Goal: Task Accomplishment & Management: Manage account settings

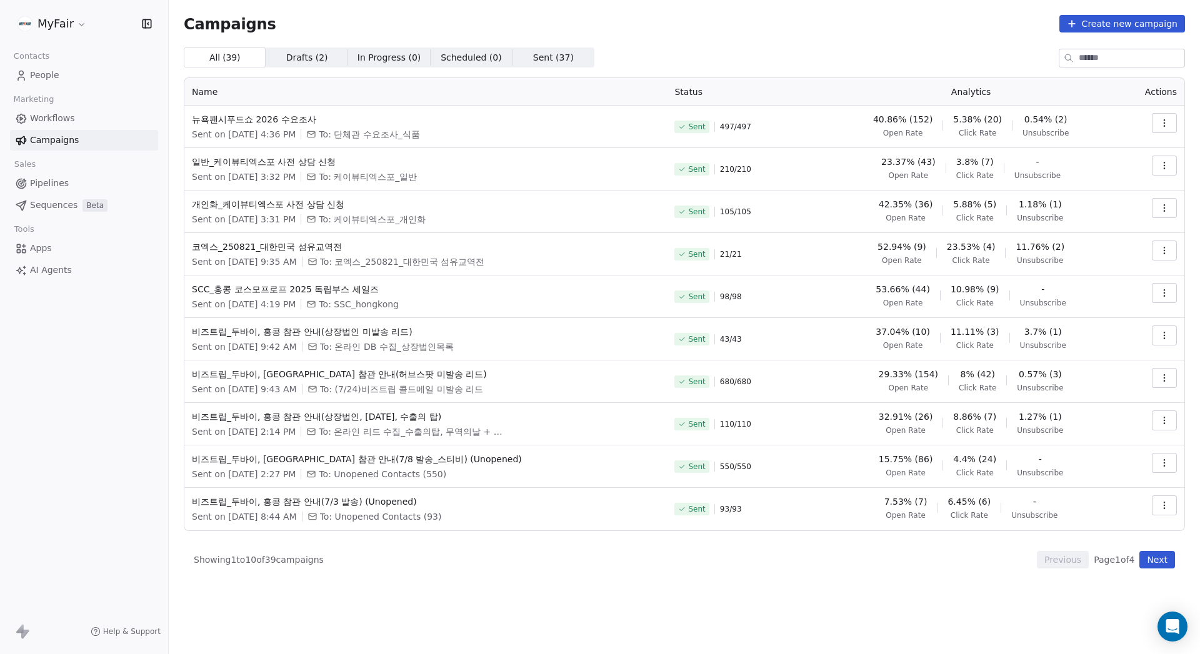
drag, startPoint x: 748, startPoint y: 19, endPoint x: 681, endPoint y: 1, distance: 69.7
click at [736, 13] on div "Campaigns Create new campaign All ( 39 ) All ( 39 ) Drafts ( 2 ) Drafts ( 2 ) I…" at bounding box center [684, 292] width 1031 height 584
click at [627, 37] on div "Campaigns Create new campaign All ( 39 ) All ( 39 ) Drafts ( 2 ) Drafts ( 2 ) I…" at bounding box center [684, 292] width 1001 height 554
drag, startPoint x: 897, startPoint y: 27, endPoint x: 1171, endPoint y: 139, distance: 295.5
click at [897, 27] on div "Campaigns Create new campaign" at bounding box center [684, 23] width 1001 height 17
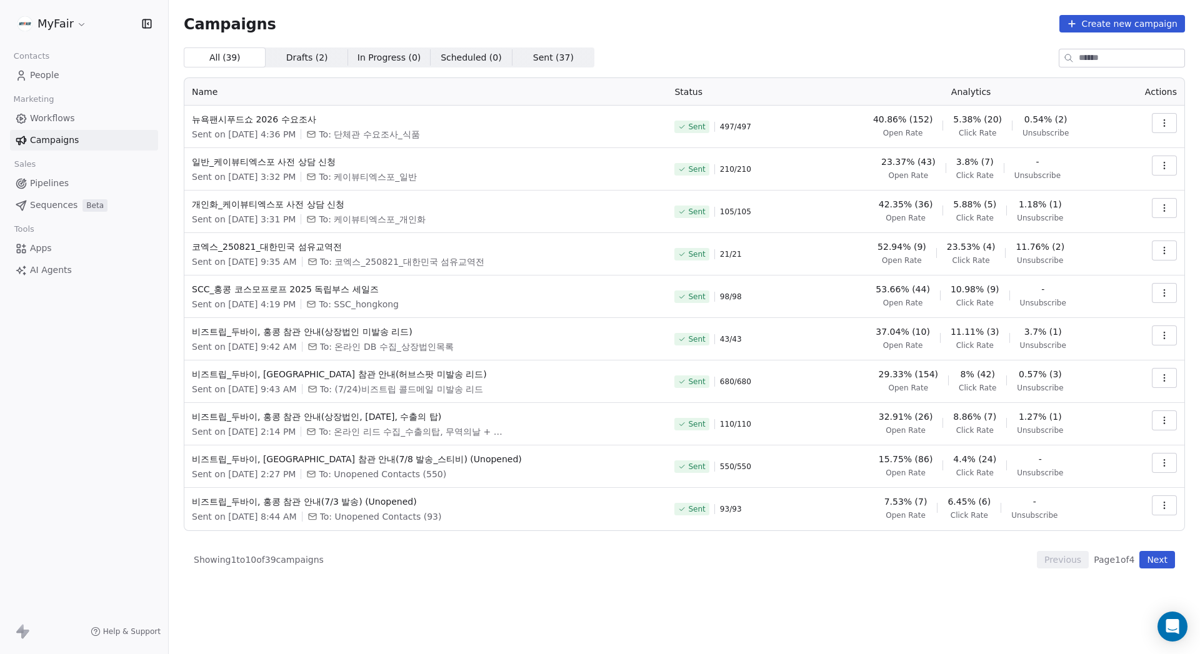
click at [898, 17] on div "Campaigns Create new campaign" at bounding box center [684, 23] width 1001 height 17
click at [1166, 167] on icon "button" at bounding box center [1164, 166] width 10 height 10
click at [1125, 239] on span "Resend to Unopened" at bounding box center [1117, 233] width 104 height 15
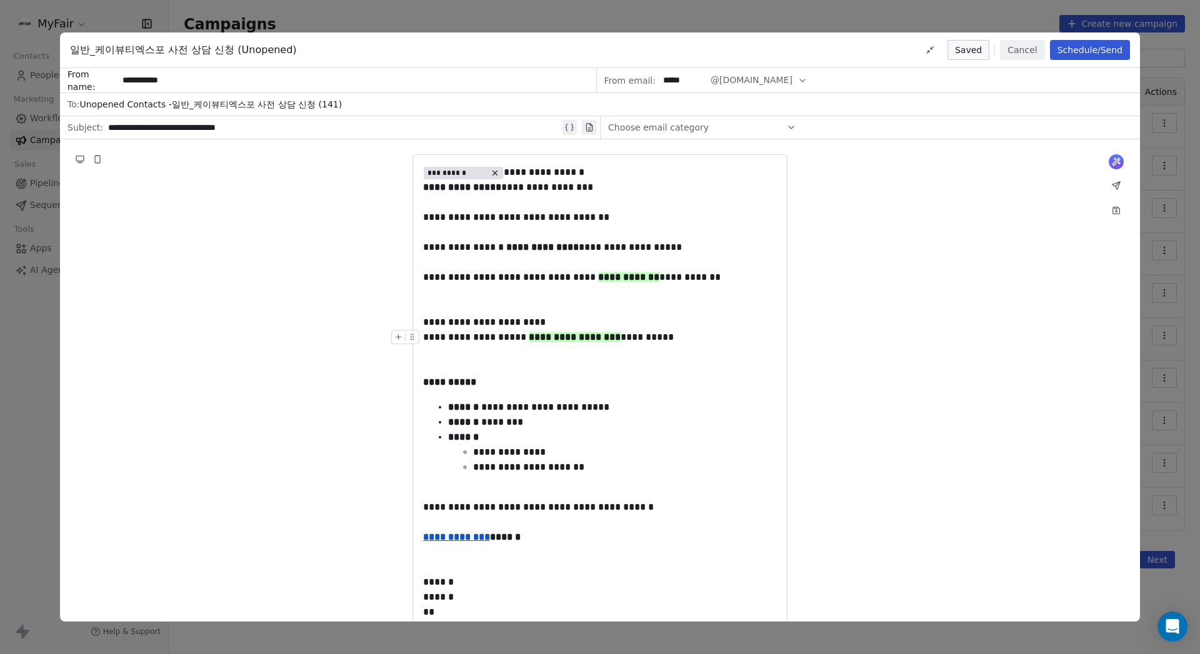
click at [1096, 54] on button "Schedule/Send" at bounding box center [1090, 50] width 80 height 20
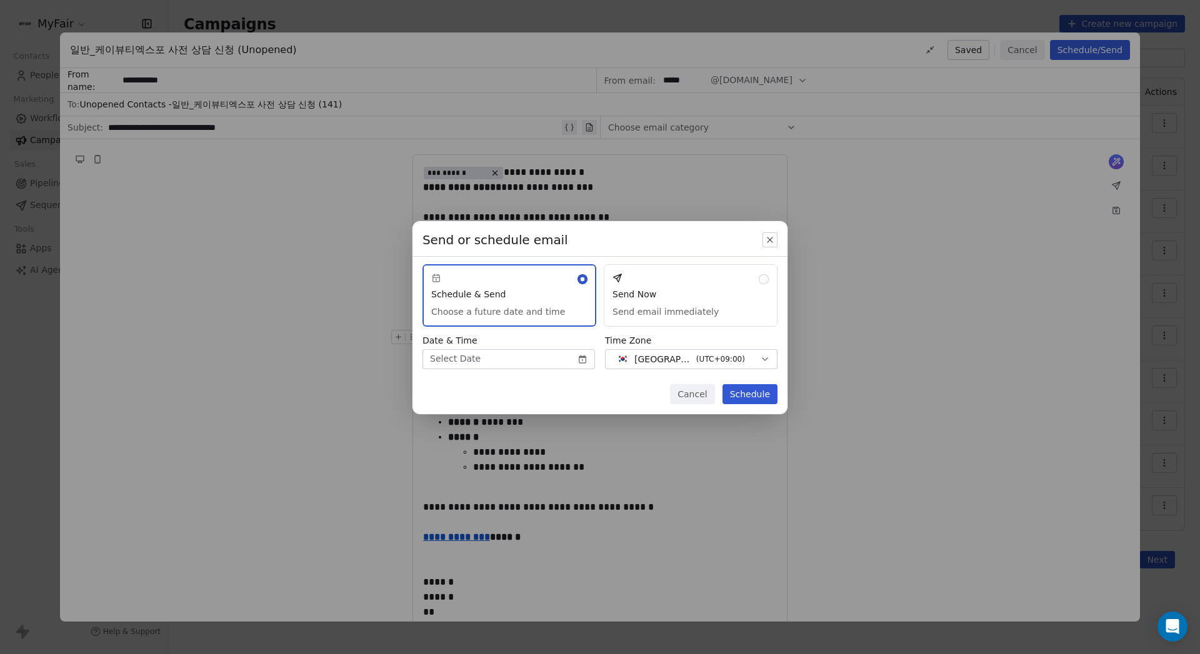
click at [706, 281] on button "Send Now Send email immediately" at bounding box center [691, 295] width 174 height 62
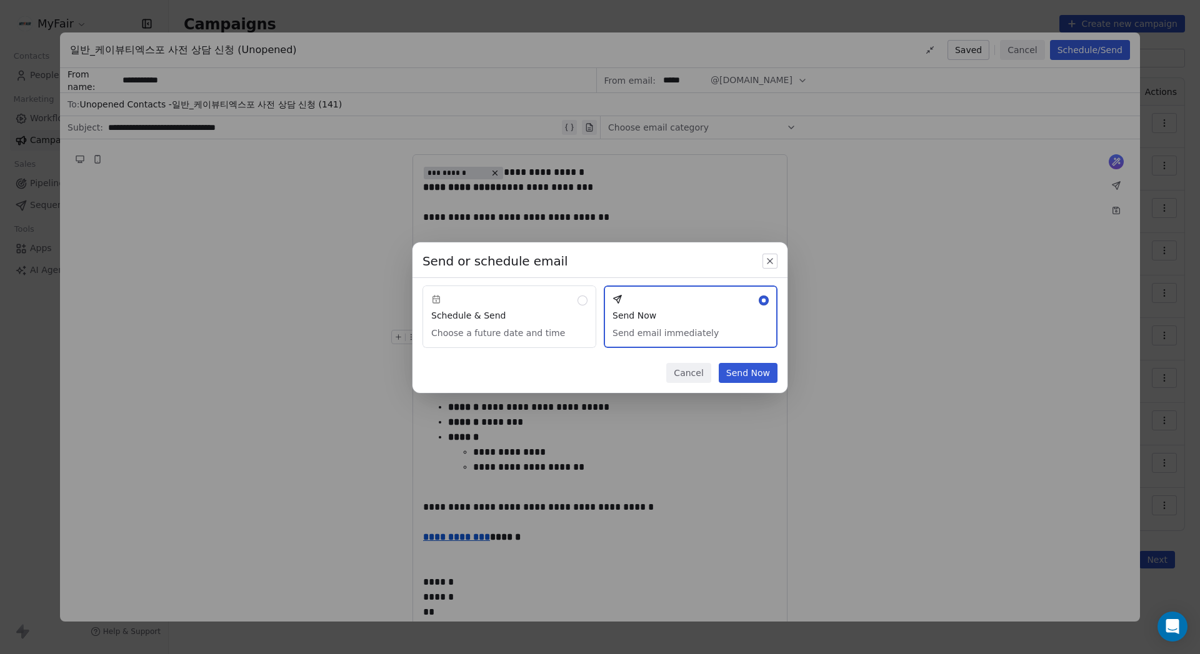
click at [767, 369] on button "Send Now" at bounding box center [748, 373] width 59 height 20
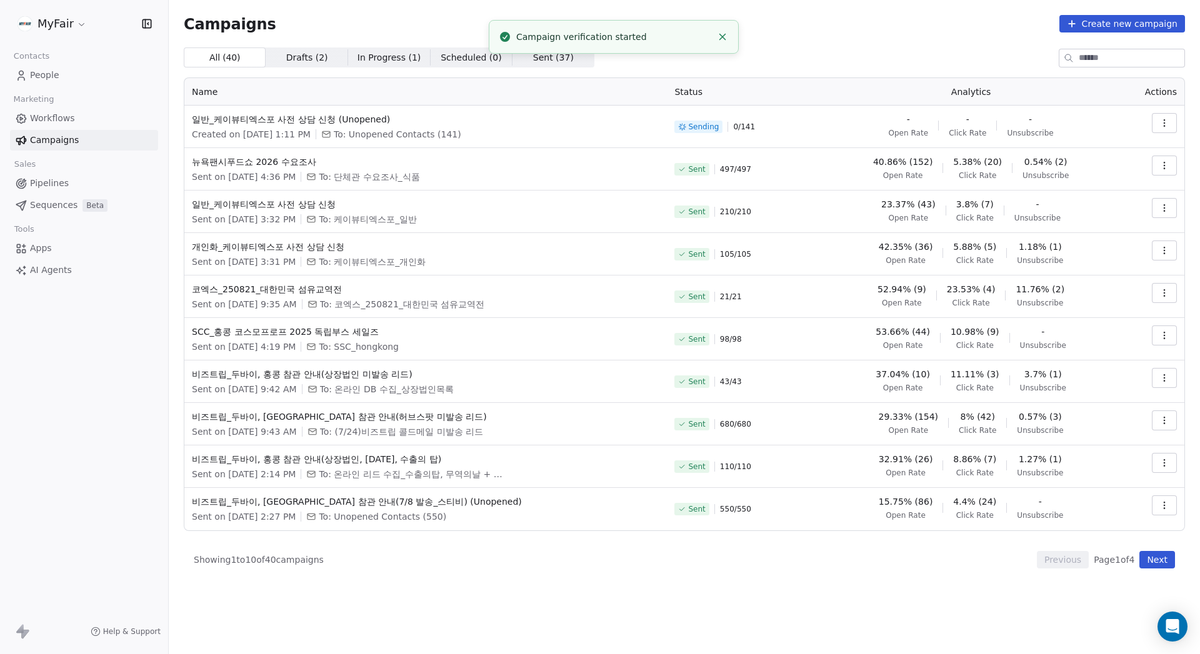
click at [1157, 251] on button "button" at bounding box center [1164, 251] width 25 height 20
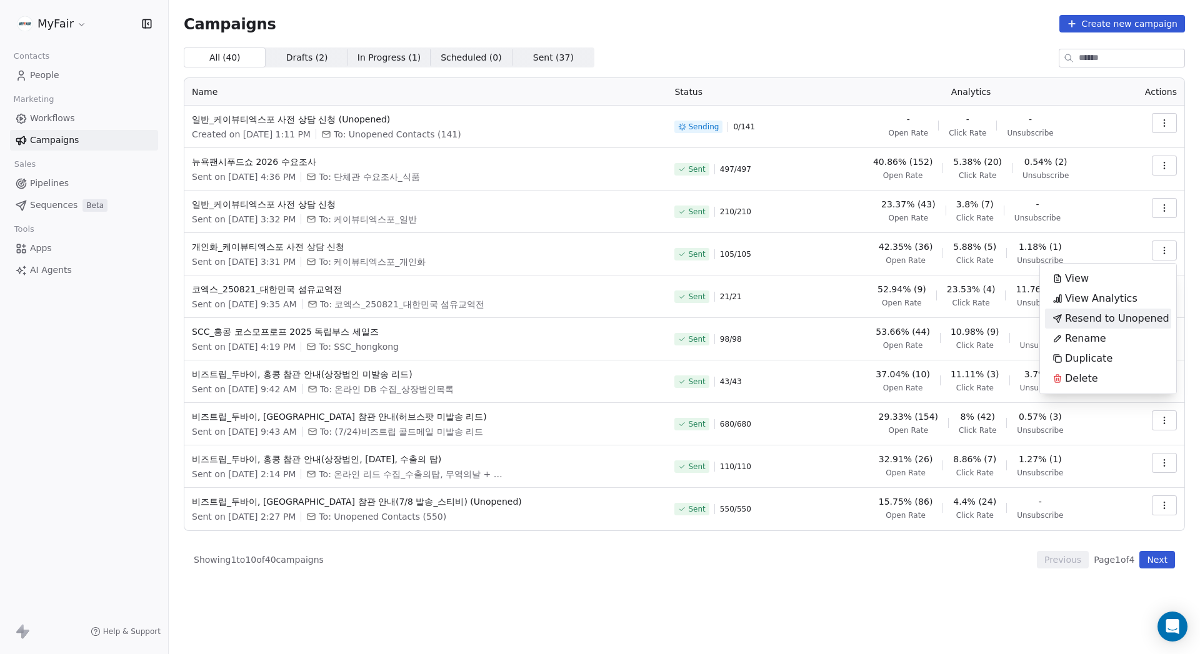
click at [1121, 317] on span "Resend to Unopened" at bounding box center [1117, 318] width 104 height 15
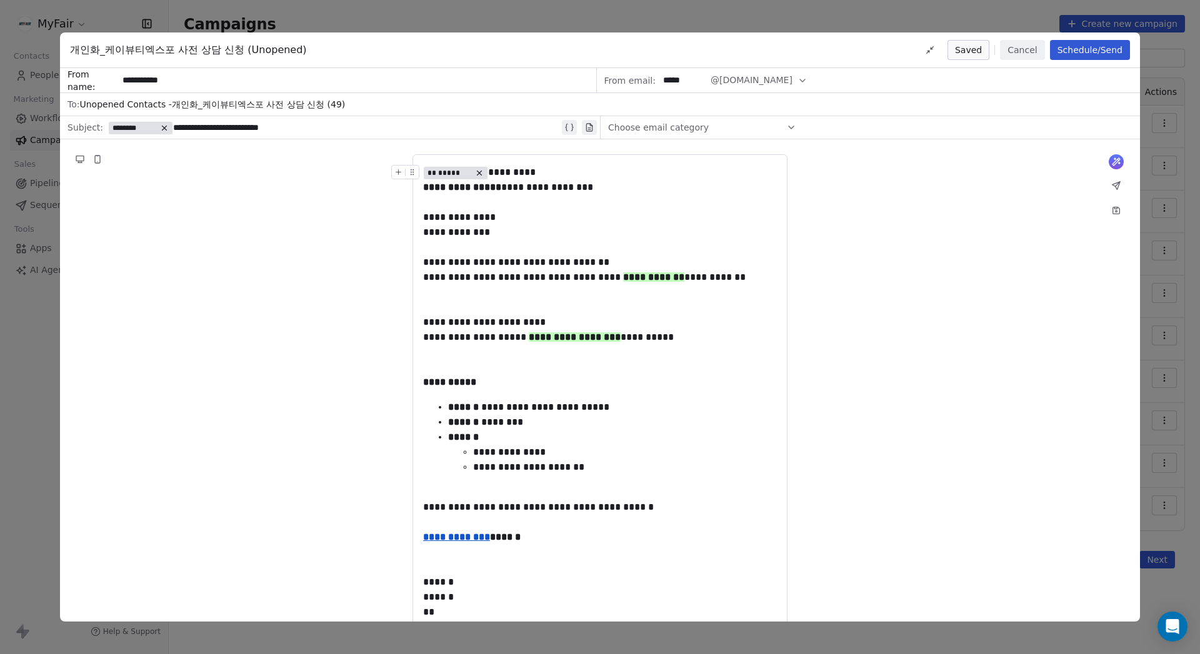
click at [1080, 54] on button "Schedule/Send" at bounding box center [1090, 50] width 80 height 20
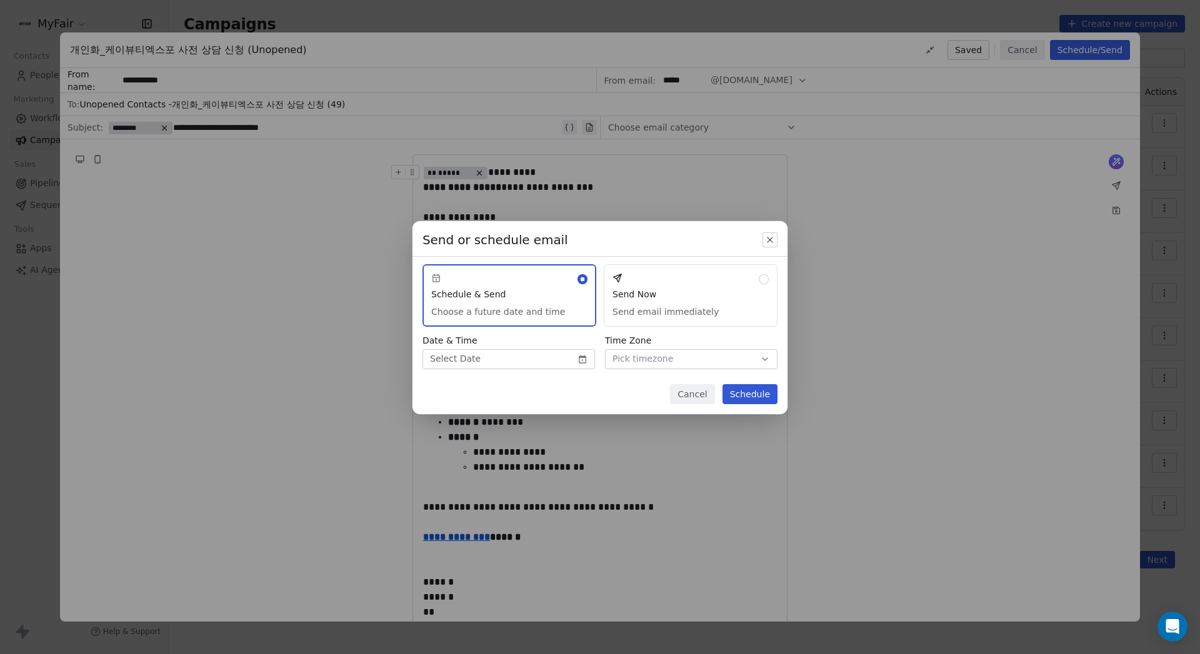
click at [709, 304] on button "Send Now Send email immediately" at bounding box center [691, 295] width 174 height 62
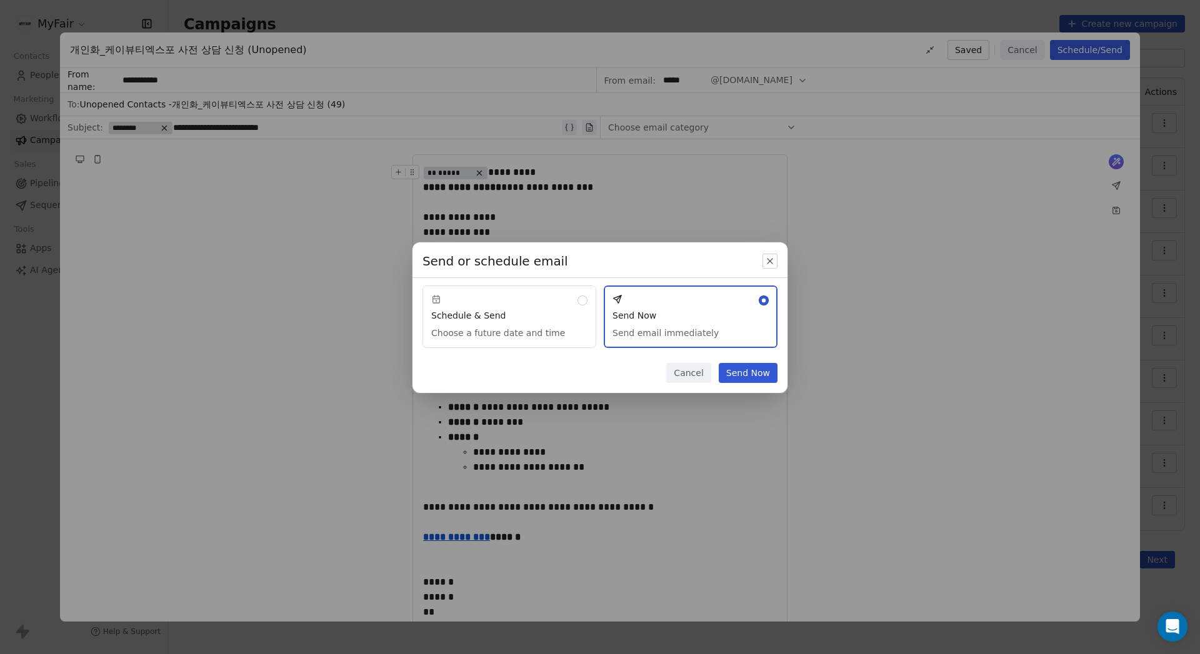
click at [750, 373] on button "Send Now" at bounding box center [748, 373] width 59 height 20
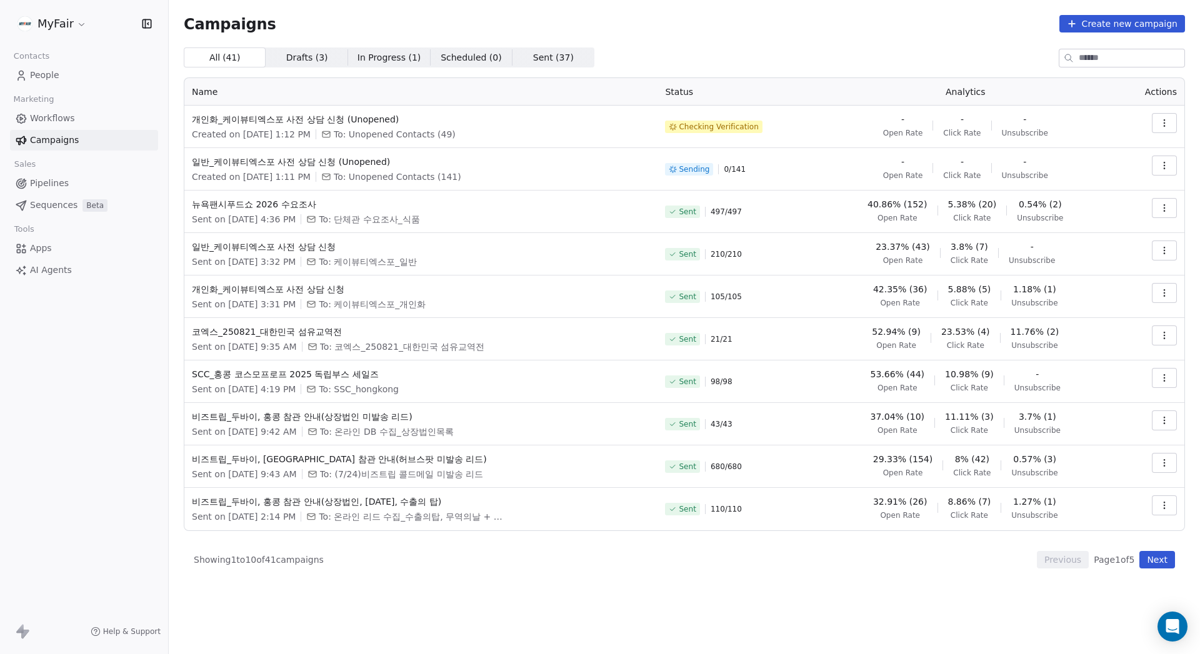
drag, startPoint x: 945, startPoint y: 39, endPoint x: 941, endPoint y: 44, distance: 6.8
click at [946, 39] on div "Campaigns Create new campaign All ( 41 ) All ( 41 ) Drafts ( 3 ) Drafts ( 3 ) I…" at bounding box center [684, 292] width 1001 height 554
click at [264, 249] on span "일반_케이뷰티엑스포 사전 상담 신청" at bounding box center [421, 247] width 458 height 12
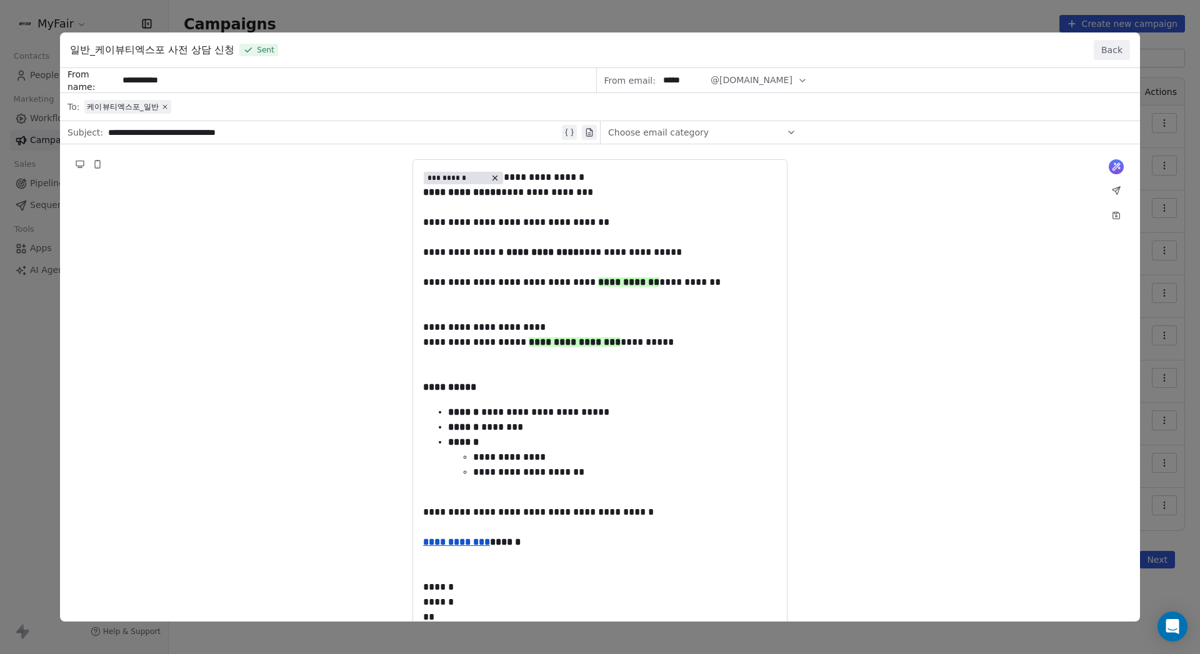
click at [352, 138] on div "**********" at bounding box center [600, 420] width 1080 height 704
drag, startPoint x: 357, startPoint y: 129, endPoint x: 99, endPoint y: 127, distance: 257.5
click at [99, 127] on div "**********" at bounding box center [600, 420] width 1080 height 704
drag, startPoint x: 467, startPoint y: 141, endPoint x: 445, endPoint y: 141, distance: 21.9
click at [466, 141] on div "**********" at bounding box center [600, 420] width 1080 height 704
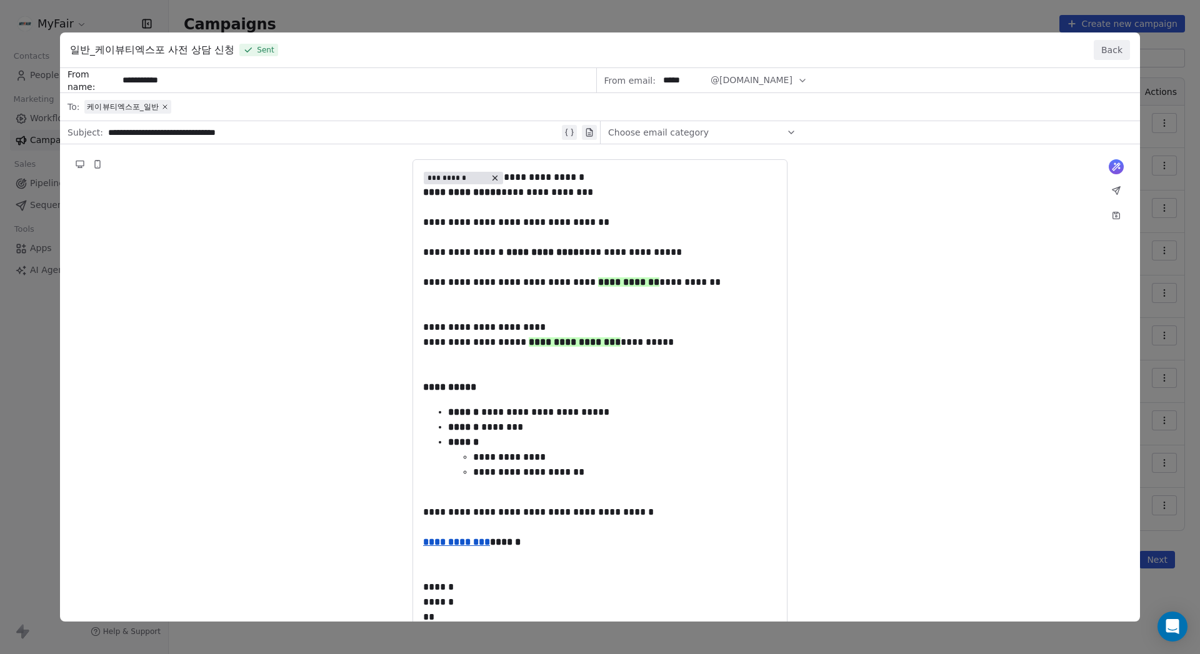
click at [424, 138] on div "**********" at bounding box center [600, 420] width 1080 height 704
drag, startPoint x: 822, startPoint y: 19, endPoint x: 797, endPoint y: 36, distance: 29.6
click at [822, 19] on div "**********" at bounding box center [600, 327] width 1200 height 654
click at [957, 619] on div "**********" at bounding box center [600, 420] width 1080 height 704
click at [963, 637] on div "**********" at bounding box center [600, 327] width 1200 height 654
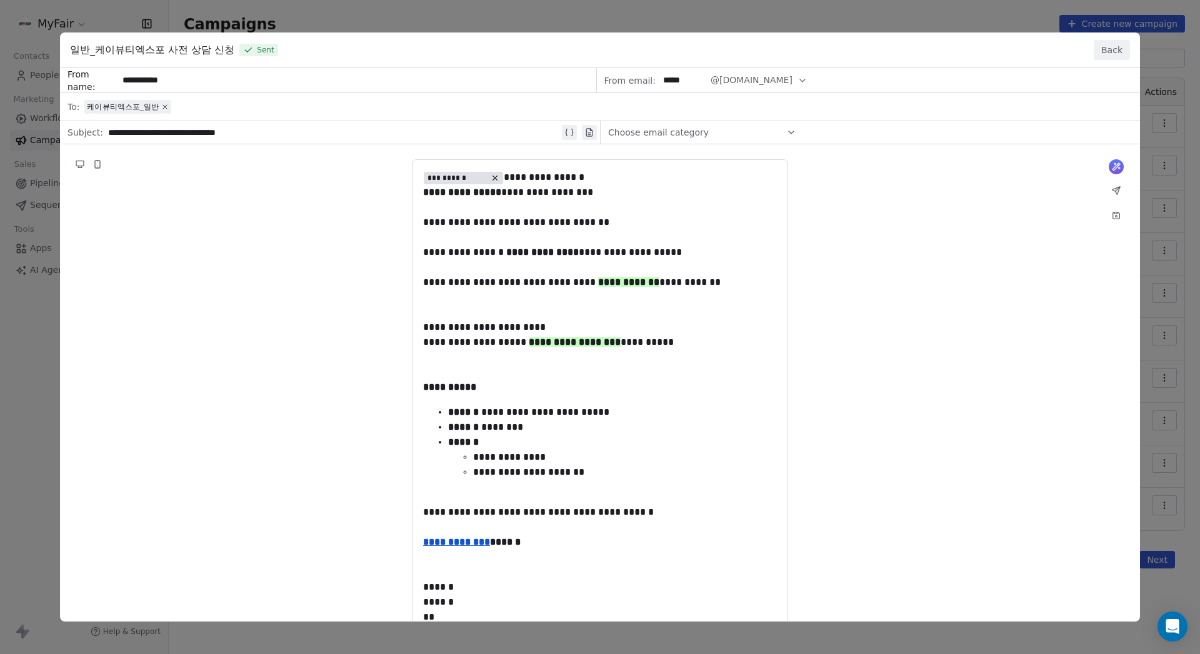
click at [1164, 319] on div "**********" at bounding box center [600, 327] width 1200 height 654
click at [1102, 48] on button "Back" at bounding box center [1112, 50] width 36 height 20
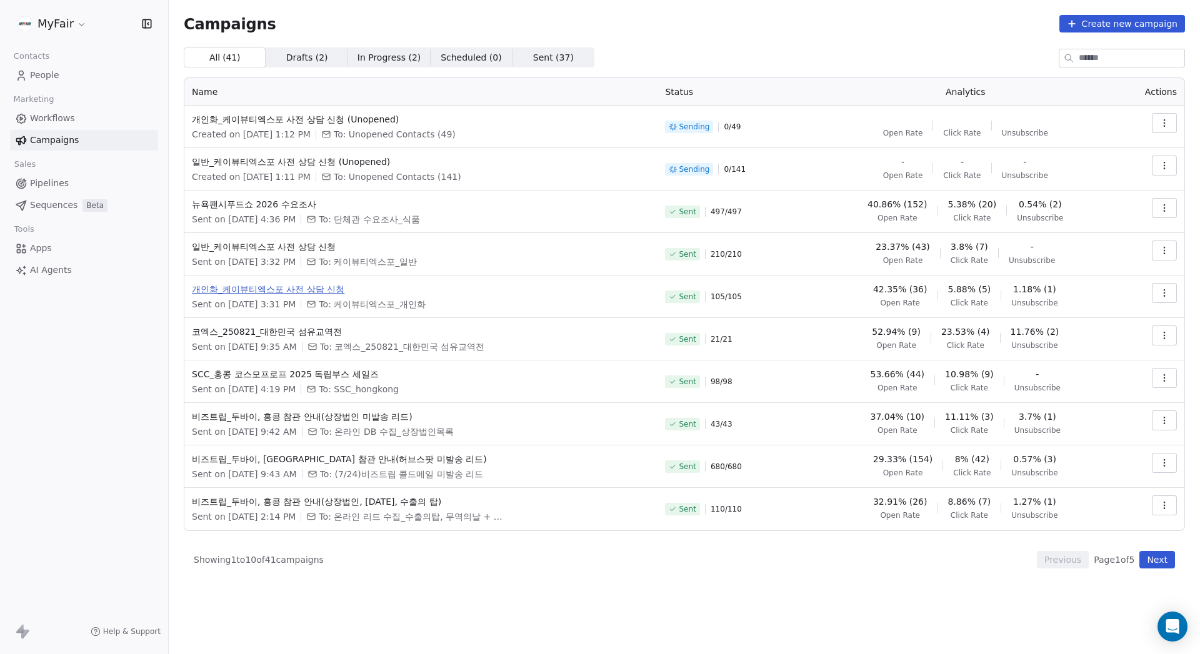
click at [287, 289] on span "개인화_케이뷰티엑스포 사전 상담 신청" at bounding box center [421, 289] width 458 height 12
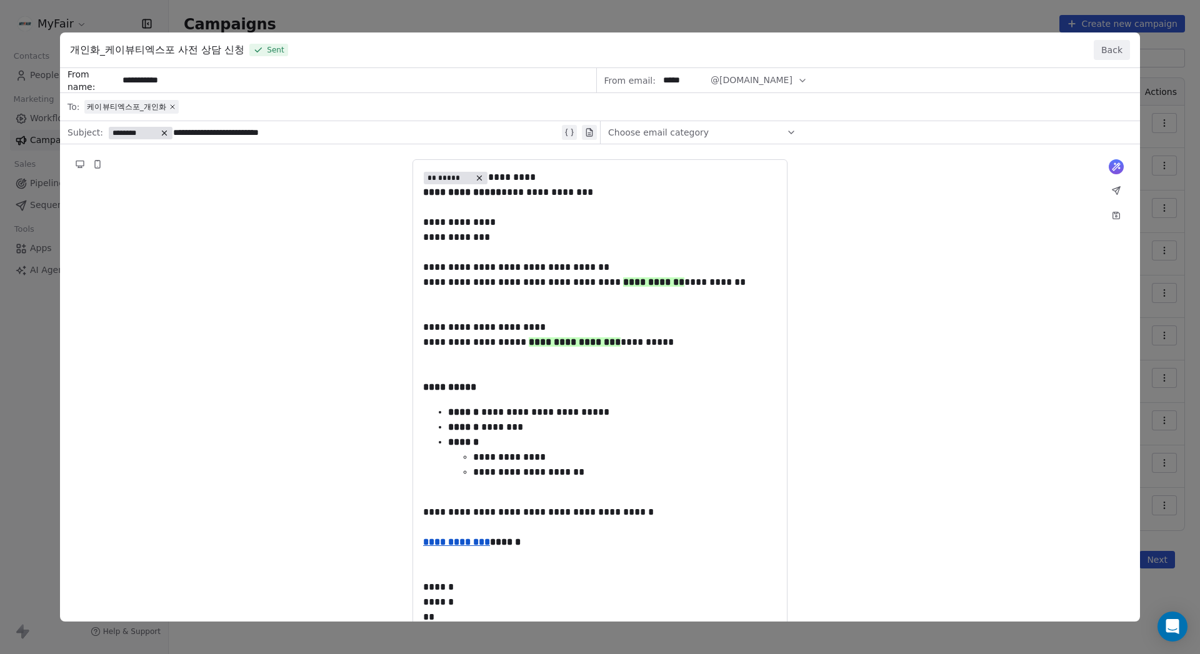
click at [342, 131] on div "**********" at bounding box center [600, 420] width 1080 height 704
click at [387, 129] on div "**********" at bounding box center [600, 420] width 1080 height 704
copy div "**********"
click at [592, 240] on div "**********" at bounding box center [600, 420] width 1080 height 704
click at [674, 11] on div "**********" at bounding box center [600, 327] width 1200 height 654
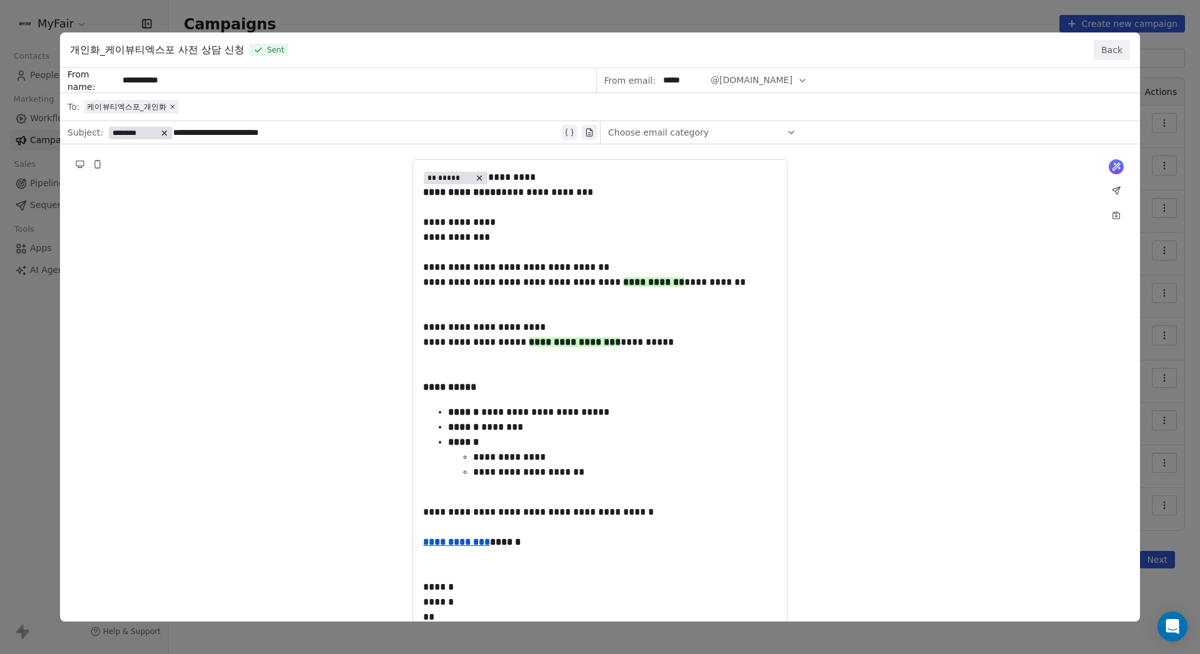
click at [1106, 48] on button "Back" at bounding box center [1112, 50] width 36 height 20
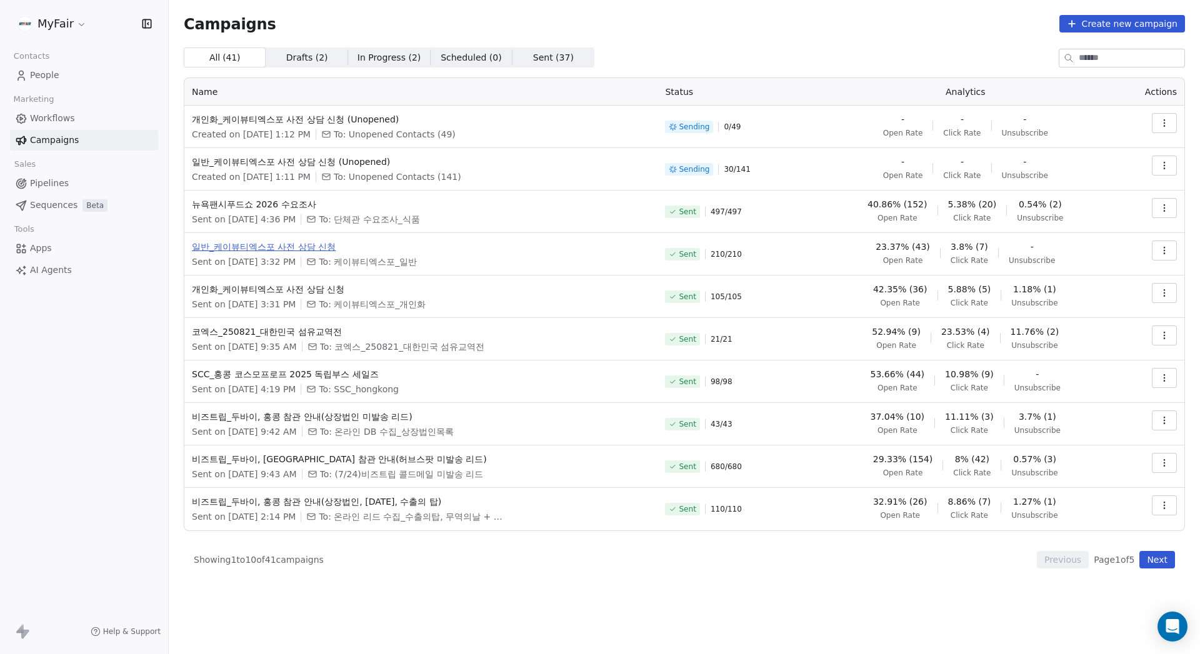
click at [268, 243] on span "일반_케이뷰티엑스포 사전 상담 신청" at bounding box center [421, 247] width 458 height 12
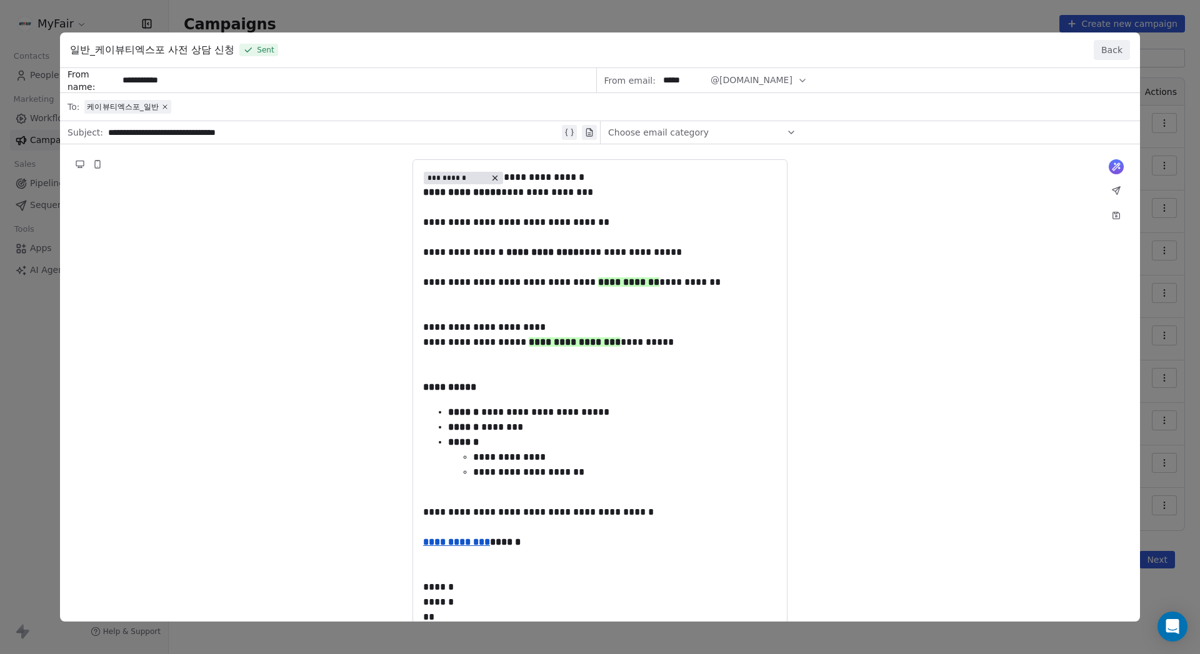
click at [371, 139] on div "**********" at bounding box center [600, 420] width 1080 height 704
drag, startPoint x: 371, startPoint y: 132, endPoint x: 105, endPoint y: 136, distance: 266.3
click at [103, 141] on div "**********" at bounding box center [600, 420] width 1080 height 704
click at [105, 136] on div "**********" at bounding box center [600, 420] width 1080 height 704
copy div "**********"
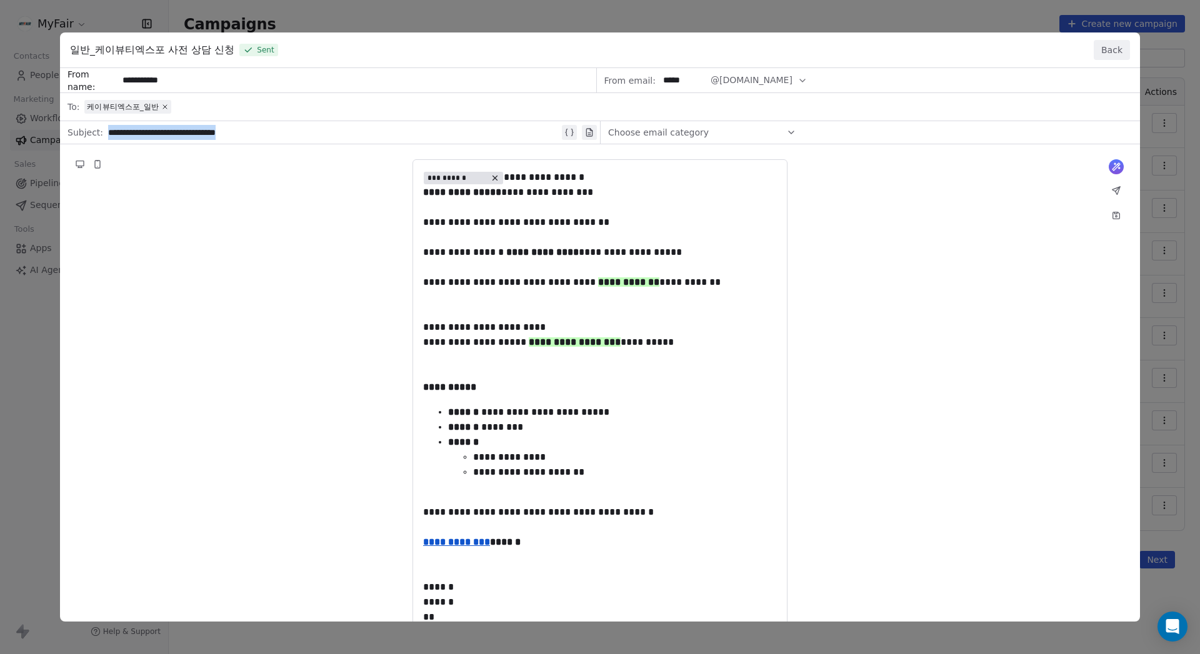
drag, startPoint x: 543, startPoint y: 189, endPoint x: 620, endPoint y: 88, distance: 127.1
click at [543, 189] on div "**********" at bounding box center [600, 420] width 1080 height 704
click at [1110, 48] on button "Back" at bounding box center [1112, 50] width 36 height 20
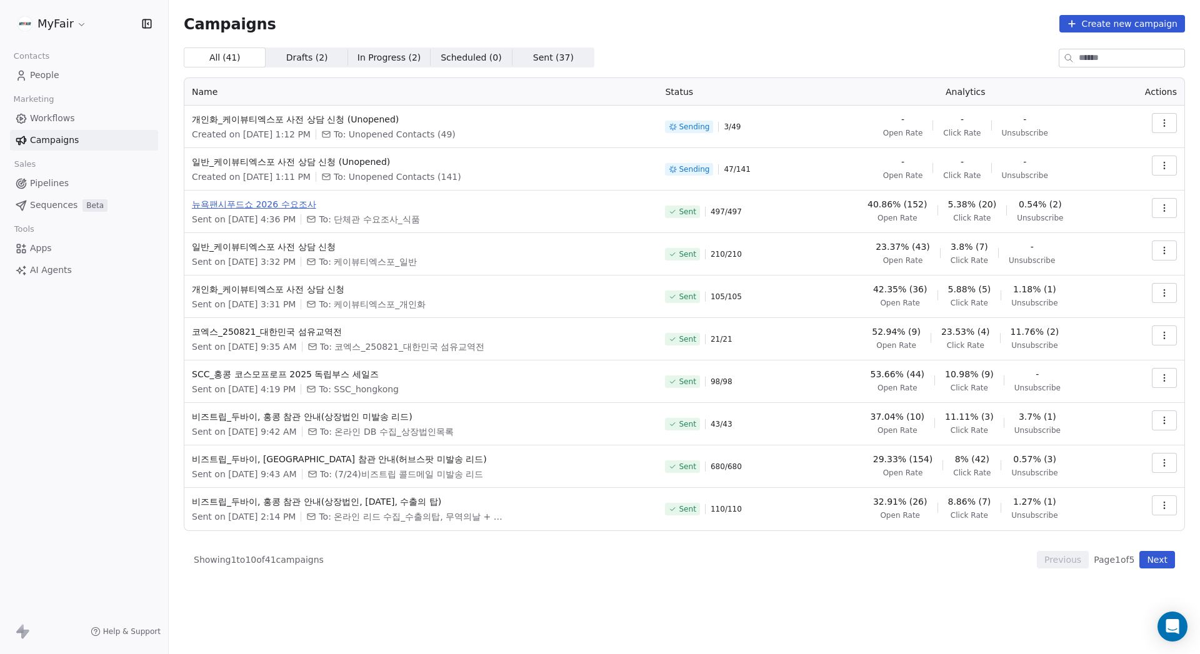
click at [232, 201] on span "뉴욕팬시푸드쇼 2026 수요조사" at bounding box center [421, 204] width 458 height 12
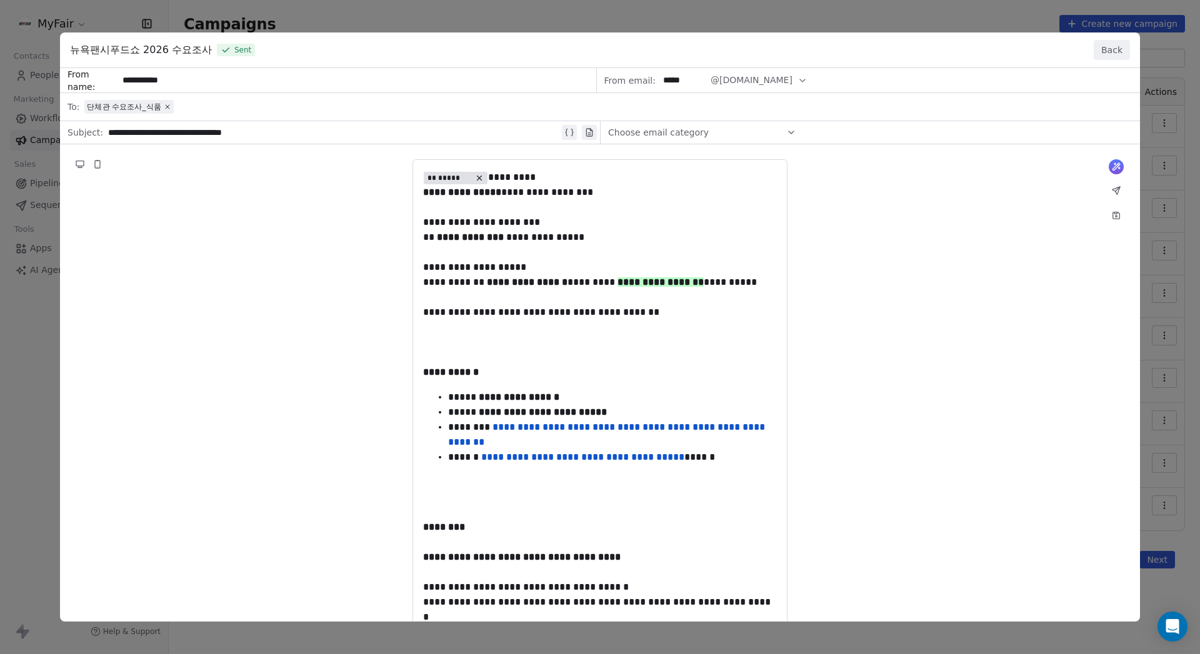
click at [332, 136] on div "**********" at bounding box center [600, 525] width 1080 height 914
drag, startPoint x: 396, startPoint y: 134, endPoint x: 108, endPoint y: 133, distance: 287.5
click at [108, 133] on div "**********" at bounding box center [600, 525] width 1080 height 914
copy div "**********"
drag, startPoint x: 1119, startPoint y: 47, endPoint x: 1124, endPoint y: 39, distance: 9.9
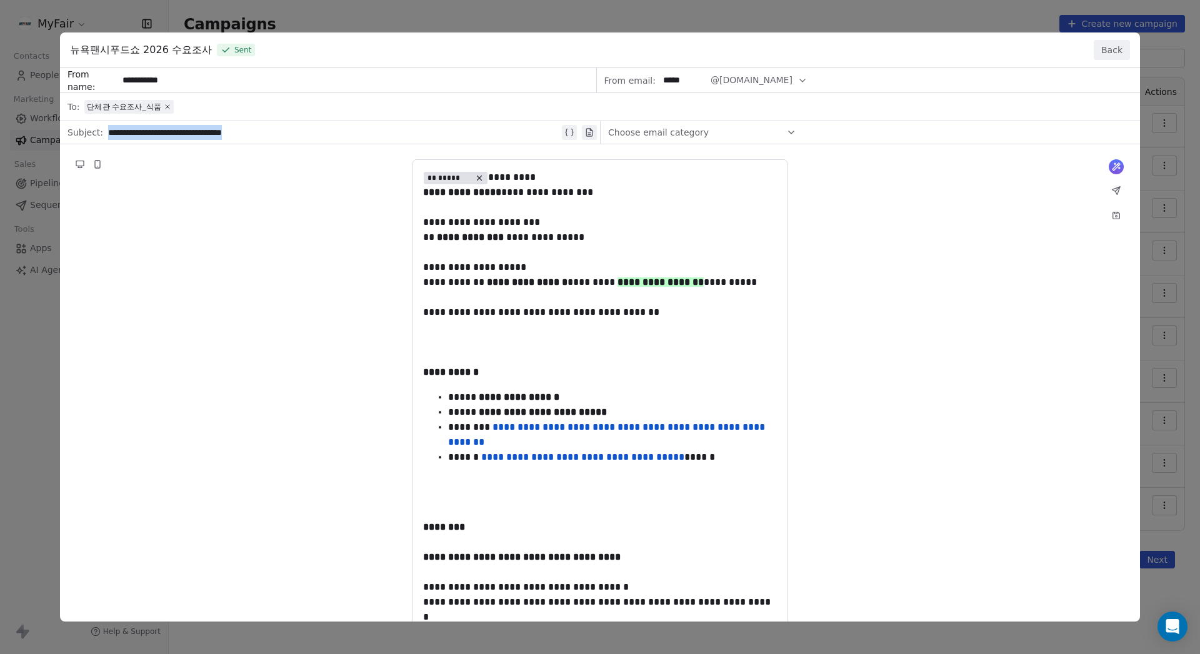
click at [1119, 47] on button "Back" at bounding box center [1112, 50] width 36 height 20
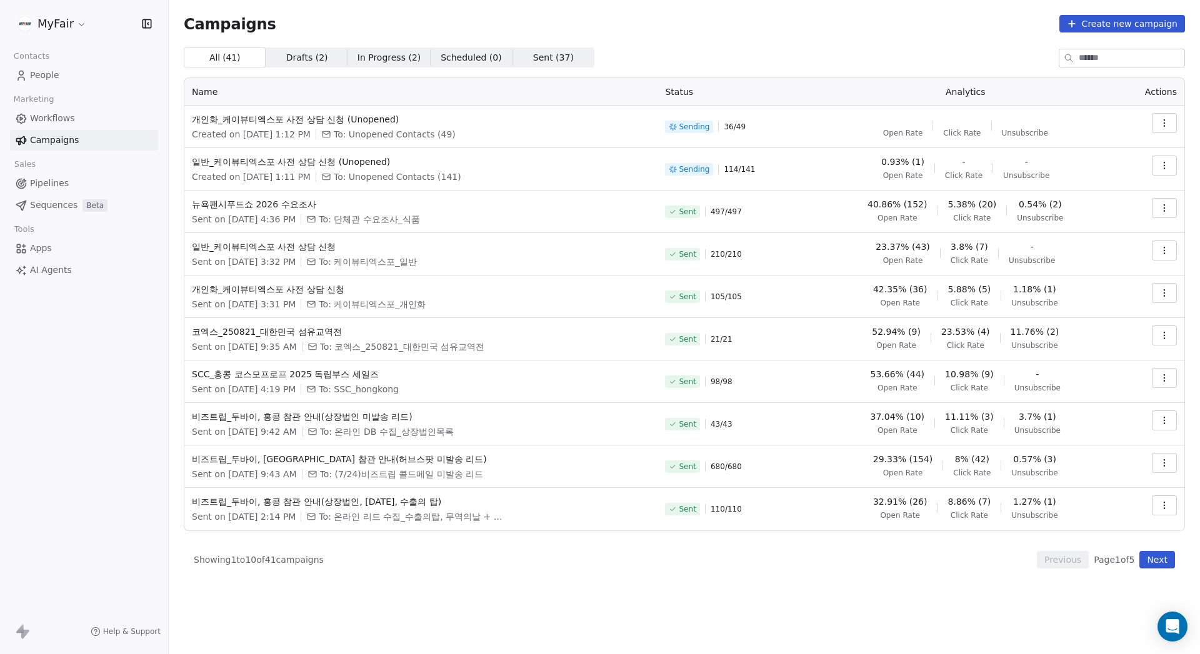
click at [843, 32] on div "Campaigns Create new campaign" at bounding box center [684, 23] width 1001 height 17
drag, startPoint x: 714, startPoint y: 41, endPoint x: 708, endPoint y: 61, distance: 21.5
click at [714, 41] on div "Campaigns Create new campaign All ( 41 ) All ( 41 ) Drafts ( 2 ) Drafts ( 2 ) I…" at bounding box center [684, 292] width 1001 height 554
click at [1165, 380] on icon "button" at bounding box center [1164, 378] width 10 height 10
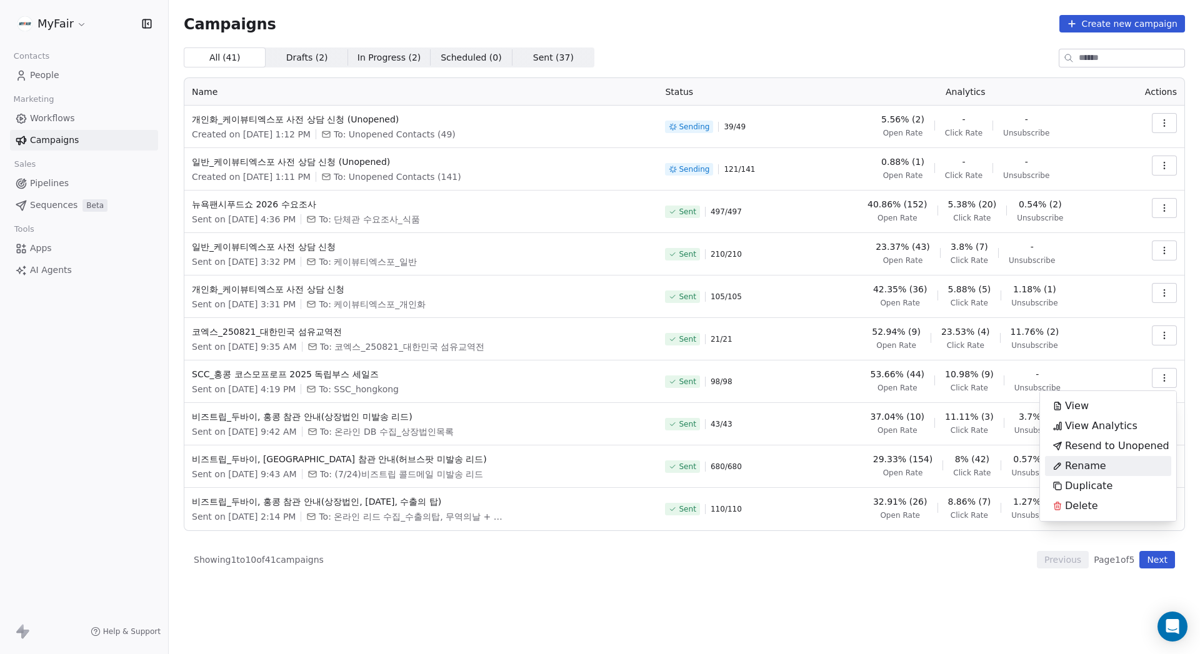
click at [1119, 463] on div "Rename" at bounding box center [1108, 466] width 126 height 20
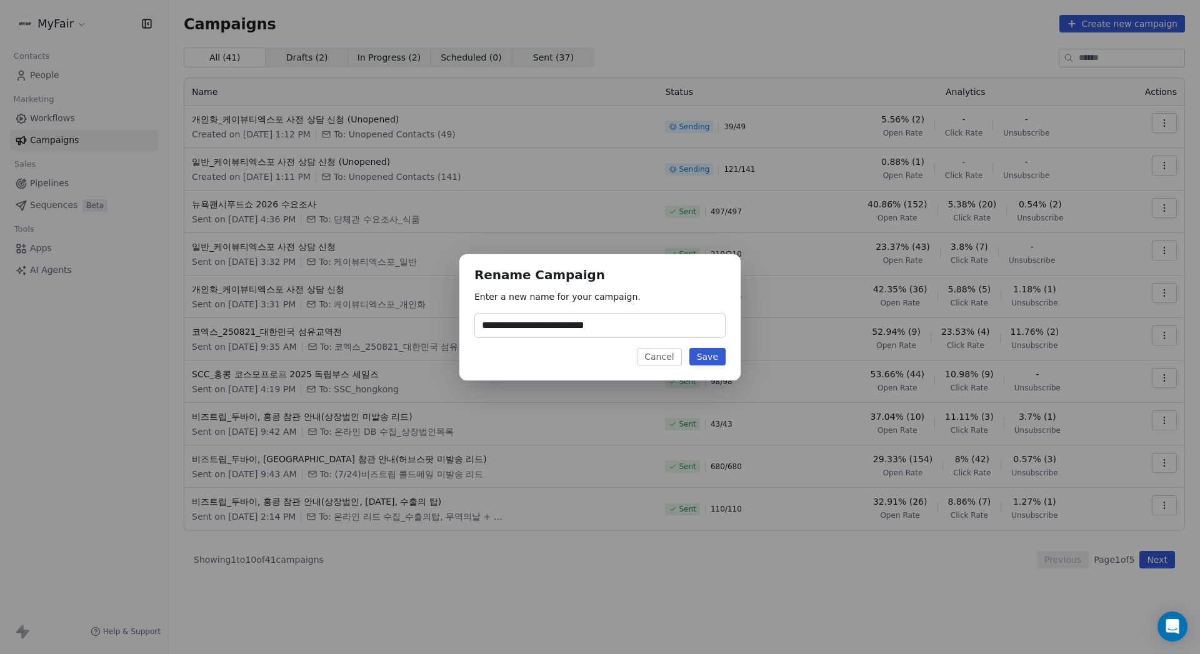
click at [491, 324] on input "**********" at bounding box center [600, 326] width 250 height 24
type input "**********"
click at [715, 355] on button "Save" at bounding box center [707, 356] width 36 height 17
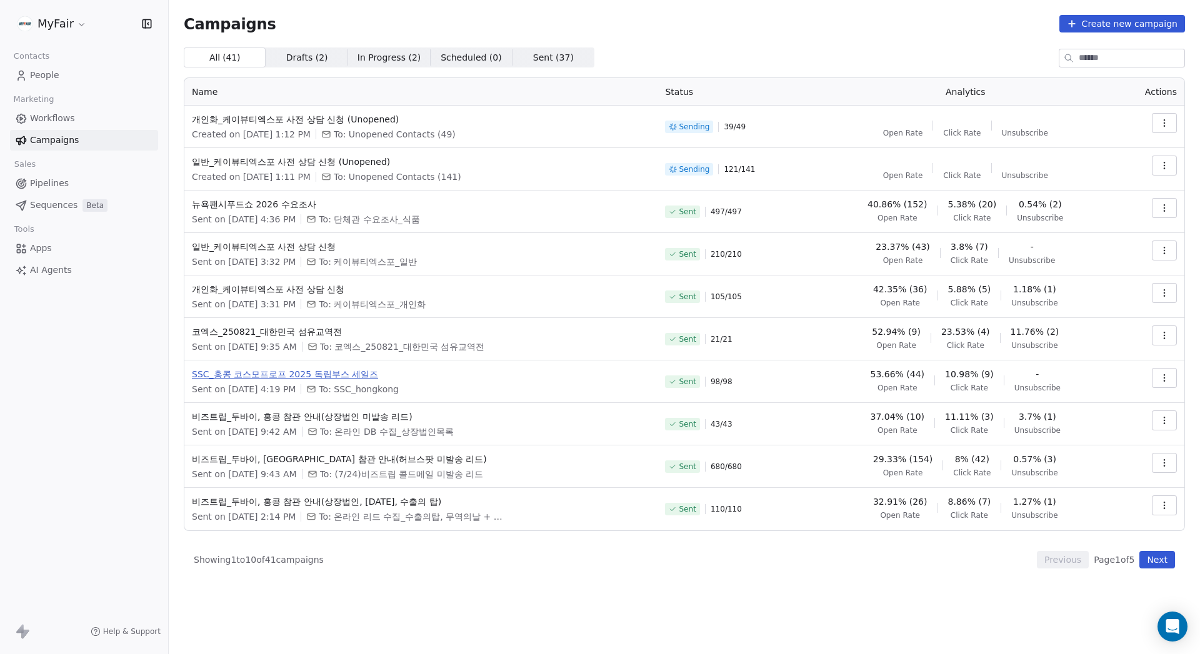
click at [347, 379] on span "SSC_홍콩 코스모프로프 2025 독립부스 세일즈" at bounding box center [421, 374] width 458 height 12
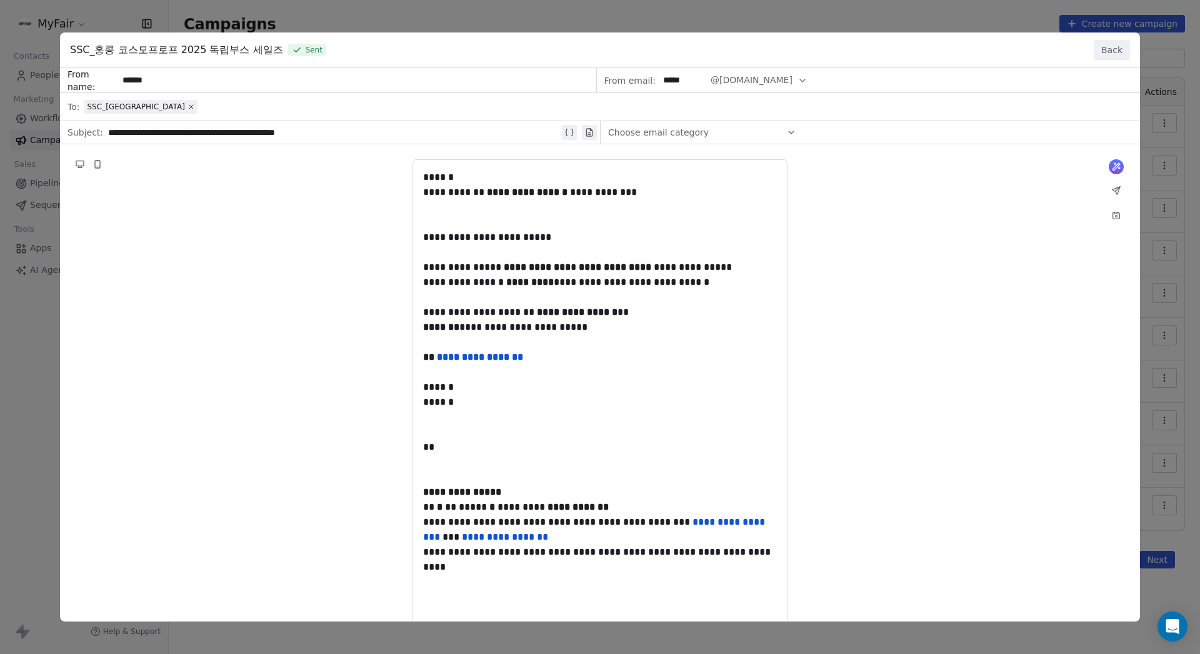
click at [1115, 50] on button "Back" at bounding box center [1112, 50] width 36 height 20
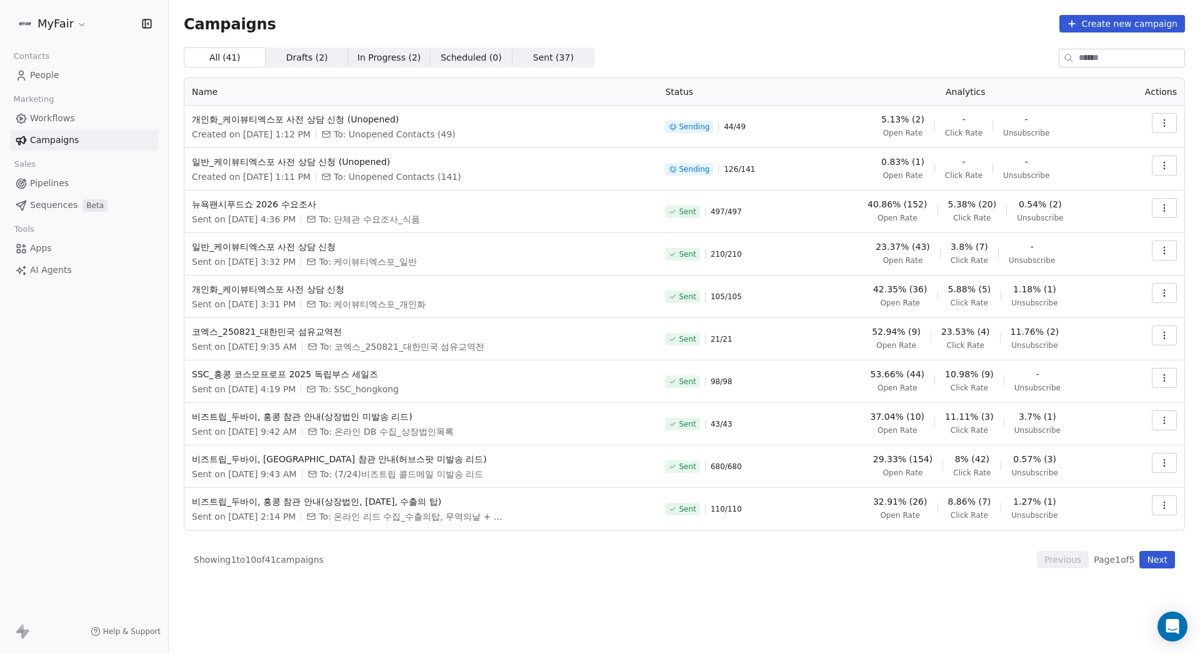
click at [486, 599] on div "Campaigns Create new campaign All ( 41 ) All ( 41 ) Drafts ( 2 ) Drafts ( 2 ) I…" at bounding box center [684, 327] width 1031 height 654
click at [367, 368] on span "SSC_홍콩 코스모프로프 2025 독립부스 세일즈" at bounding box center [421, 374] width 458 height 12
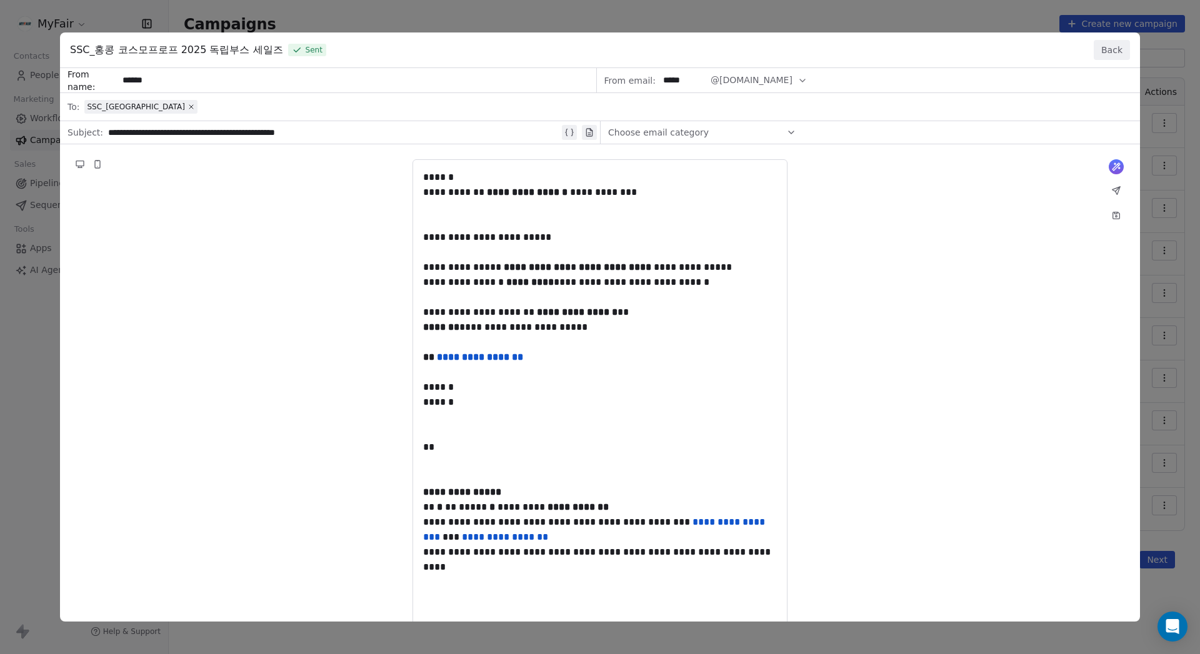
click at [1178, 94] on div "**********" at bounding box center [600, 327] width 1200 height 654
click at [1122, 48] on button "Back" at bounding box center [1112, 50] width 36 height 20
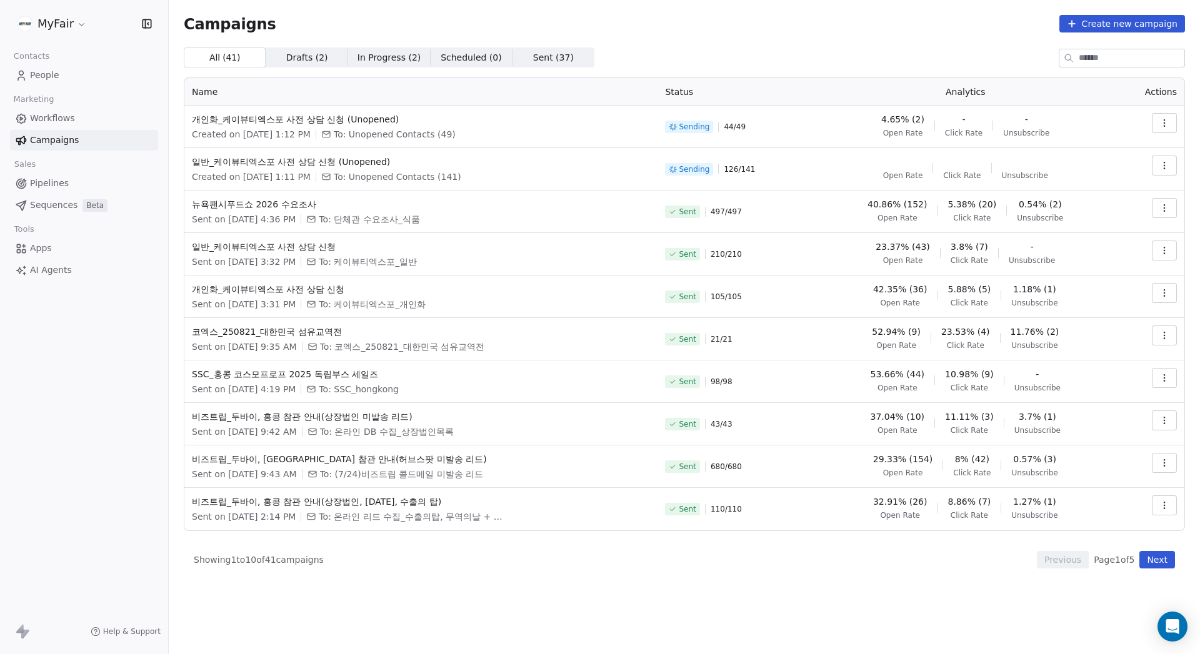
click at [1162, 373] on icon "button" at bounding box center [1164, 378] width 10 height 10
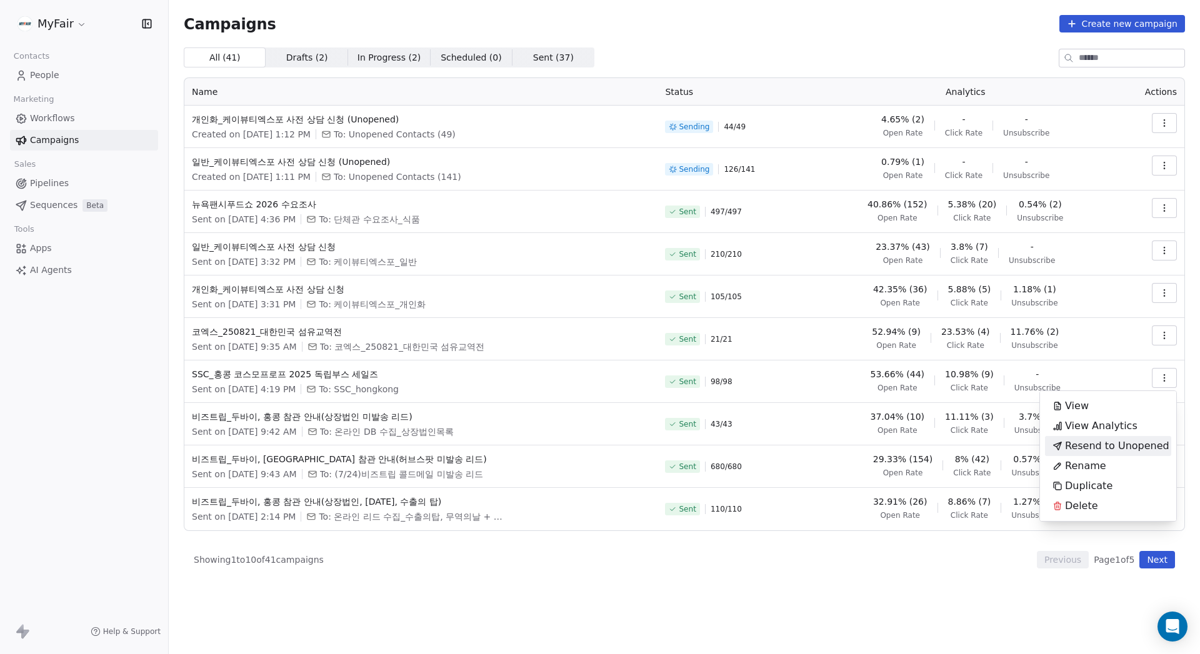
click at [1132, 454] on div "Resend to Unopened" at bounding box center [1111, 446] width 132 height 20
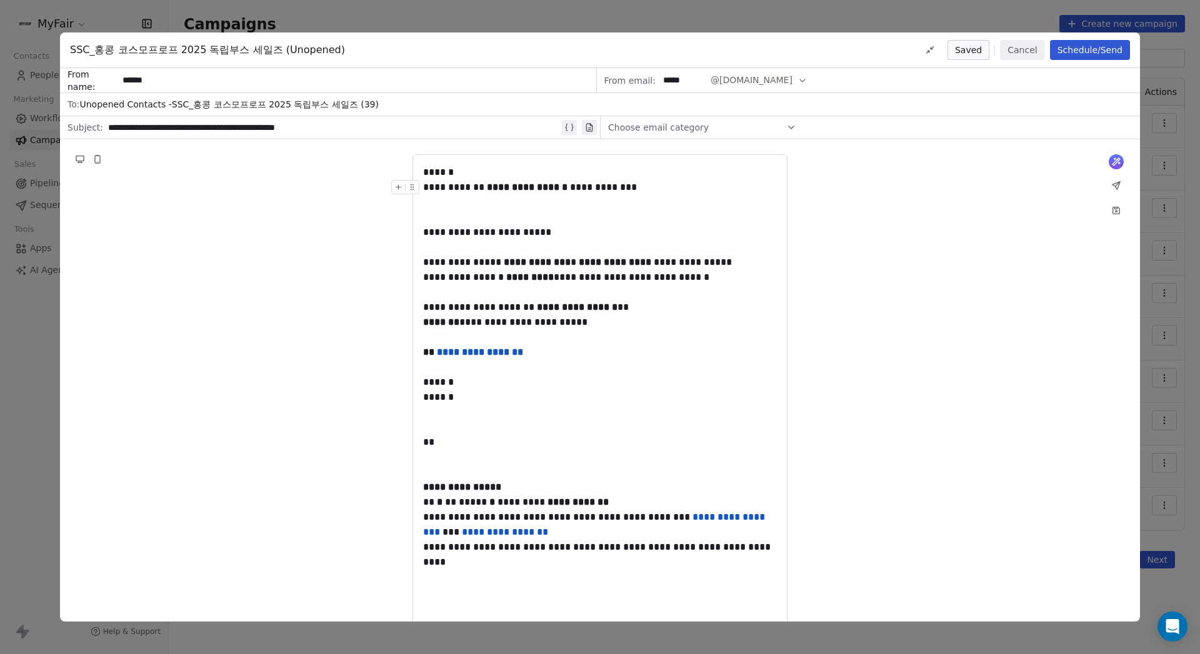
click at [1071, 50] on button "Schedule/Send" at bounding box center [1090, 50] width 80 height 20
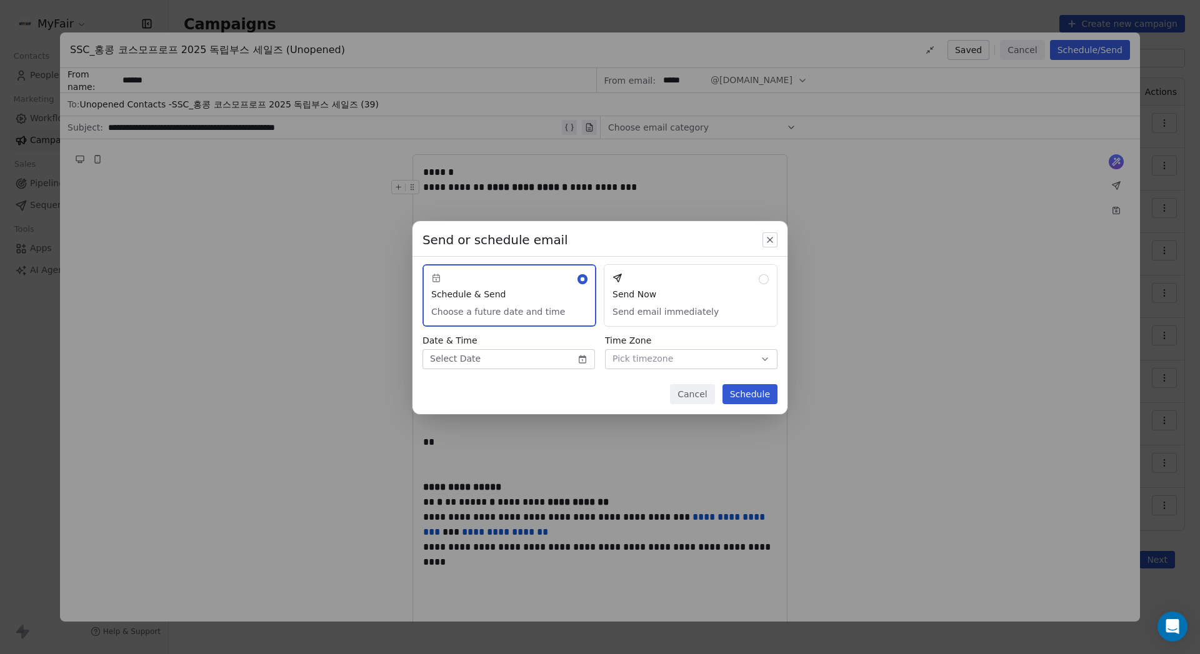
click at [711, 293] on button "Send Now Send email immediately" at bounding box center [691, 295] width 174 height 62
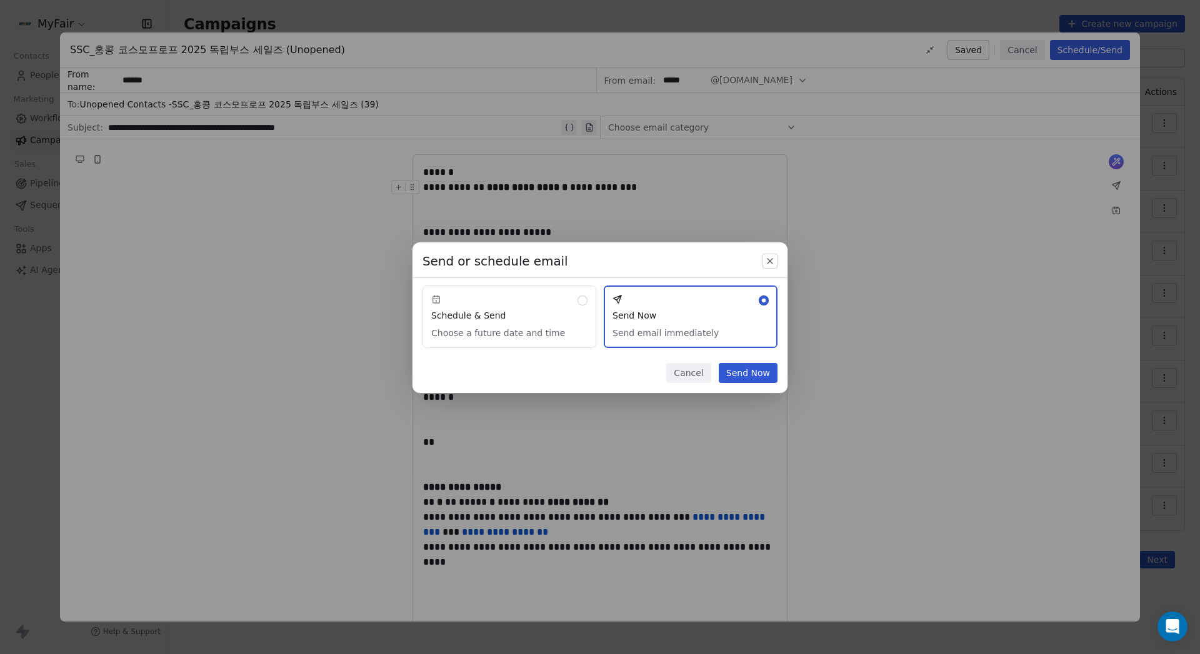
click at [755, 371] on button "Send Now" at bounding box center [748, 373] width 59 height 20
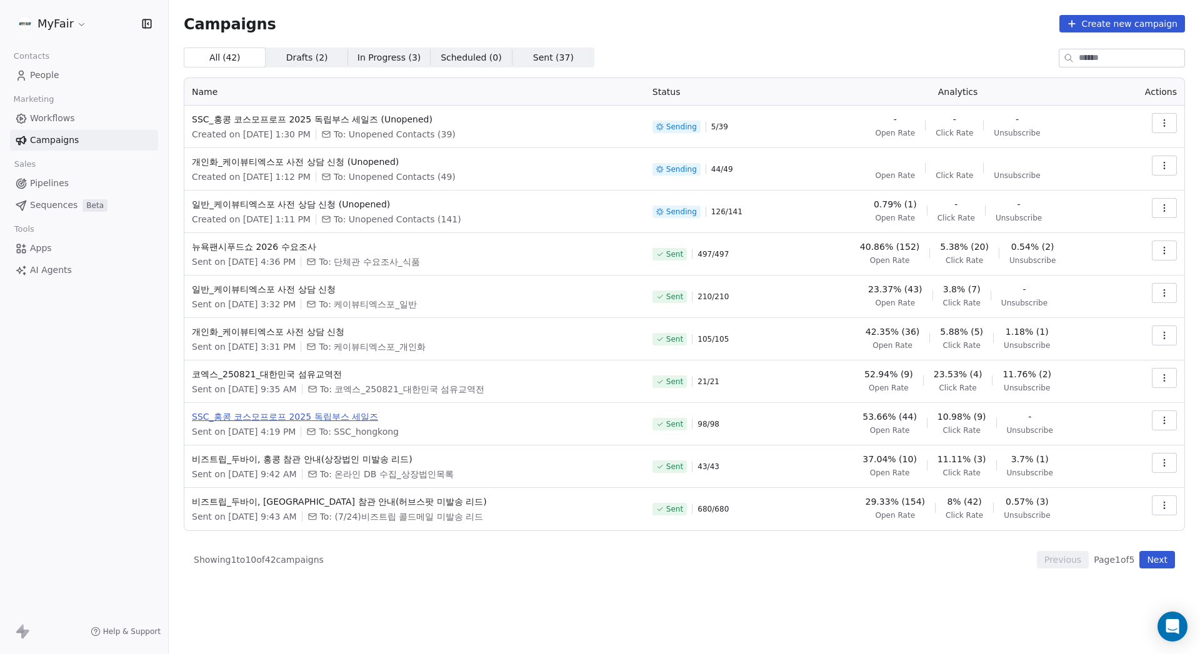
click at [345, 419] on span "SSC_홍콩 코스모프로프 2025 독립부스 세일즈" at bounding box center [415, 417] width 446 height 12
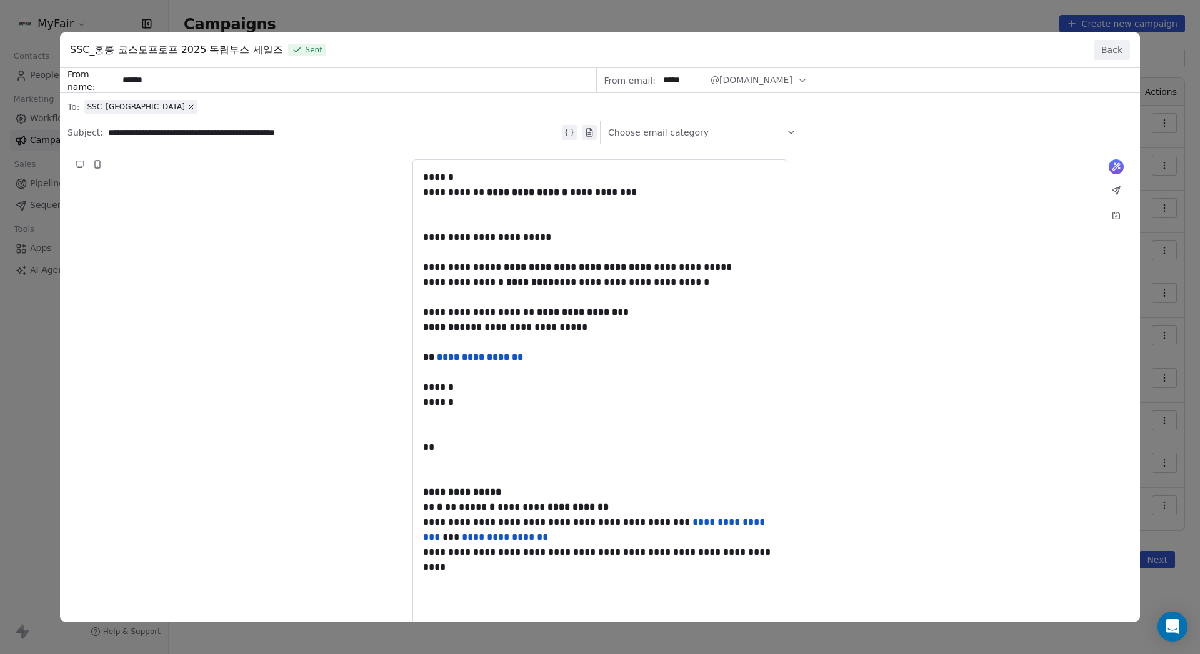
click at [469, 126] on div "**********" at bounding box center [600, 387] width 1080 height 639
copy div "**********"
click at [476, 211] on div "**********" at bounding box center [600, 387] width 1080 height 639
click at [1117, 51] on button "Back" at bounding box center [1112, 50] width 36 height 20
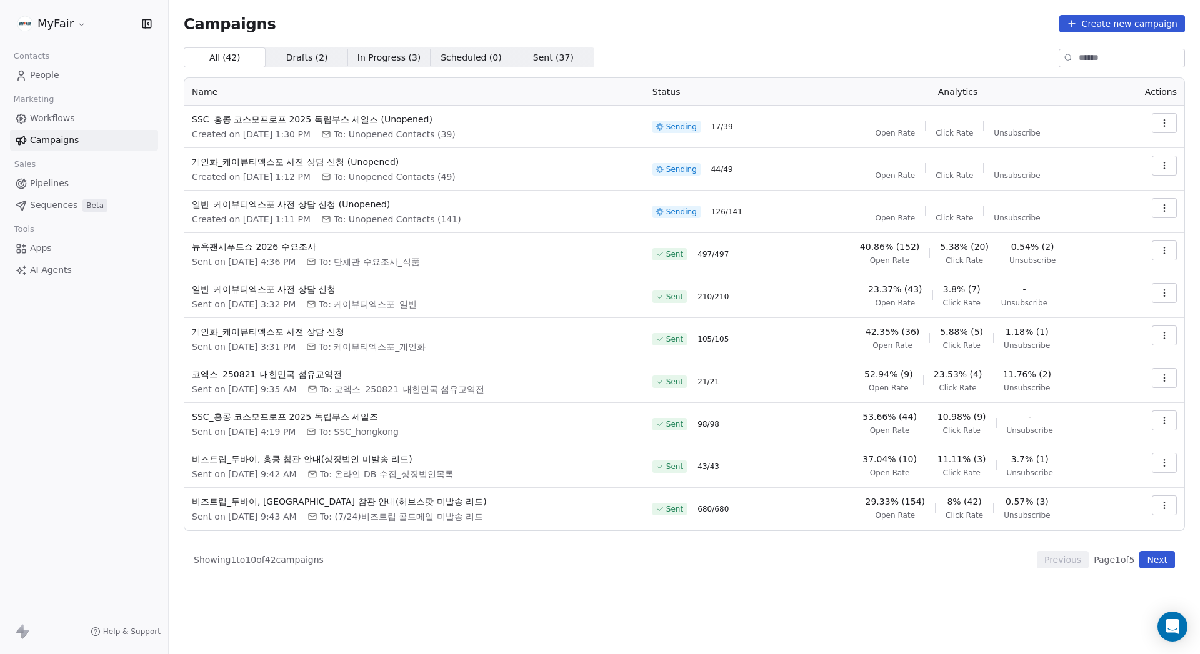
click at [696, 24] on div "Campaigns Create new campaign" at bounding box center [684, 23] width 1001 height 17
click at [93, 115] on link "Workflows" at bounding box center [84, 118] width 148 height 21
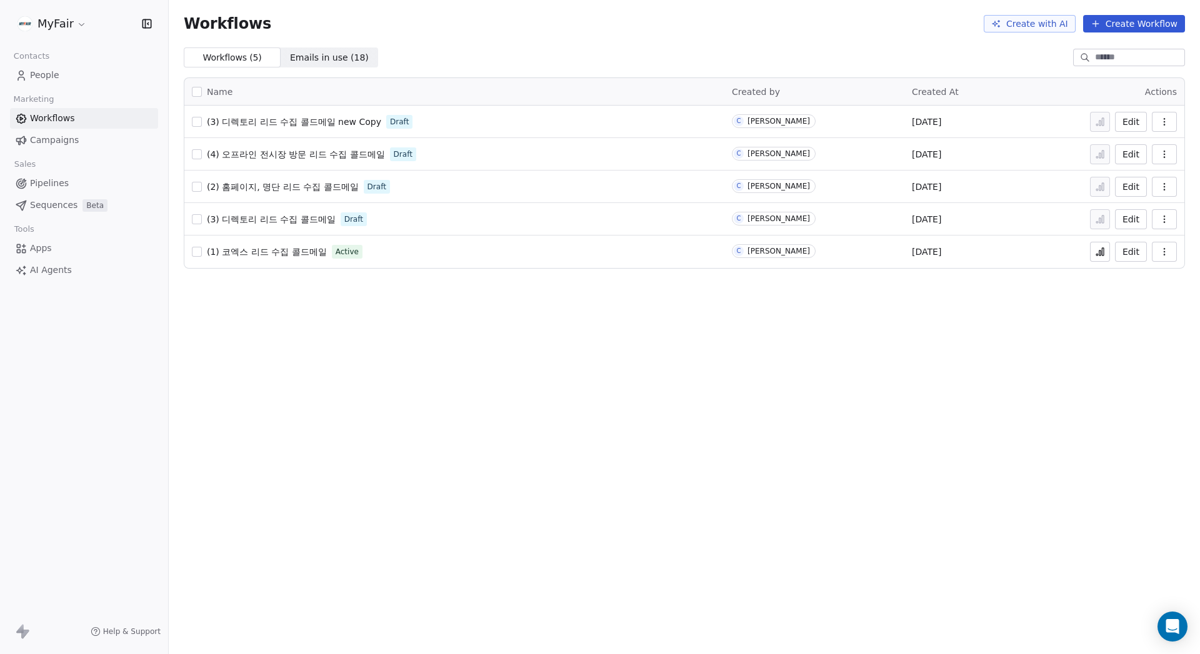
click at [342, 121] on span "(3) 디렉토리 리드 수집 콜드메일 new Copy" at bounding box center [294, 122] width 174 height 10
click at [1168, 622] on icon "Open Intercom Messenger" at bounding box center [1172, 627] width 14 height 16
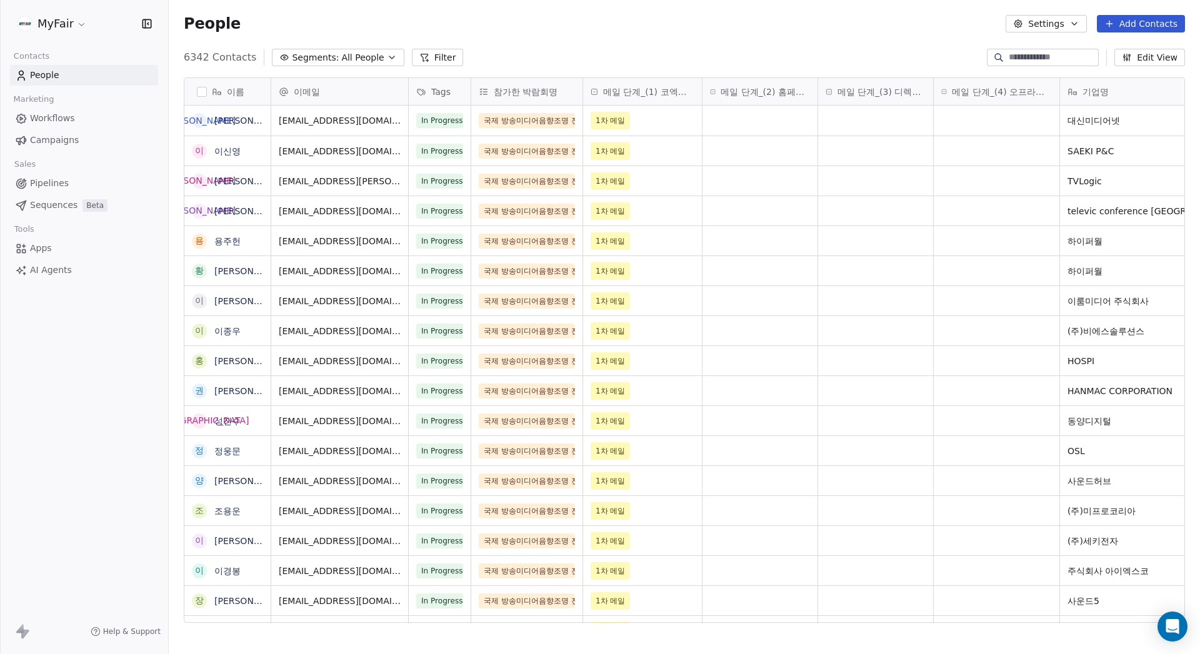
scroll to position [10, 10]
drag, startPoint x: 74, startPoint y: 121, endPoint x: 112, endPoint y: 119, distance: 38.1
click at [74, 120] on link "Workflows" at bounding box center [84, 118] width 148 height 21
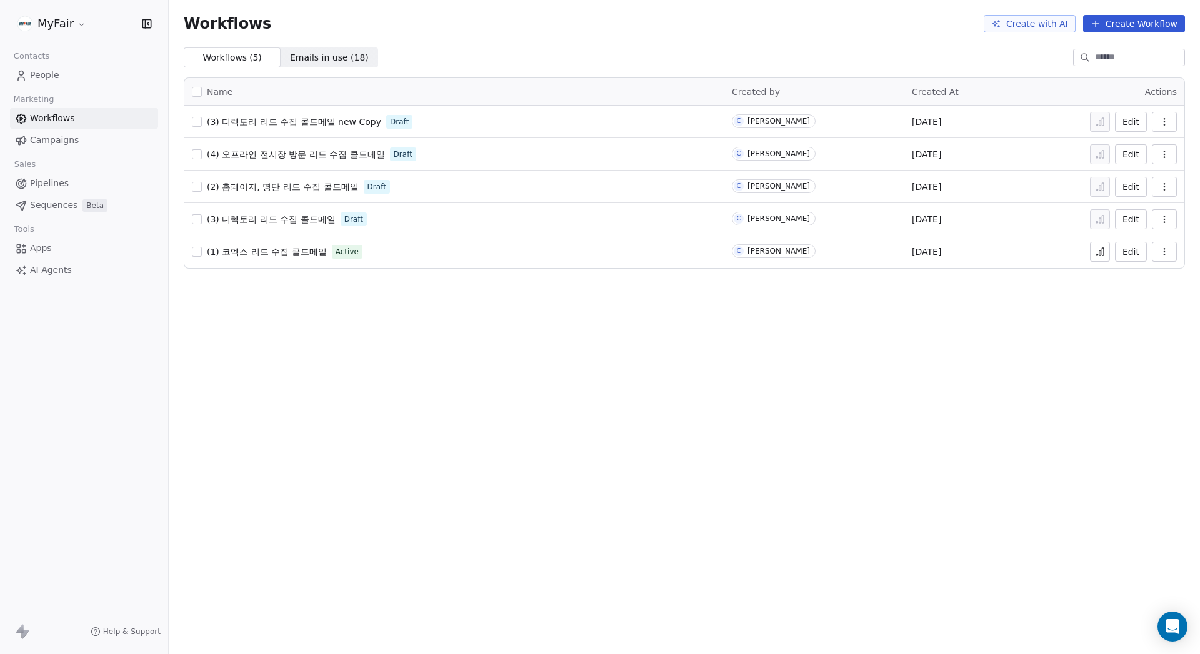
click at [1195, 634] on div "Workflows Create with AI Create Workflow Workflows ( 5 ) Workflows ( 5 ) Emails…" at bounding box center [684, 327] width 1031 height 654
click at [1177, 632] on icon "Open Intercom Messenger" at bounding box center [1172, 627] width 14 height 16
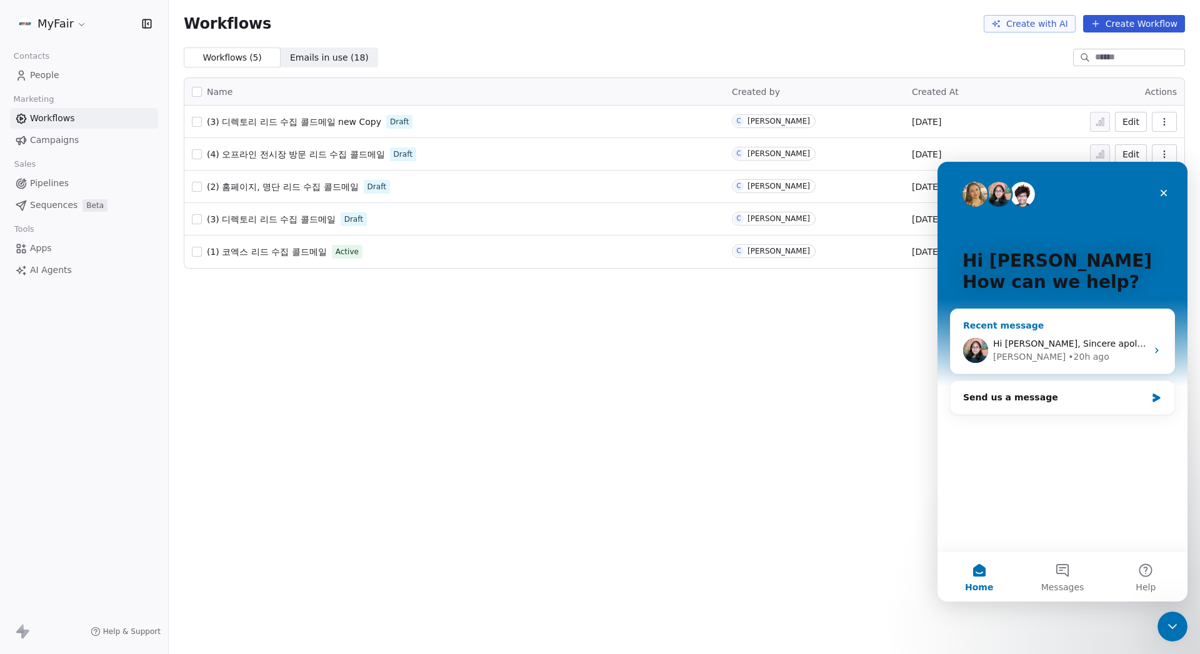
click at [1068, 353] on div "• 20h ago" at bounding box center [1088, 357] width 41 height 13
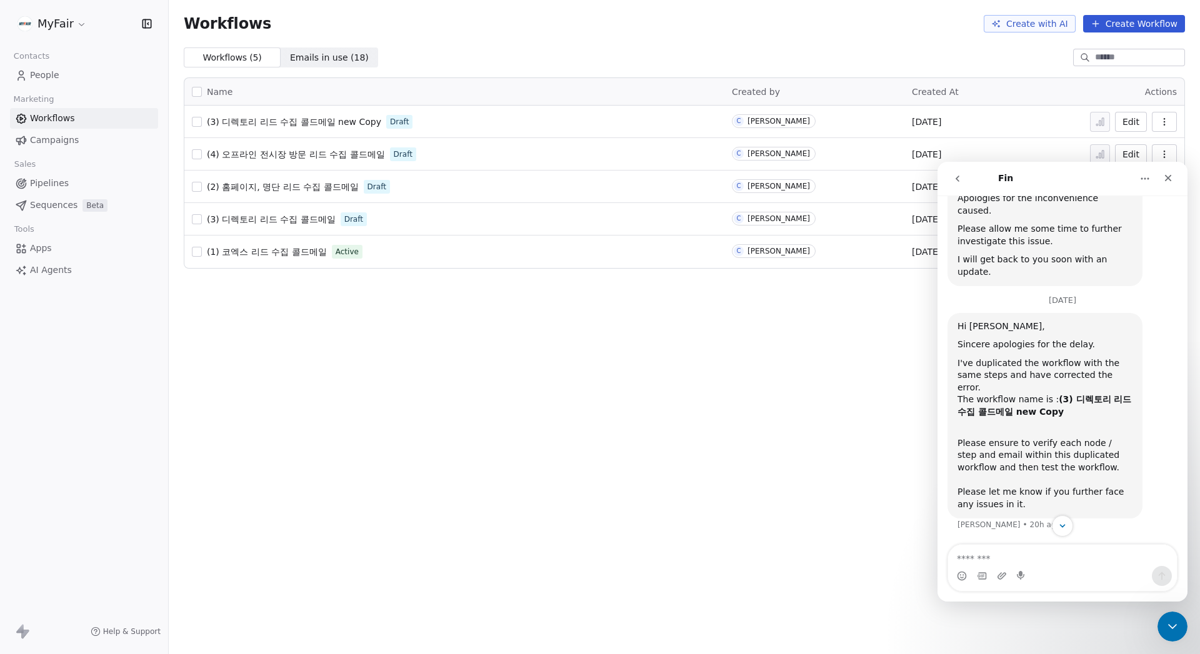
scroll to position [305, 0]
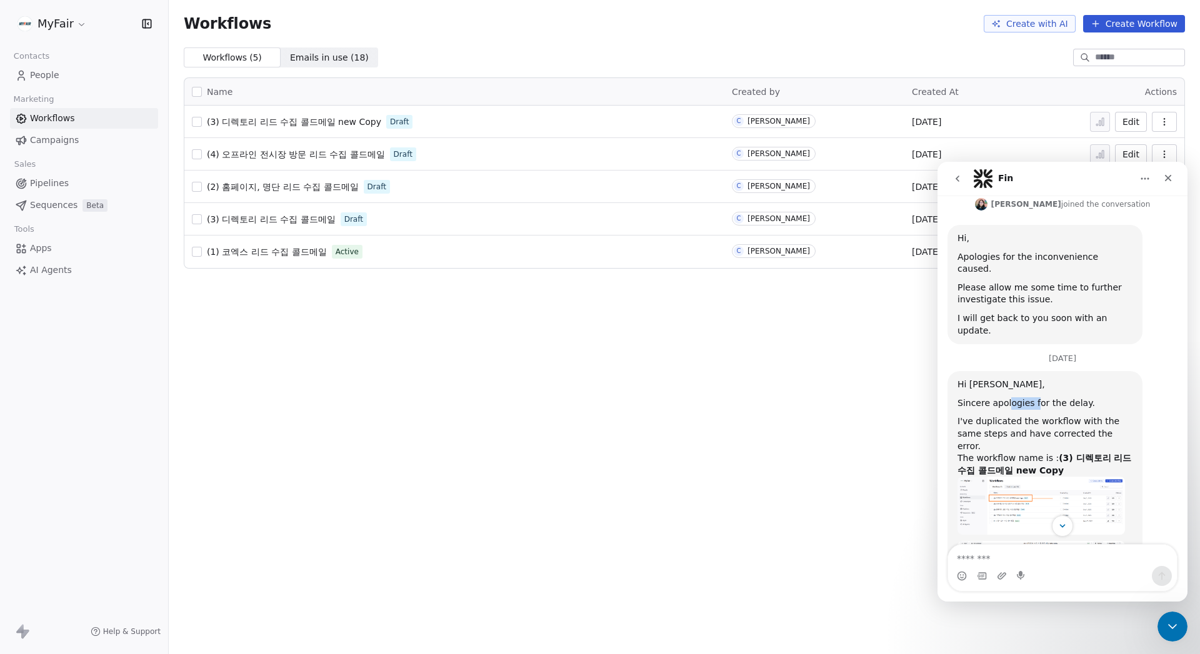
drag, startPoint x: 1051, startPoint y: 355, endPoint x: 1059, endPoint y: 356, distance: 8.2
click at [1058, 397] on div "Sincere apologies for the delay." at bounding box center [1044, 403] width 175 height 12
drag, startPoint x: 1031, startPoint y: 379, endPoint x: 1072, endPoint y: 381, distance: 41.9
click at [1072, 416] on div "I've duplicated the workflow with the same steps and have corrected the error." at bounding box center [1044, 434] width 175 height 37
click at [1036, 452] on div "The workflow name is : (3) 디렉토리 리드 수집 콜드메일 new Copy" at bounding box center [1044, 464] width 175 height 24
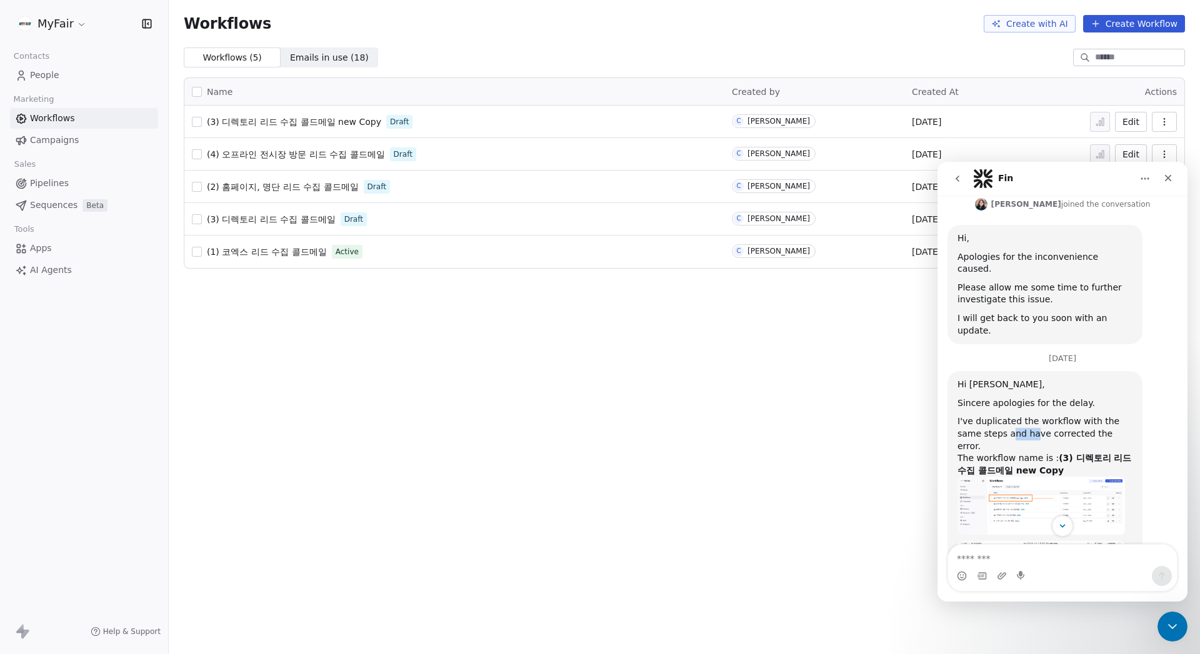
drag, startPoint x: 994, startPoint y: 382, endPoint x: 1042, endPoint y: 388, distance: 47.9
click at [1040, 416] on div "I've duplicated the workflow with the same steps and have corrected the error." at bounding box center [1044, 434] width 175 height 37
drag, startPoint x: 1066, startPoint y: 385, endPoint x: 1070, endPoint y: 399, distance: 14.3
click at [1124, 416] on div "I've duplicated the workflow with the same steps and have corrected the error." at bounding box center [1044, 434] width 175 height 37
click at [1007, 452] on div "The workflow name is : (3) 디렉토리 리드 수집 콜드메일 new Copy" at bounding box center [1044, 464] width 175 height 24
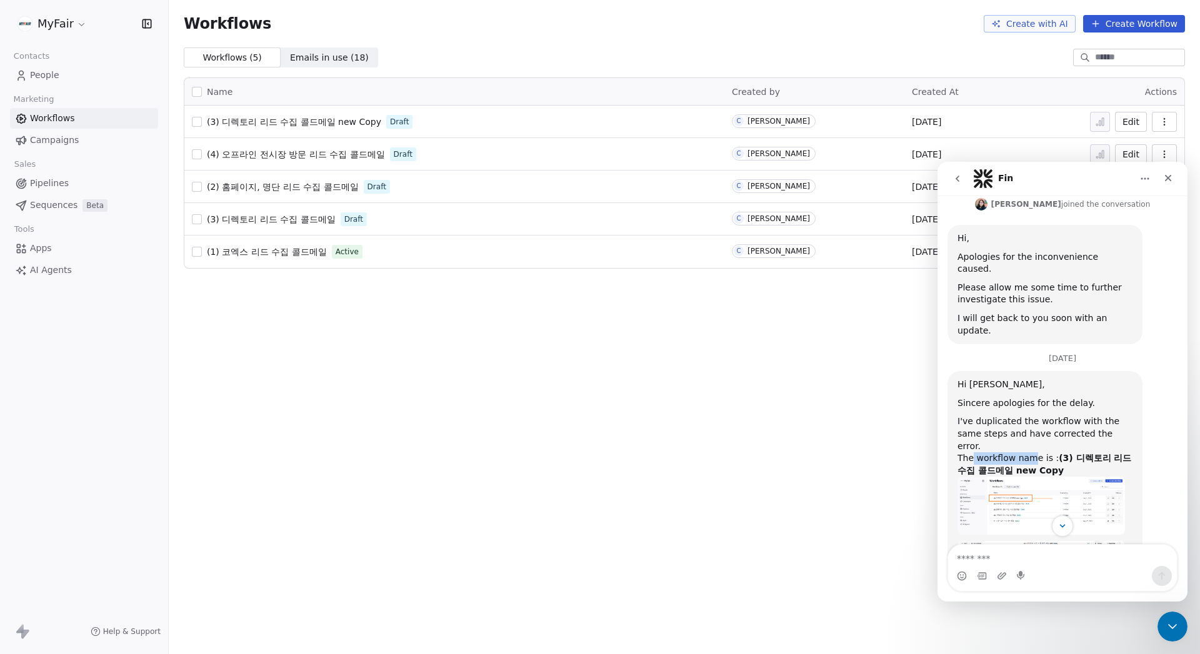
drag, startPoint x: 970, startPoint y: 397, endPoint x: 1087, endPoint y: 393, distance: 117.5
click at [1058, 452] on div "The workflow name is : (3) 디렉토리 리드 수집 콜드메일 new Copy" at bounding box center [1044, 464] width 175 height 24
click at [1088, 453] on b "(3) 디렉토리 리드 수집 콜드메일 new Copy" at bounding box center [1044, 464] width 174 height 22
drag, startPoint x: 1036, startPoint y: 388, endPoint x: 1100, endPoint y: 397, distance: 65.7
click at [1095, 396] on div "Hi Chris, Sincere apologies for the delay. I've duplicated the workflow with th…" at bounding box center [1044, 538] width 175 height 318
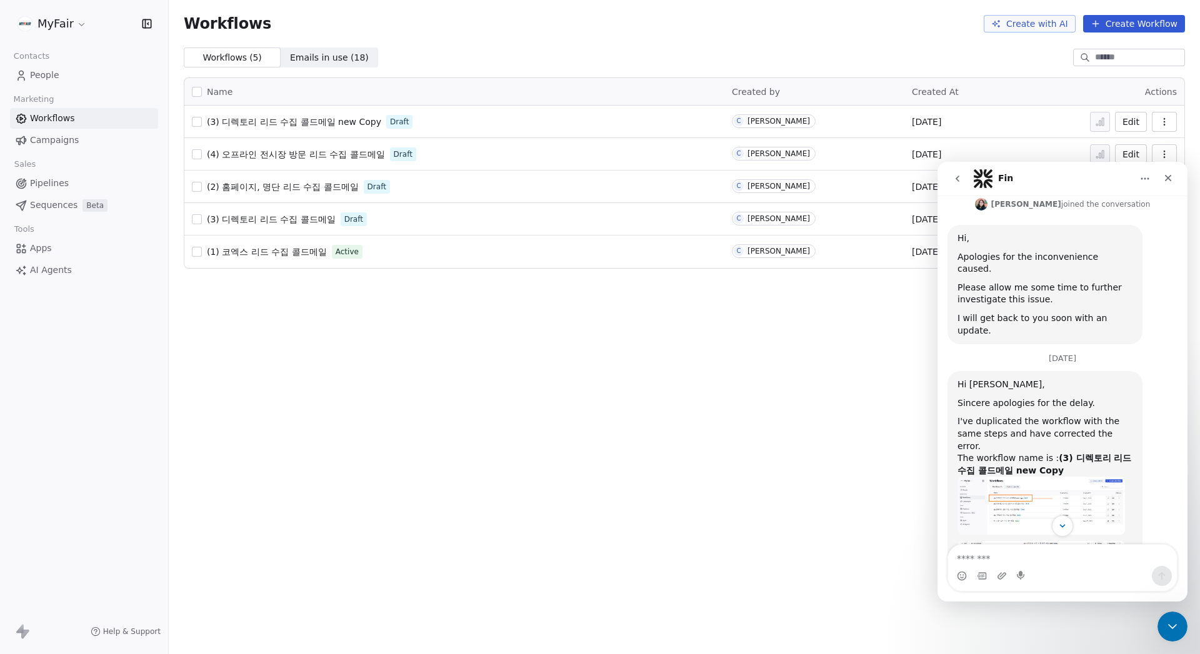
click at [1149, 397] on div "Hi Chris, Sincere apologies for the delay. I've duplicated the workflow with th…" at bounding box center [1062, 551] width 230 height 361
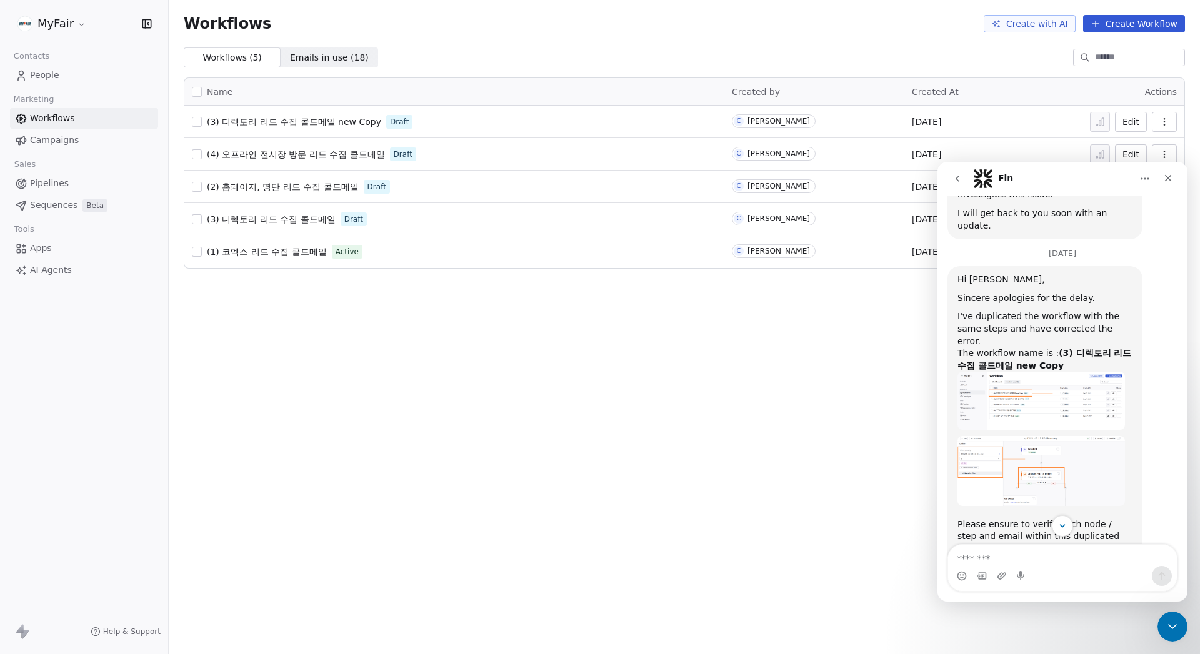
scroll to position [430, 0]
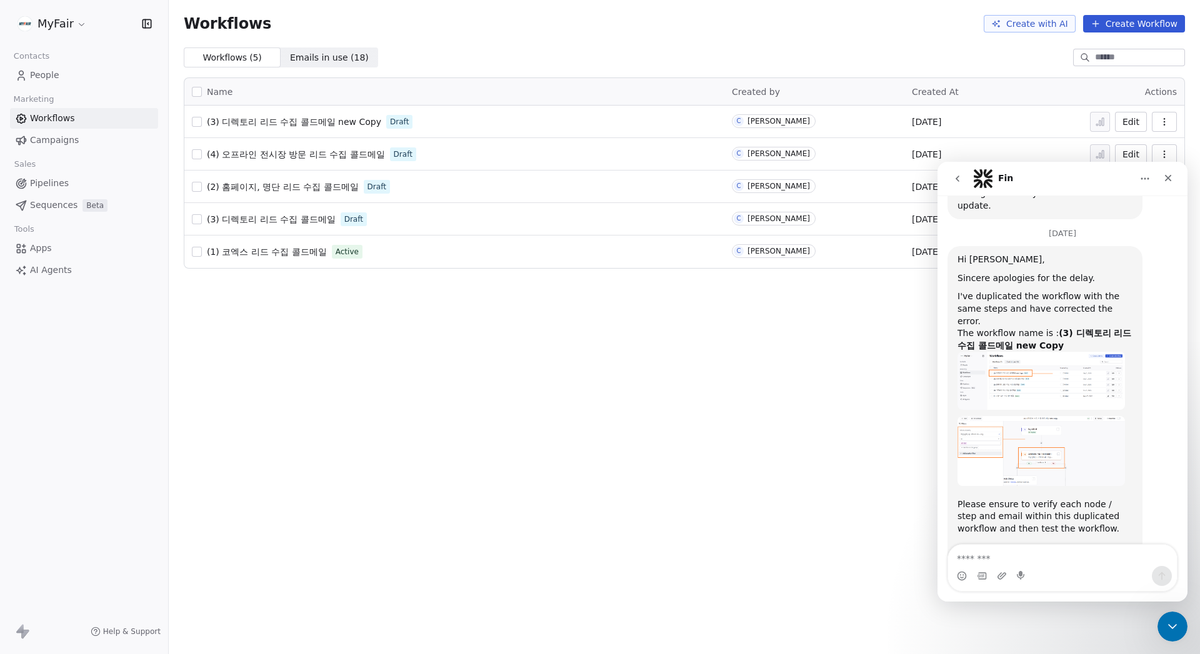
click at [1064, 416] on img "Mrinal says…" at bounding box center [1040, 451] width 167 height 70
click at [1027, 416] on img "Mrinal says…" at bounding box center [1040, 451] width 167 height 70
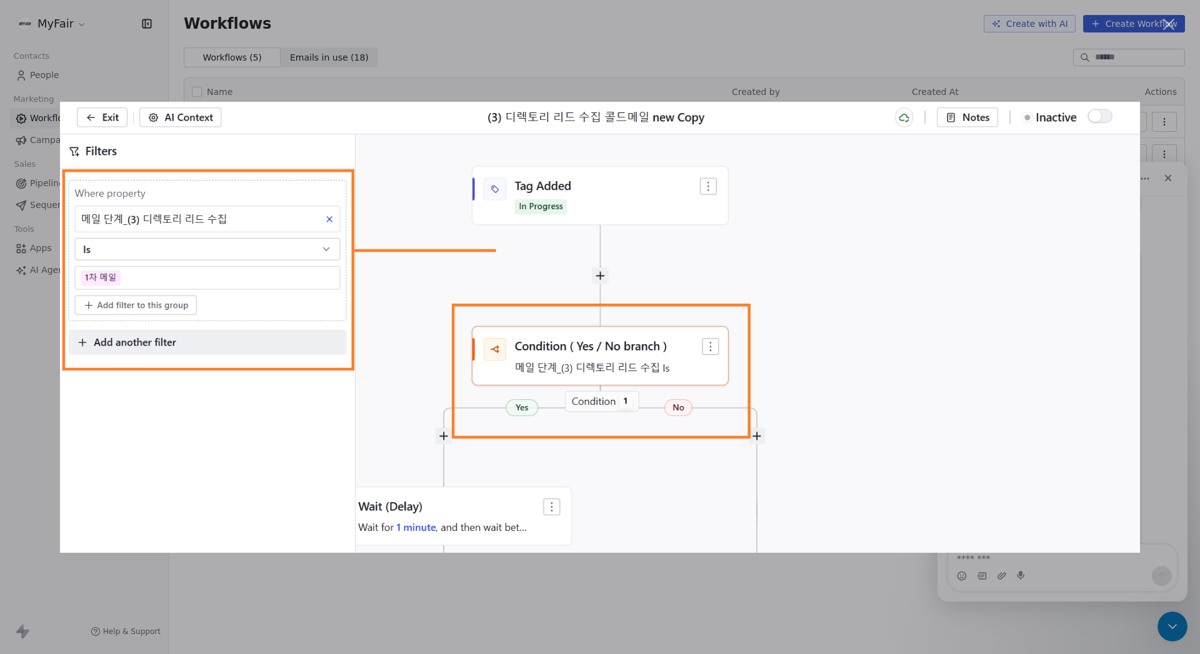
click at [858, 594] on div "Intercom messenger" at bounding box center [600, 327] width 1200 height 654
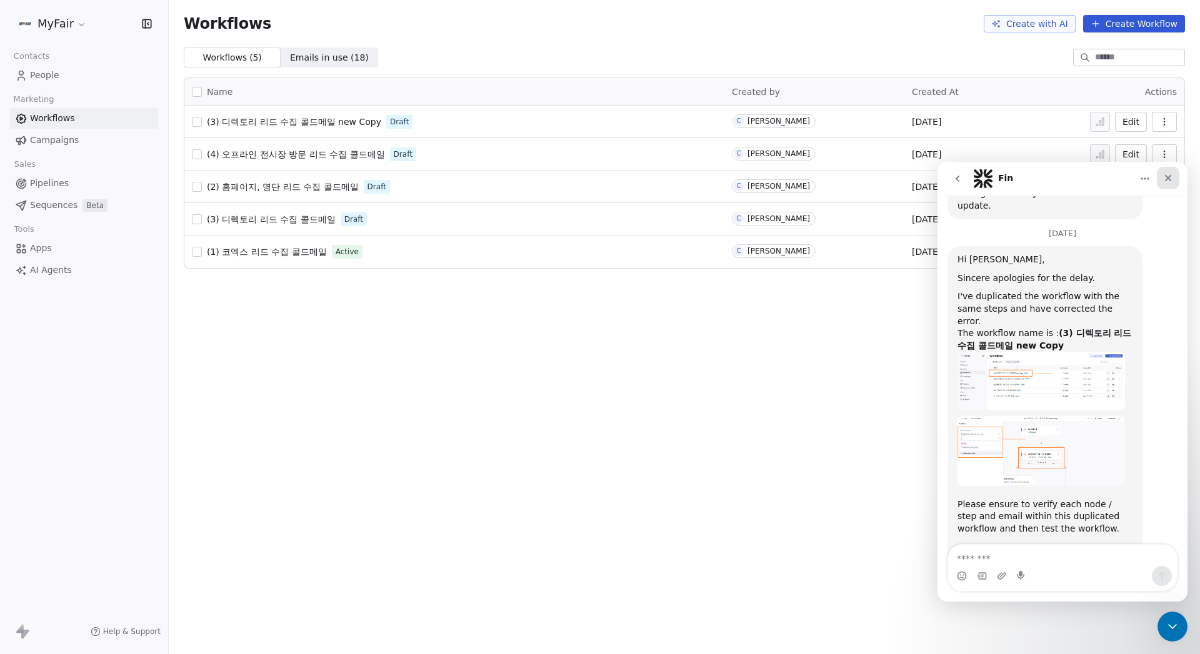
click at [1166, 181] on icon "Close" at bounding box center [1168, 178] width 10 height 10
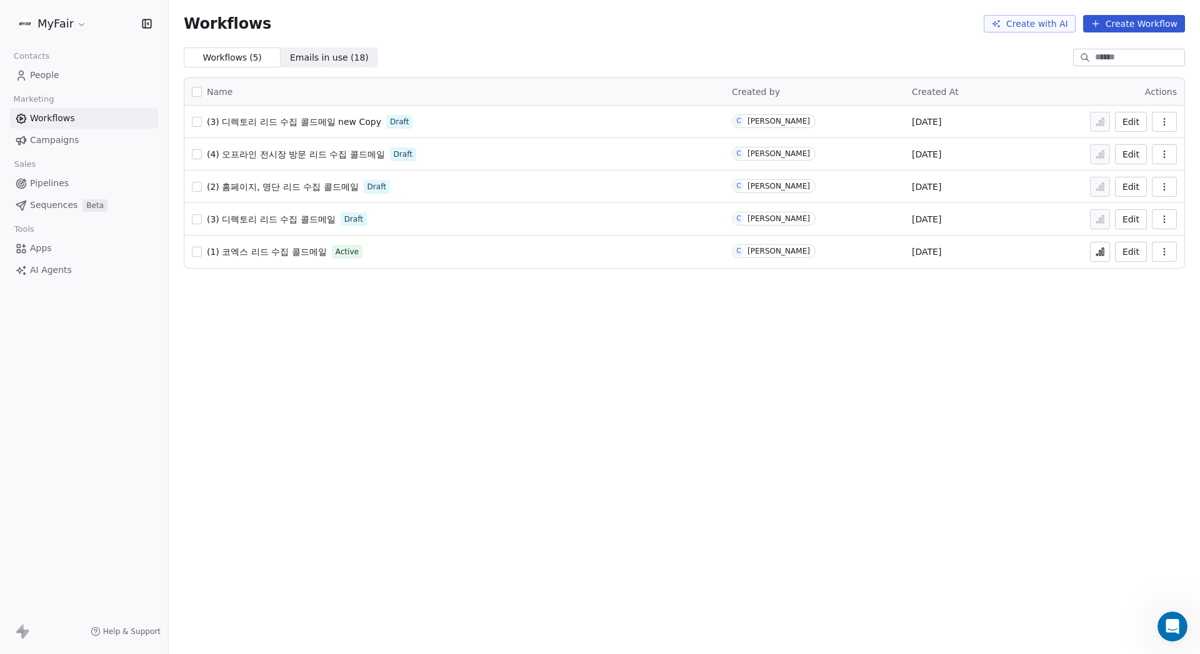
scroll to position [430, 0]
click at [302, 215] on span "(3) 디렉토리 리드 수집 콜드메일" at bounding box center [271, 219] width 129 height 10
click at [1165, 189] on icon "button" at bounding box center [1164, 187] width 10 height 10
click at [822, 322] on div "Workflows Create with AI Create Workflow Workflows ( 5 ) Workflows ( 5 ) Emails…" at bounding box center [684, 327] width 1031 height 654
click at [1160, 219] on icon "button" at bounding box center [1164, 219] width 10 height 10
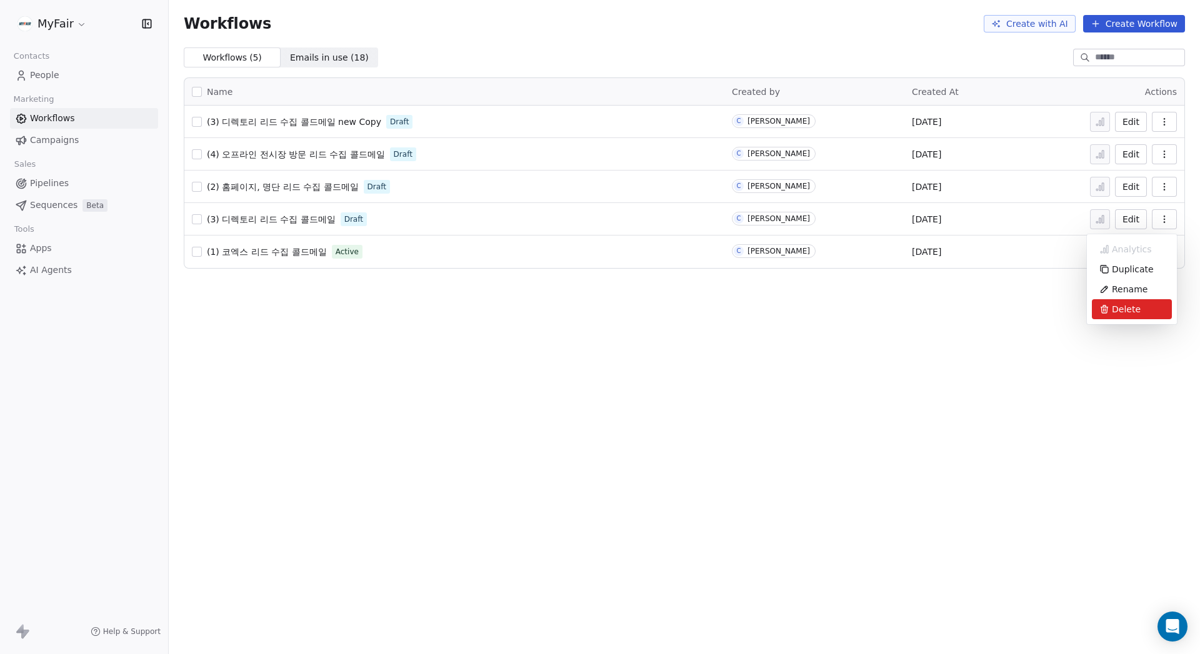
click at [1135, 304] on span "Delete" at bounding box center [1126, 309] width 29 height 12
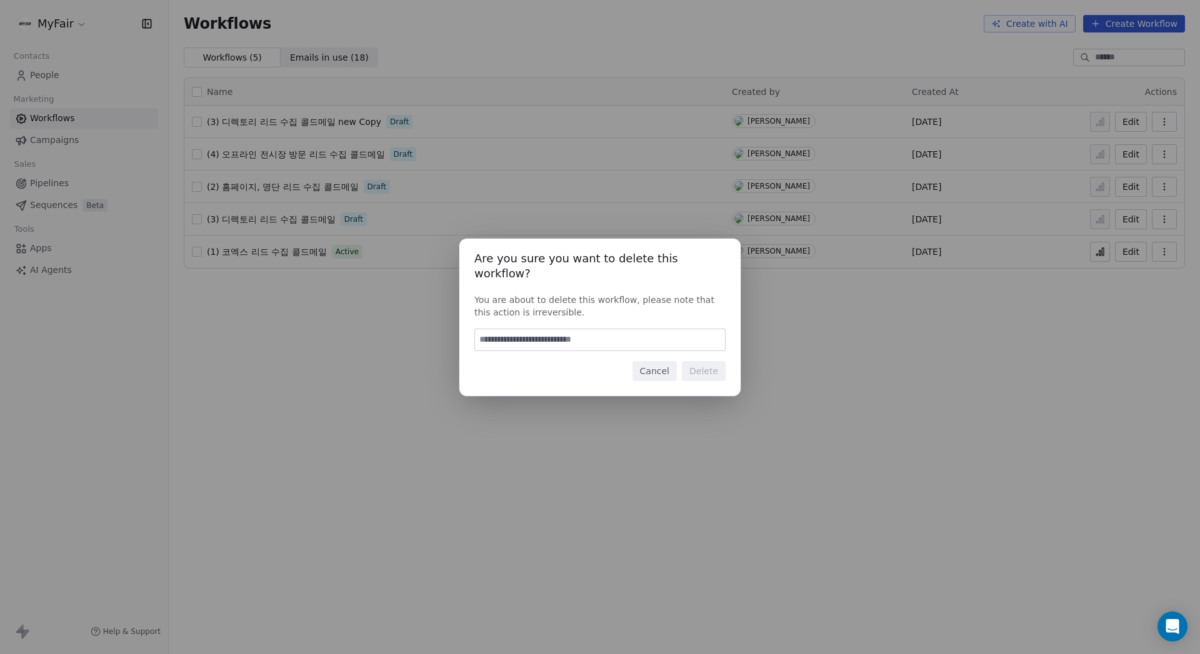
click at [649, 331] on input at bounding box center [600, 339] width 250 height 21
type input "*"
type input "******"
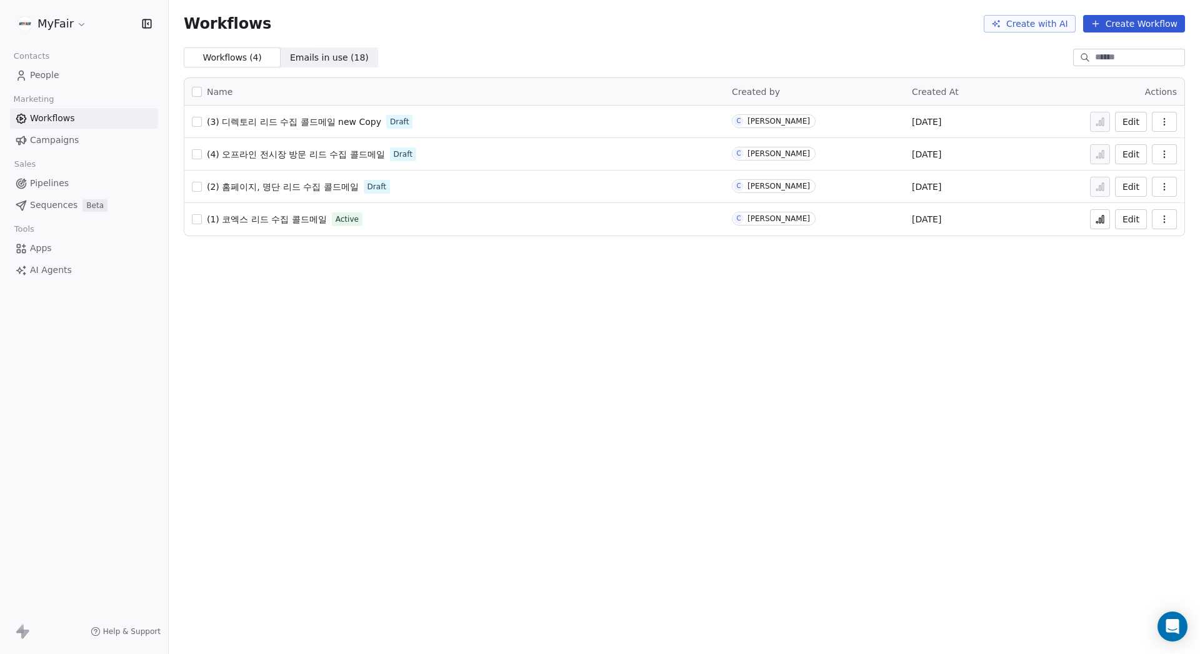
click at [1169, 122] on icon "button" at bounding box center [1164, 122] width 10 height 10
click at [1132, 197] on span "Rename" at bounding box center [1130, 192] width 36 height 12
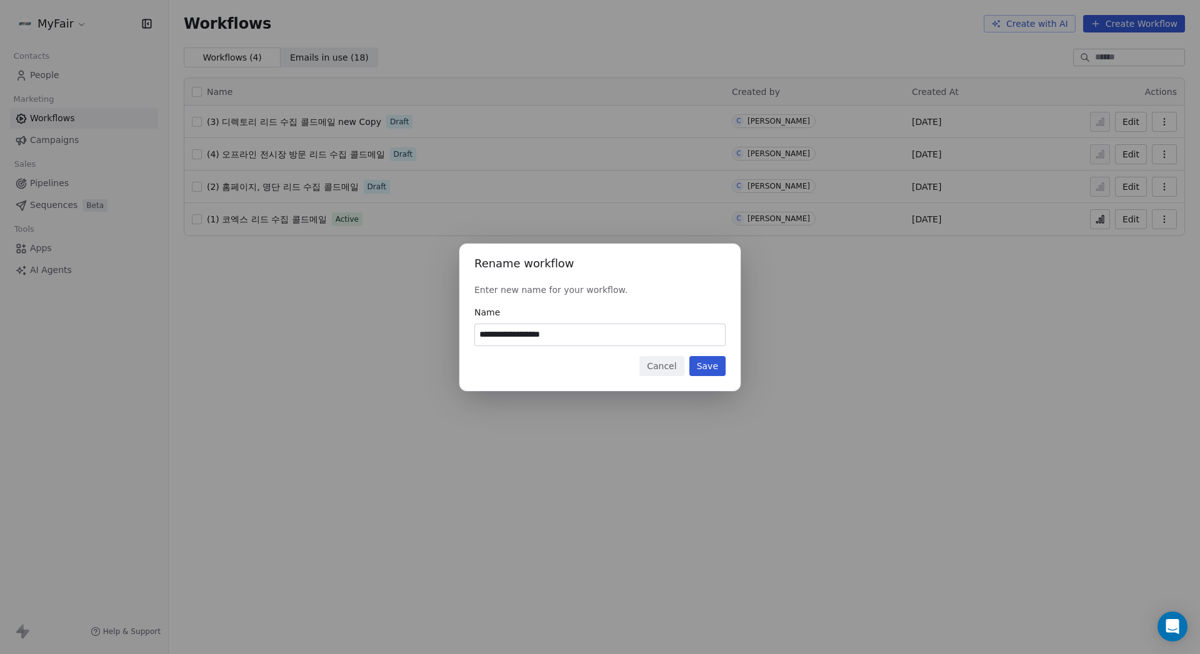
type input "**********"
click at [710, 367] on button "Save" at bounding box center [707, 366] width 36 height 20
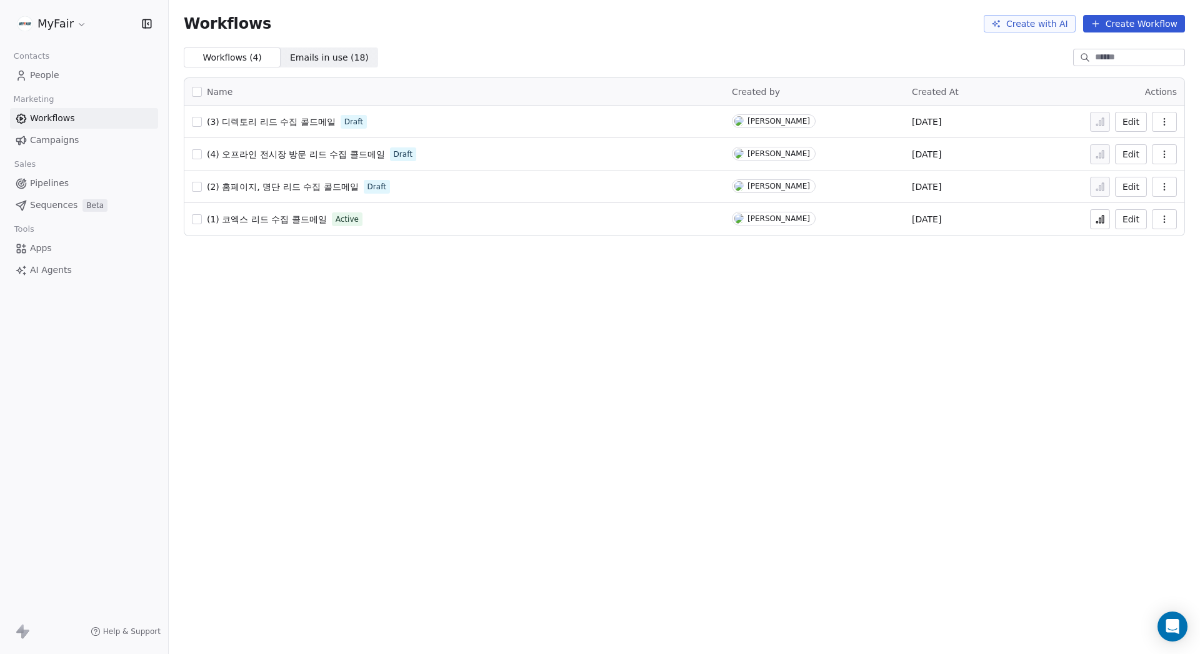
click at [292, 187] on span "(2) 홈페이지, 명단 리드 수집 콜드메일" at bounding box center [283, 187] width 152 height 10
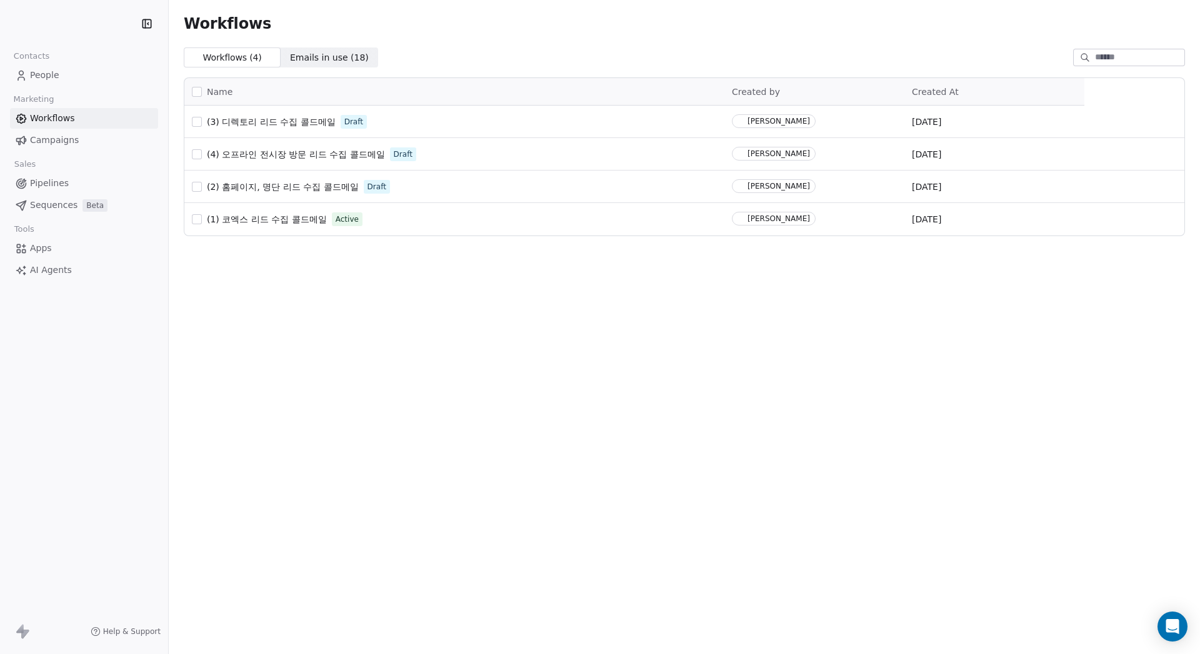
click at [346, 146] on div "(4) 오프라인 전시장 방문 리드 수집 콜드메일 Draft" at bounding box center [454, 154] width 525 height 17
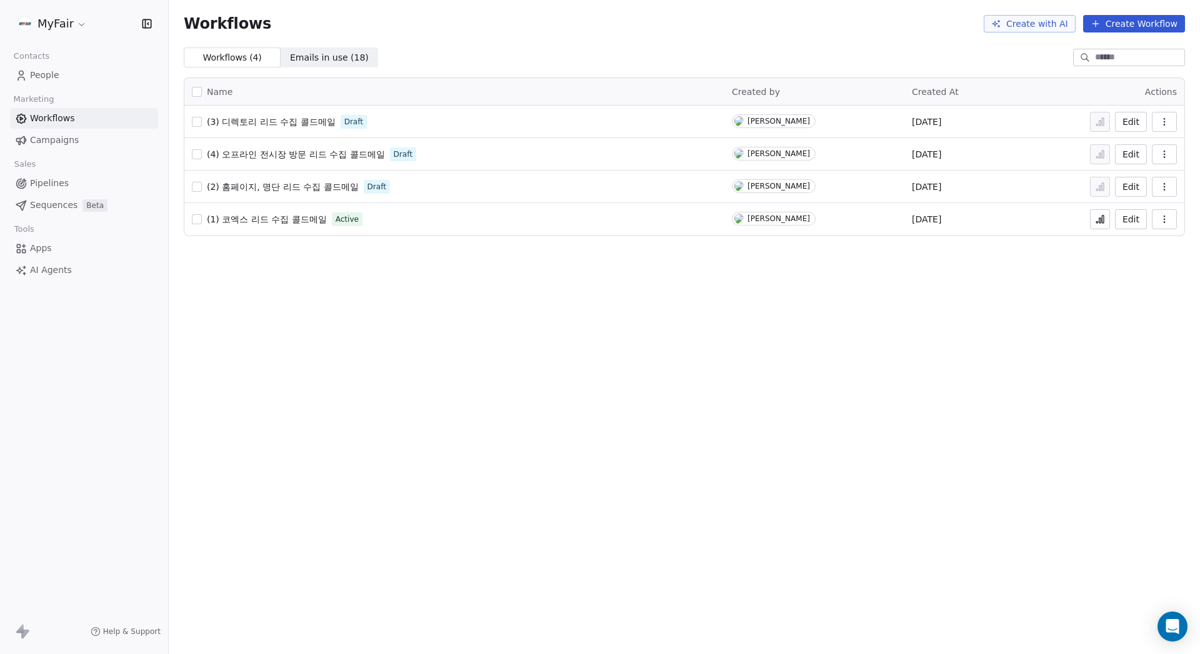
click at [345, 154] on span "(4) 오프라인 전시장 방문 리드 수집 콜드메일" at bounding box center [296, 154] width 178 height 10
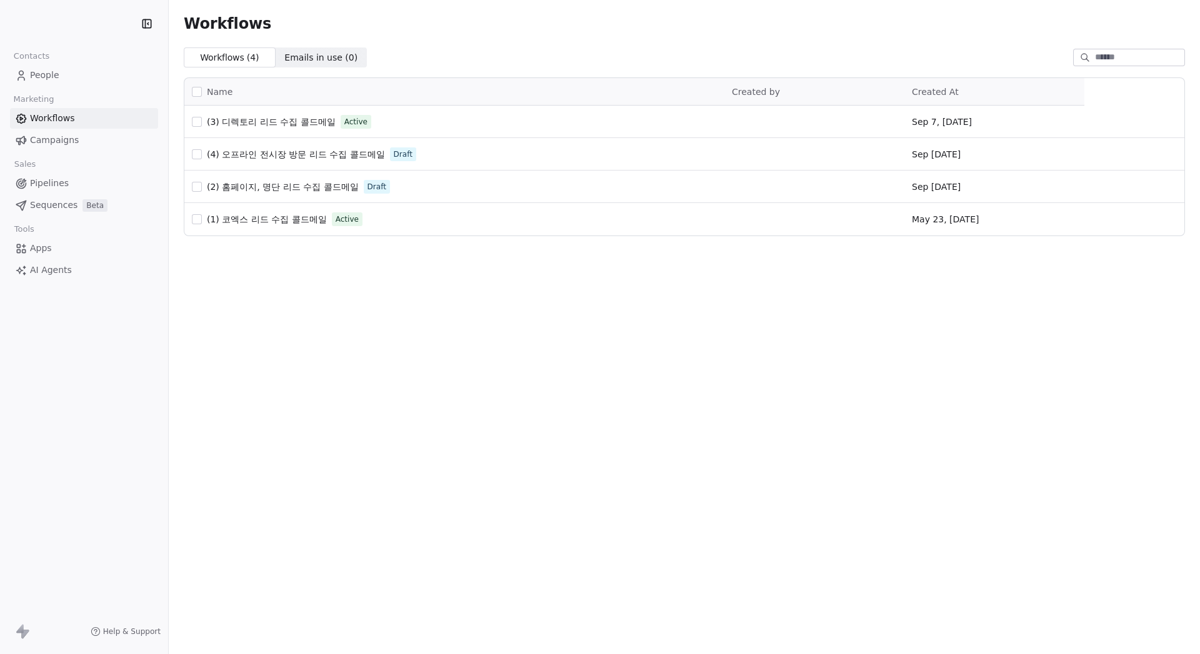
click at [65, 77] on link "People" at bounding box center [84, 75] width 148 height 21
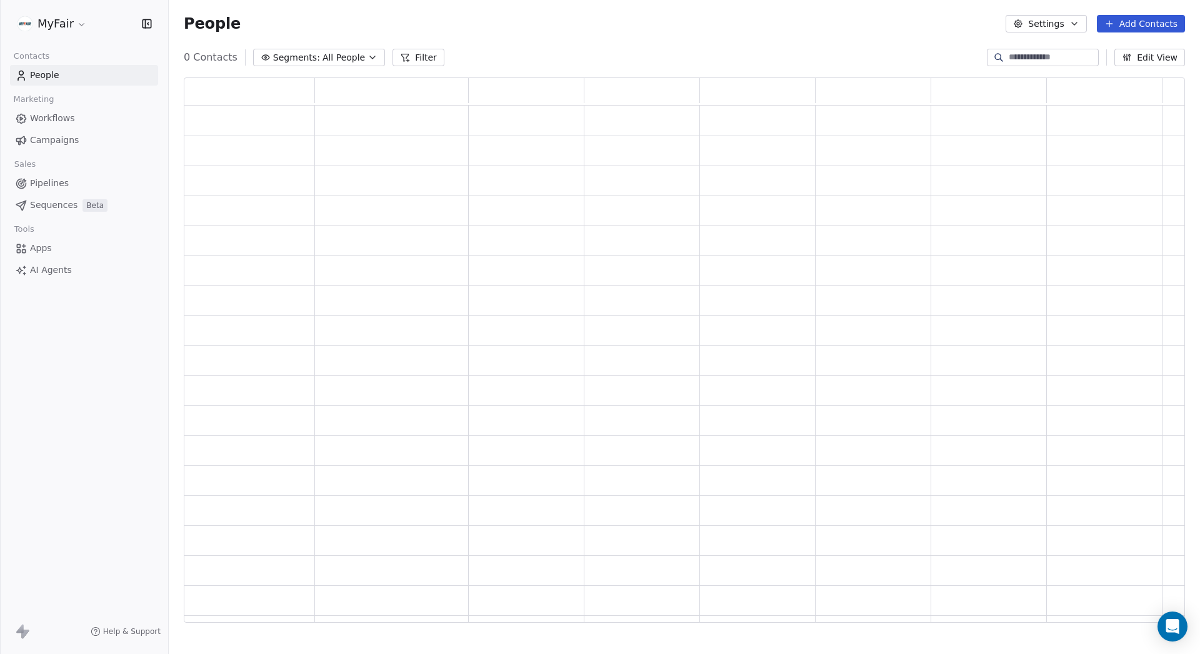
scroll to position [537, 992]
click at [625, 40] on div "People Settings Add Contacts" at bounding box center [684, 23] width 1031 height 47
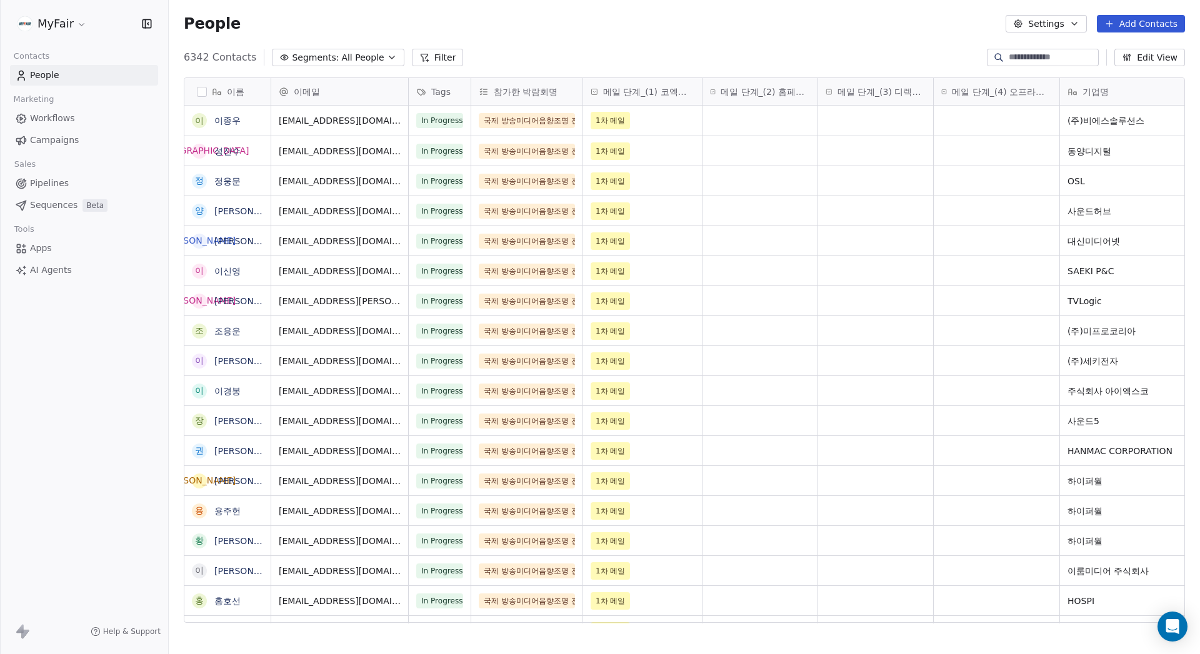
scroll to position [567, 1022]
click at [1029, 57] on input at bounding box center [1052, 57] width 87 height 12
type input "*"
type input "********"
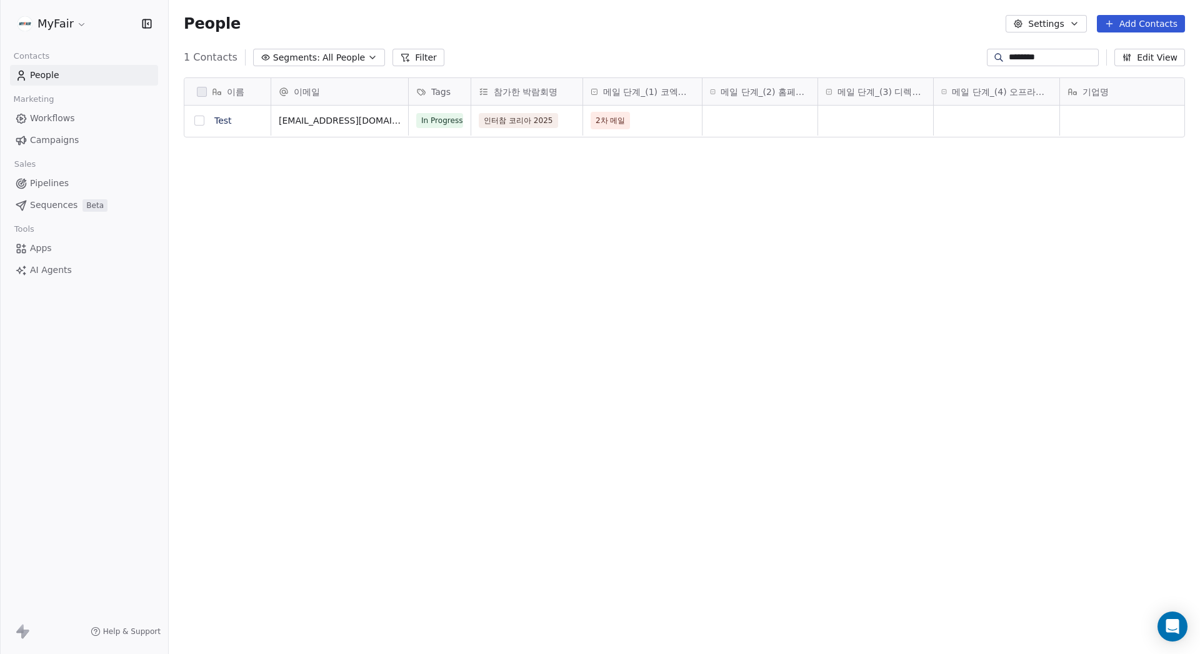
click at [199, 119] on button "grid" at bounding box center [199, 121] width 10 height 10
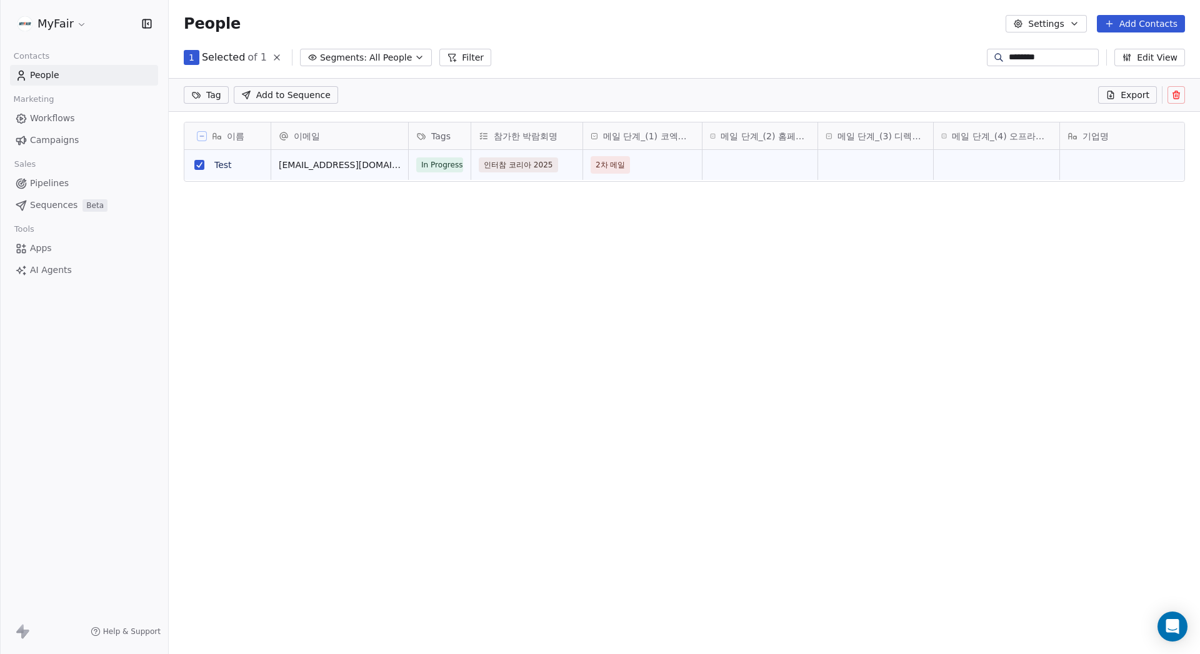
scroll to position [523, 1022]
click at [1177, 94] on icon at bounding box center [1177, 95] width 0 height 2
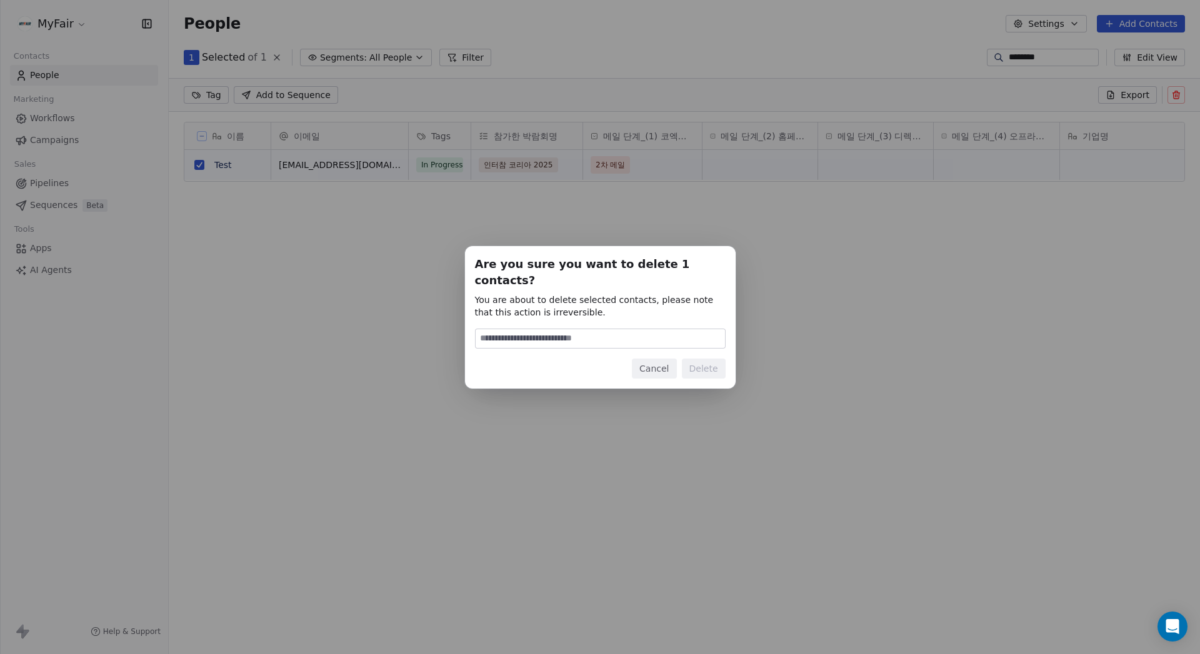
click at [622, 329] on input at bounding box center [600, 338] width 249 height 19
type input "******"
click at [720, 359] on button "Delete" at bounding box center [704, 369] width 44 height 20
click at [356, 323] on div "Are you sure you want to delete 1 contacts? You are about to delete selected co…" at bounding box center [600, 327] width 1200 height 202
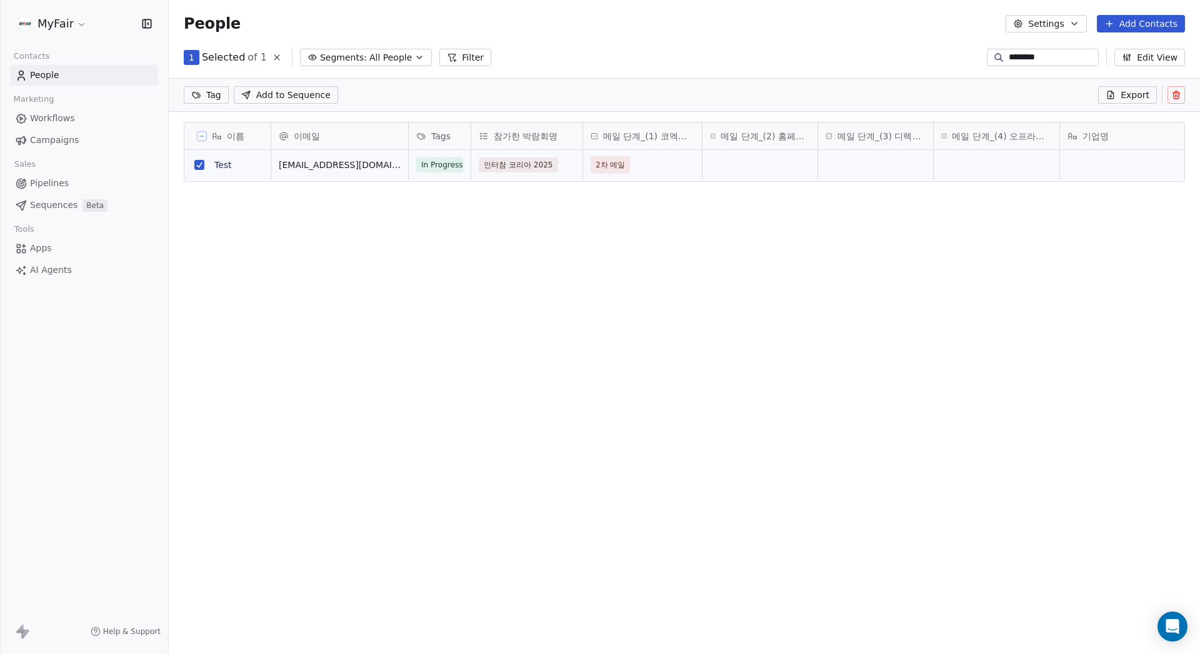
scroll to position [567, 1022]
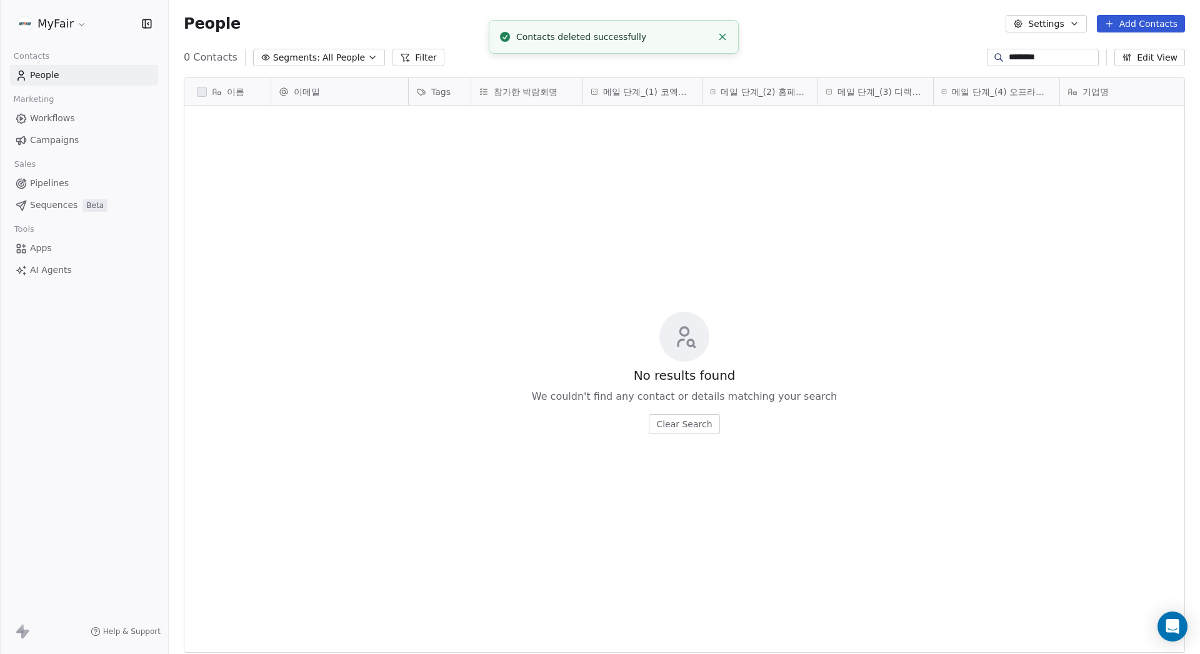
click at [857, 48] on div "0 Contacts Segments: All People Filter ******** Edit View" at bounding box center [684, 57] width 1031 height 20
drag, startPoint x: 1159, startPoint y: 24, endPoint x: 1147, endPoint y: 96, distance: 72.8
click at [1159, 23] on button "Add Contacts" at bounding box center [1141, 23] width 88 height 17
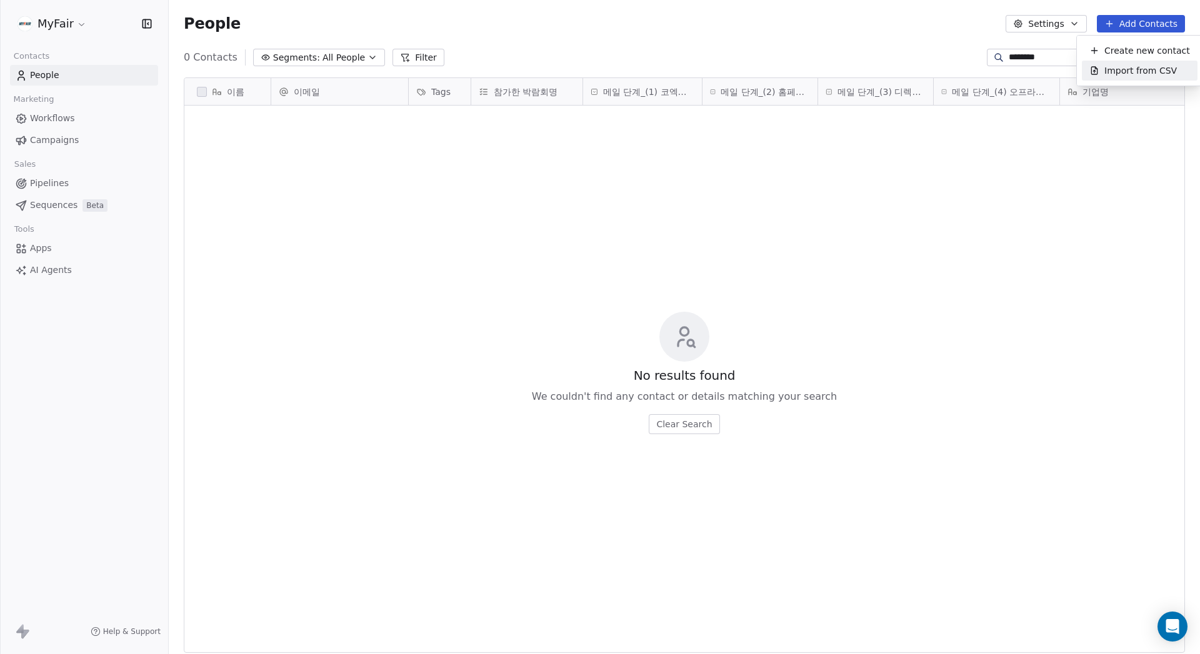
click at [1127, 73] on span "Import from CSV" at bounding box center [1140, 70] width 72 height 13
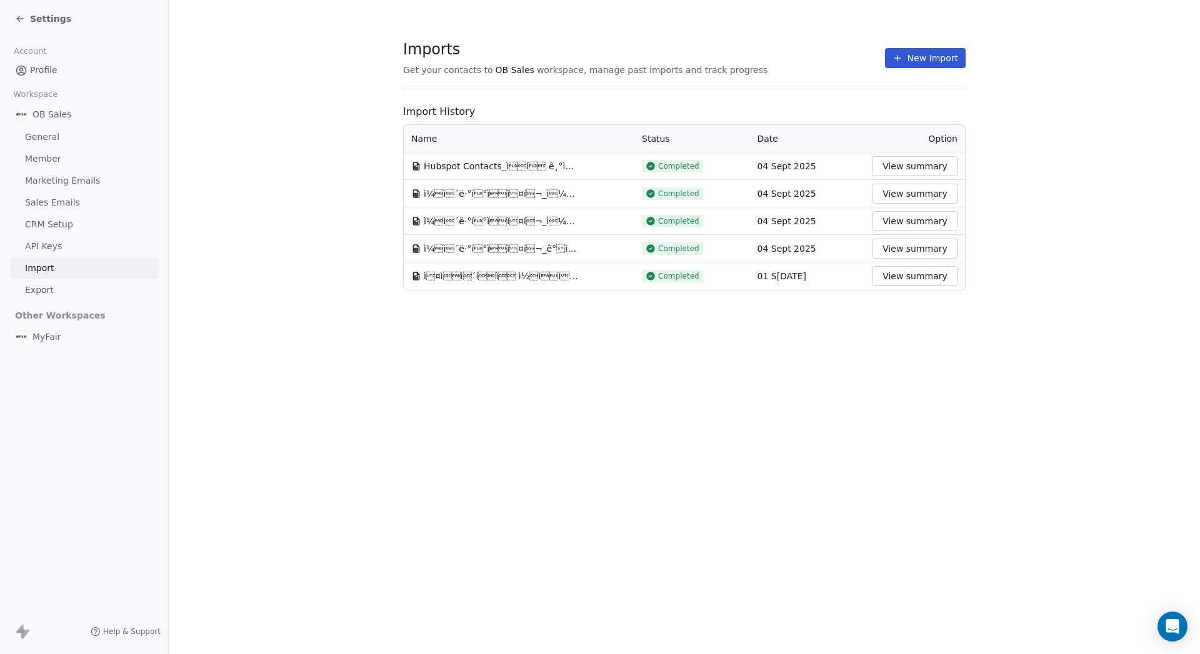
click at [891, 54] on button "New Import" at bounding box center [925, 58] width 81 height 20
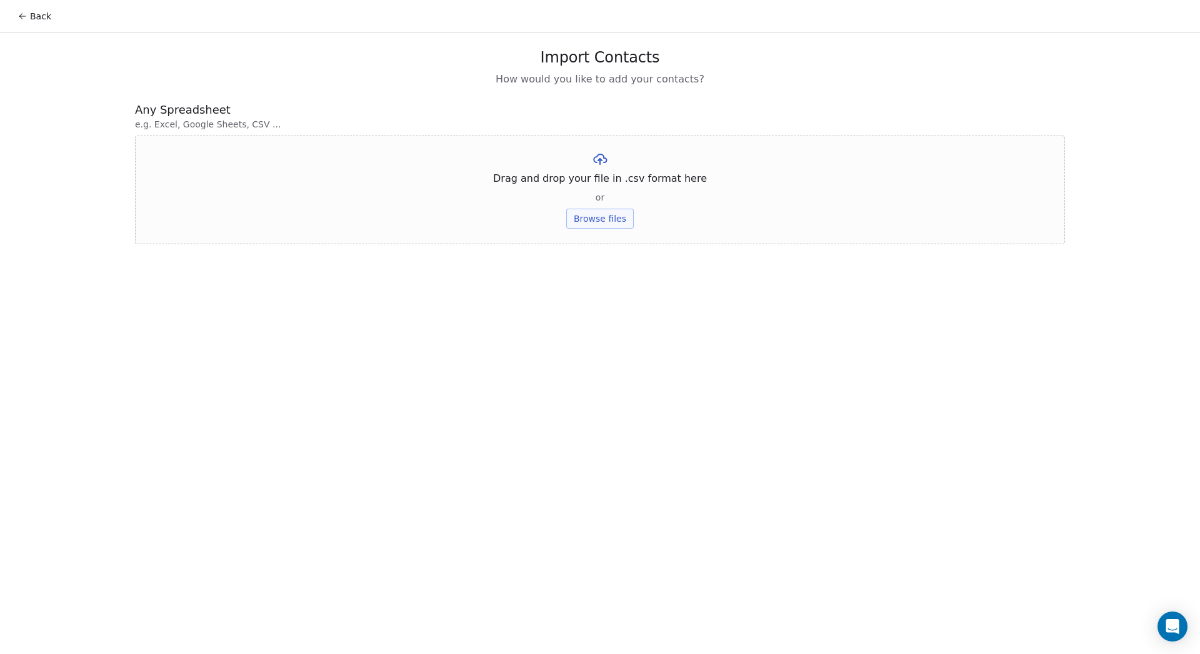
click at [617, 221] on button "Browse files" at bounding box center [599, 219] width 67 height 20
click at [779, 399] on div "Back Import Contacts How would you like to add your contacts? Any Spreadsheet e…" at bounding box center [600, 327] width 1200 height 654
click at [616, 186] on button "Upload" at bounding box center [600, 184] width 46 height 20
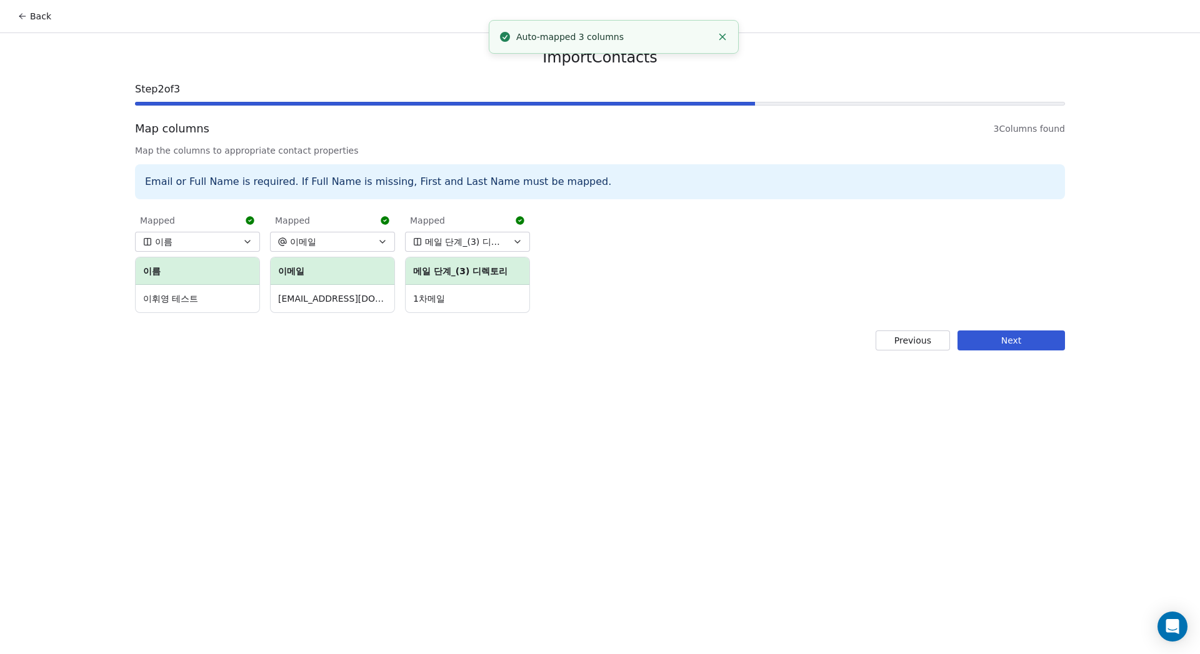
click at [1014, 336] on button "Next" at bounding box center [1010, 341] width 107 height 20
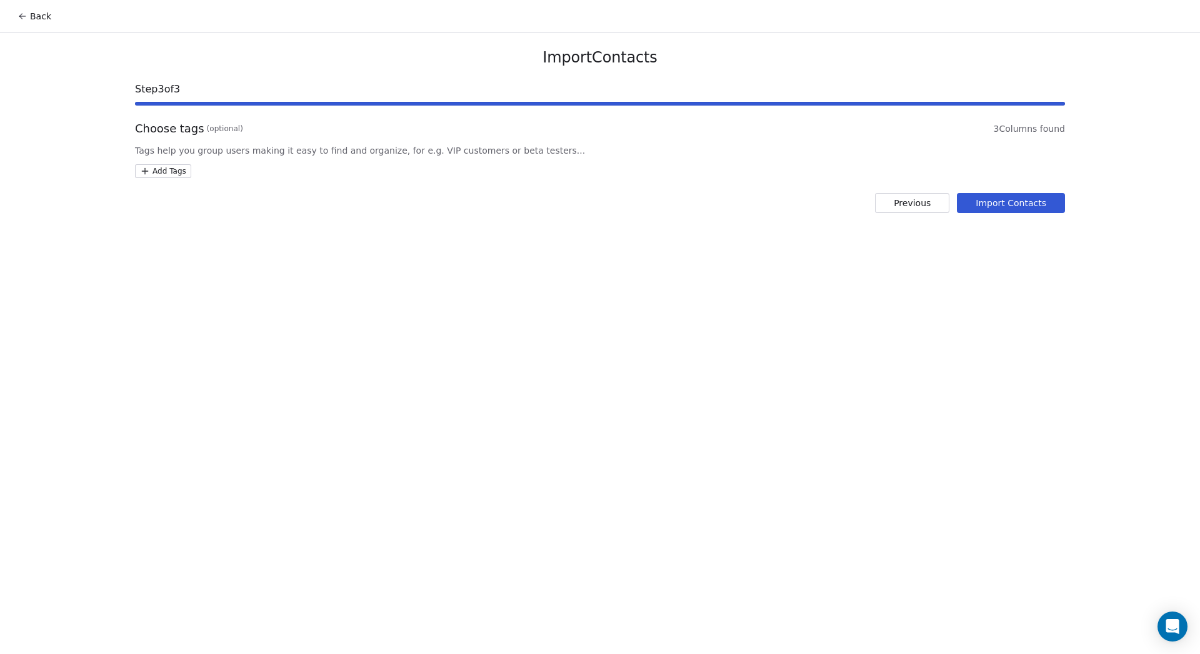
click at [906, 202] on button "Previous" at bounding box center [912, 203] width 74 height 20
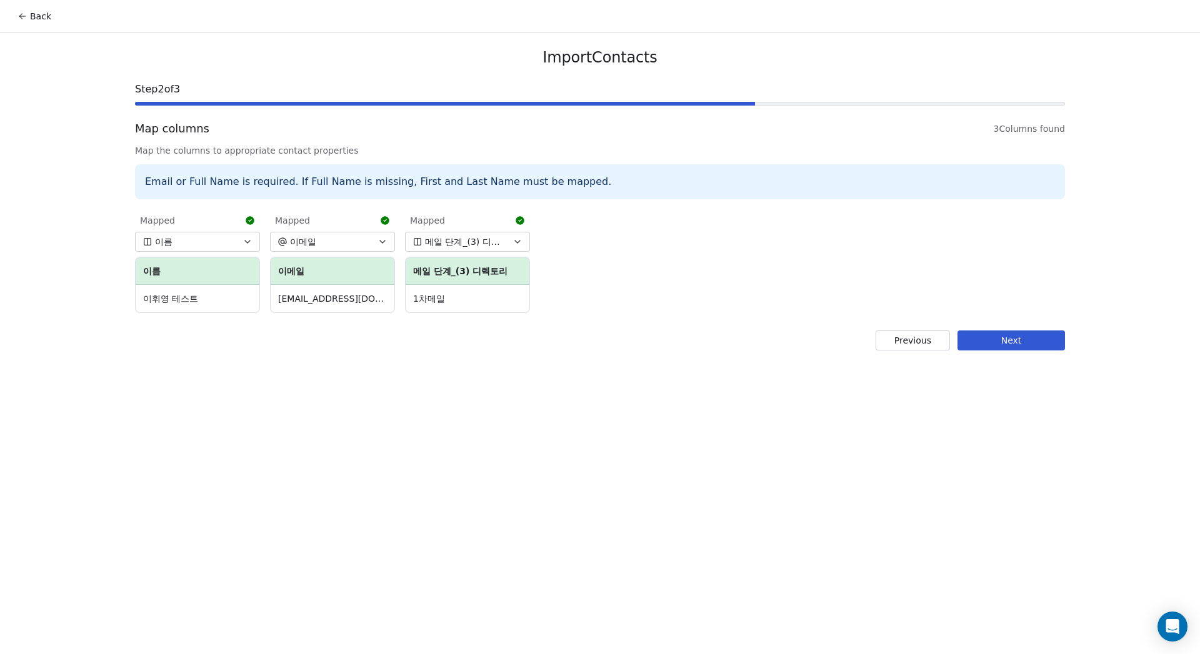
click at [990, 334] on button "Next" at bounding box center [1010, 341] width 107 height 20
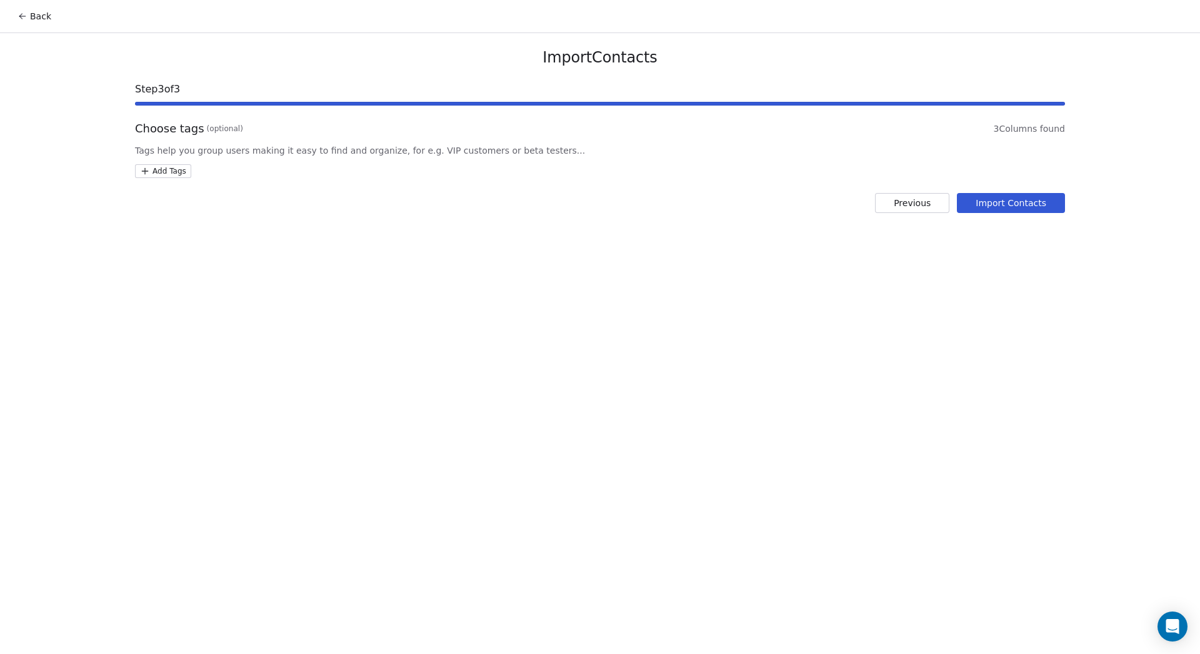
click at [164, 171] on html "Back Import Contacts Step 3 of 3 Choose tags (optional) 3 Columns found Tags he…" at bounding box center [600, 327] width 1200 height 654
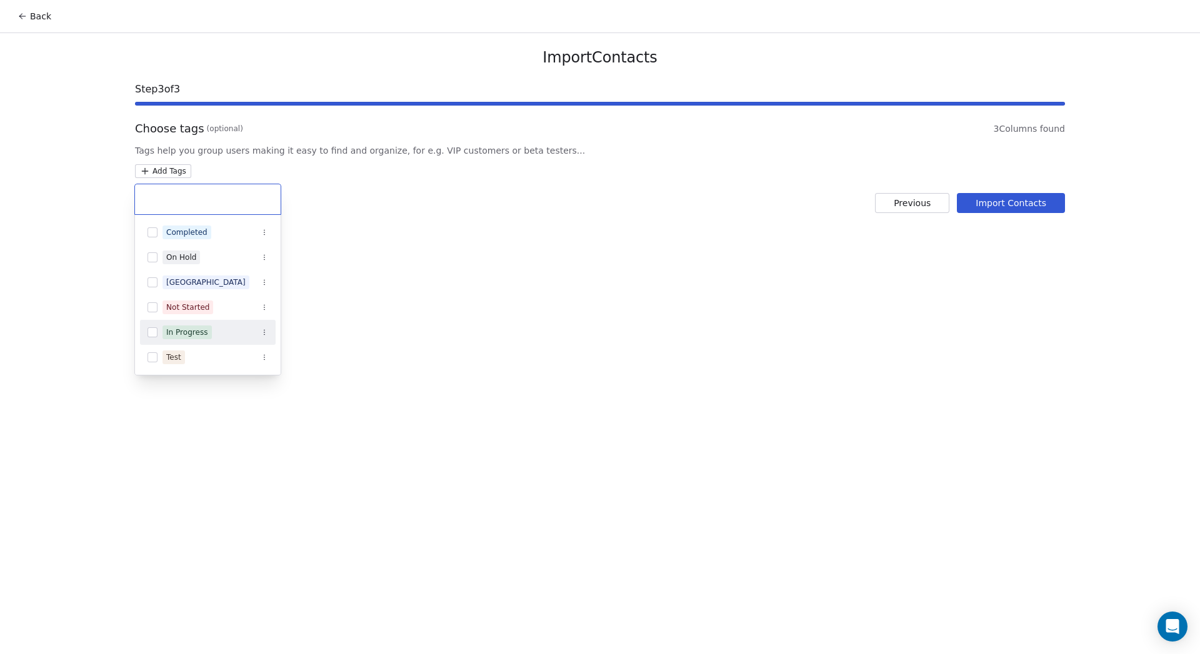
click at [176, 332] on div "In Progress" at bounding box center [187, 332] width 42 height 11
click at [559, 301] on html "Back Import Contacts Step 3 of 3 Choose tags (optional) 3 Columns found Tags he…" at bounding box center [600, 327] width 1200 height 654
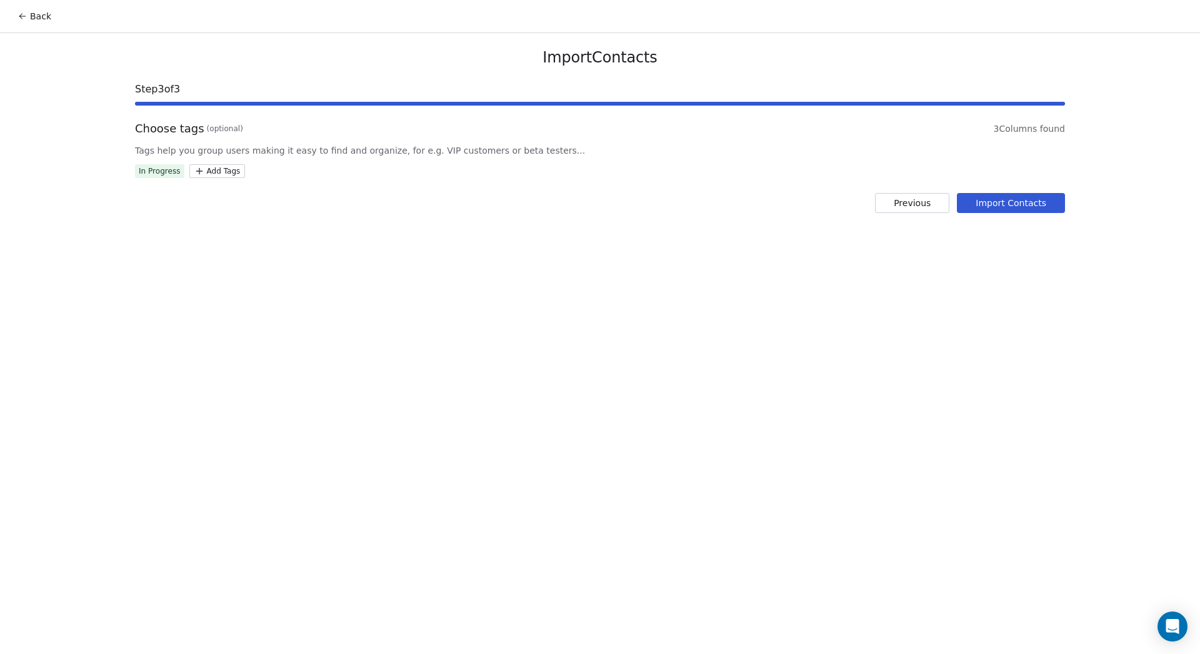
click at [1001, 195] on button "Import Contacts" at bounding box center [1011, 203] width 108 height 20
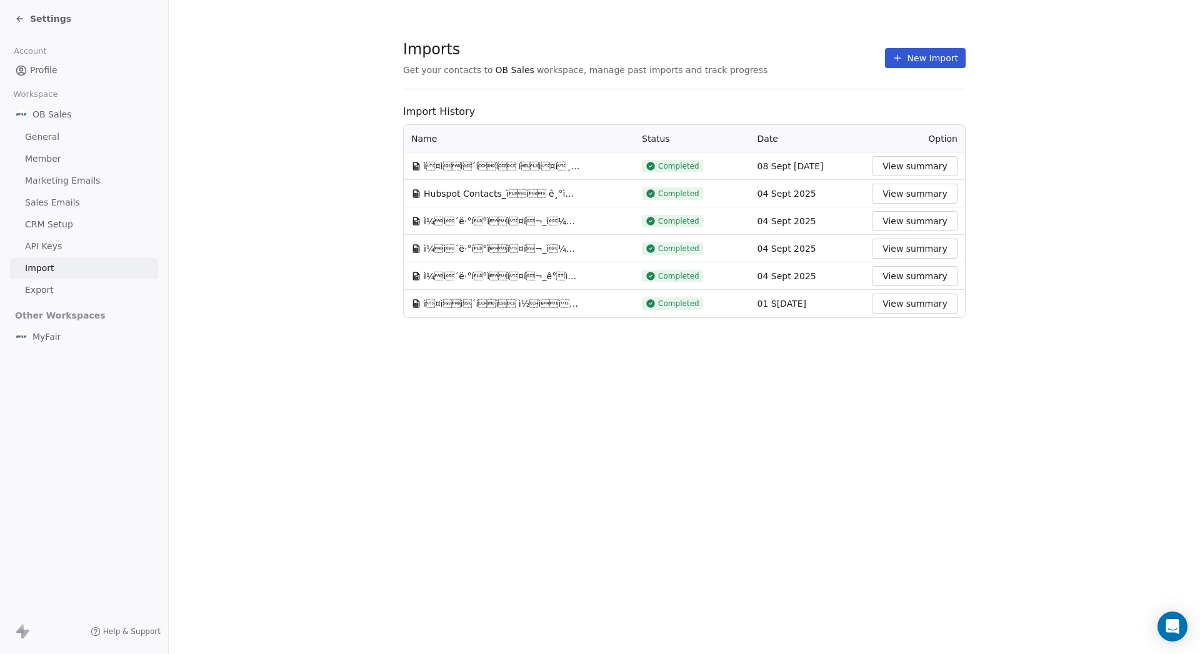
click at [49, 22] on span "Settings" at bounding box center [50, 18] width 41 height 12
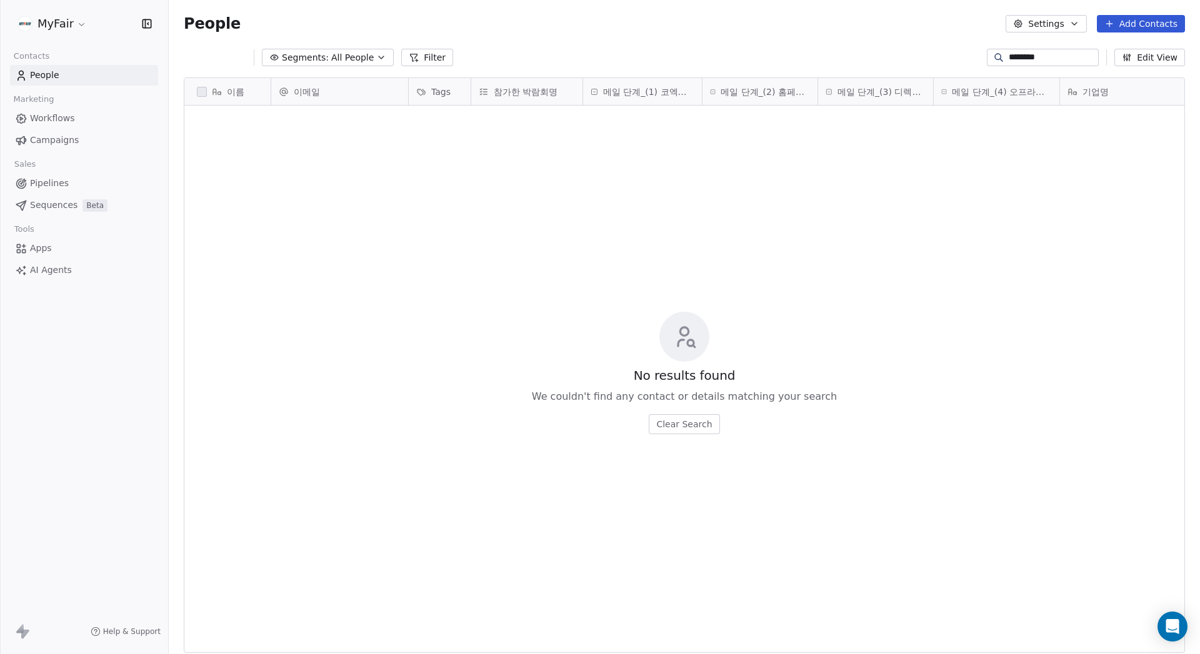
scroll to position [567, 1022]
click at [82, 119] on link "Workflows" at bounding box center [84, 118] width 148 height 21
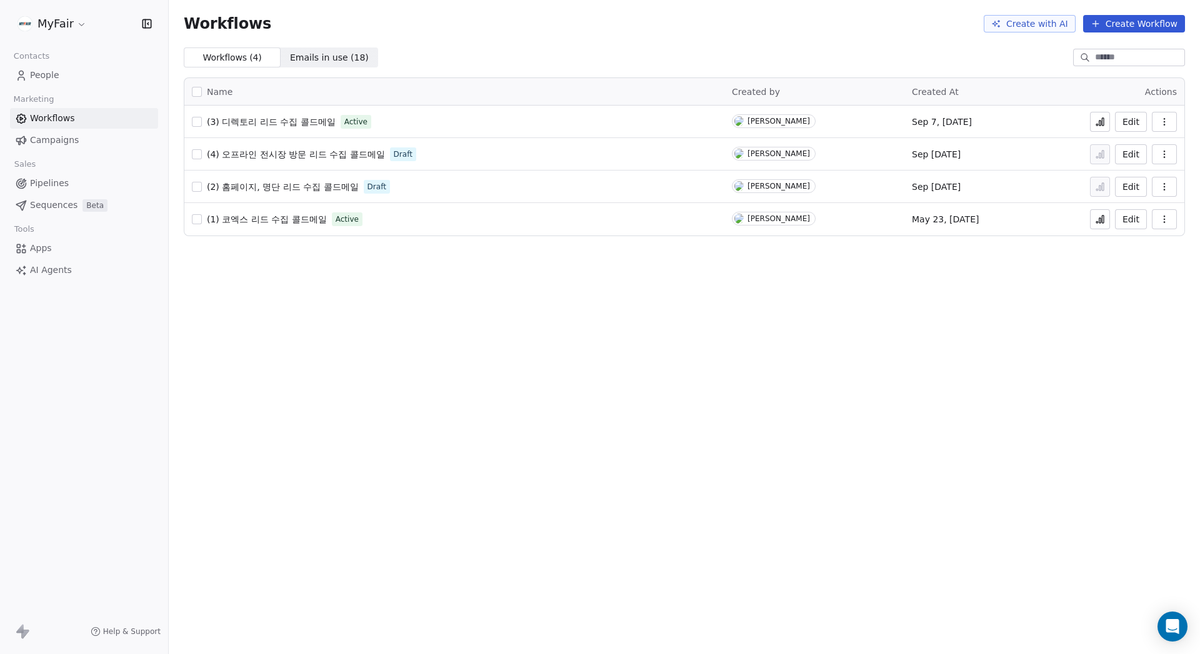
click at [292, 120] on span "(3) 디렉토리 리드 수집 콜드메일" at bounding box center [271, 122] width 129 height 10
click at [1107, 122] on button at bounding box center [1100, 122] width 20 height 20
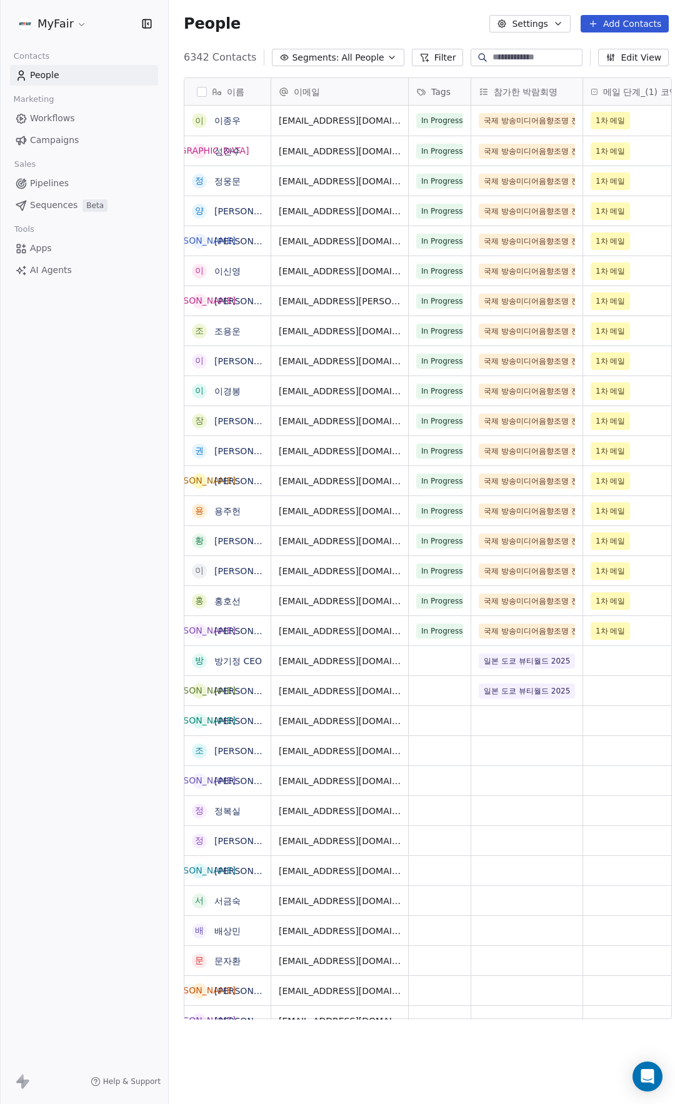
scroll to position [962, 508]
click at [501, 49] on div at bounding box center [527, 57] width 112 height 17
type input "*"
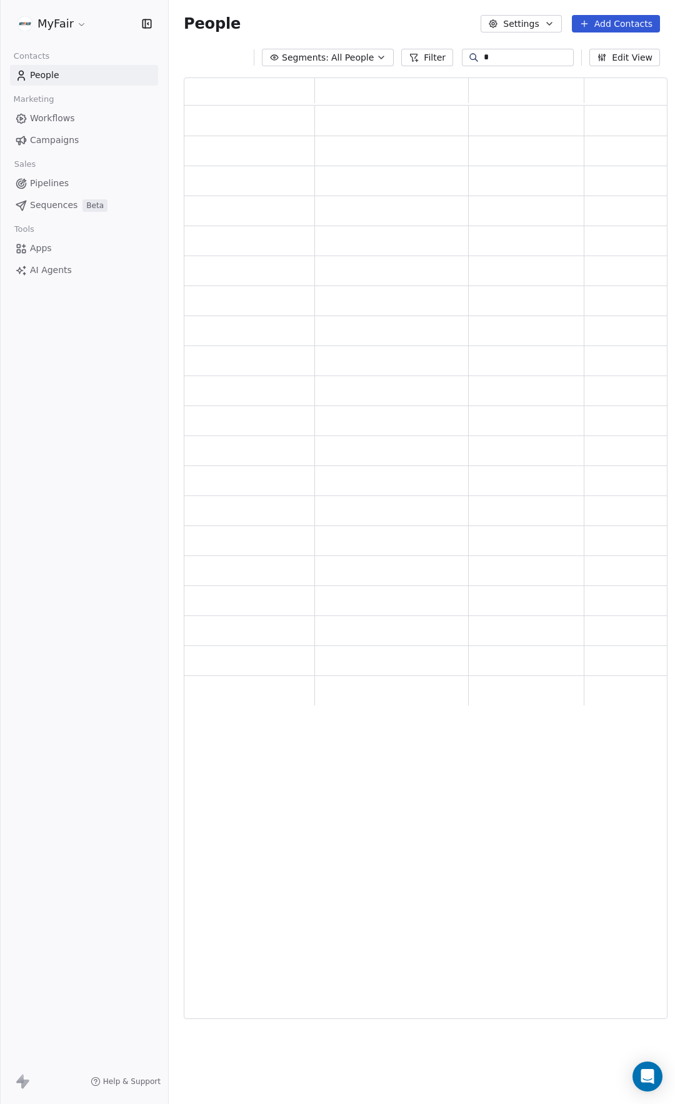
scroll to position [932, 474]
type input "*"
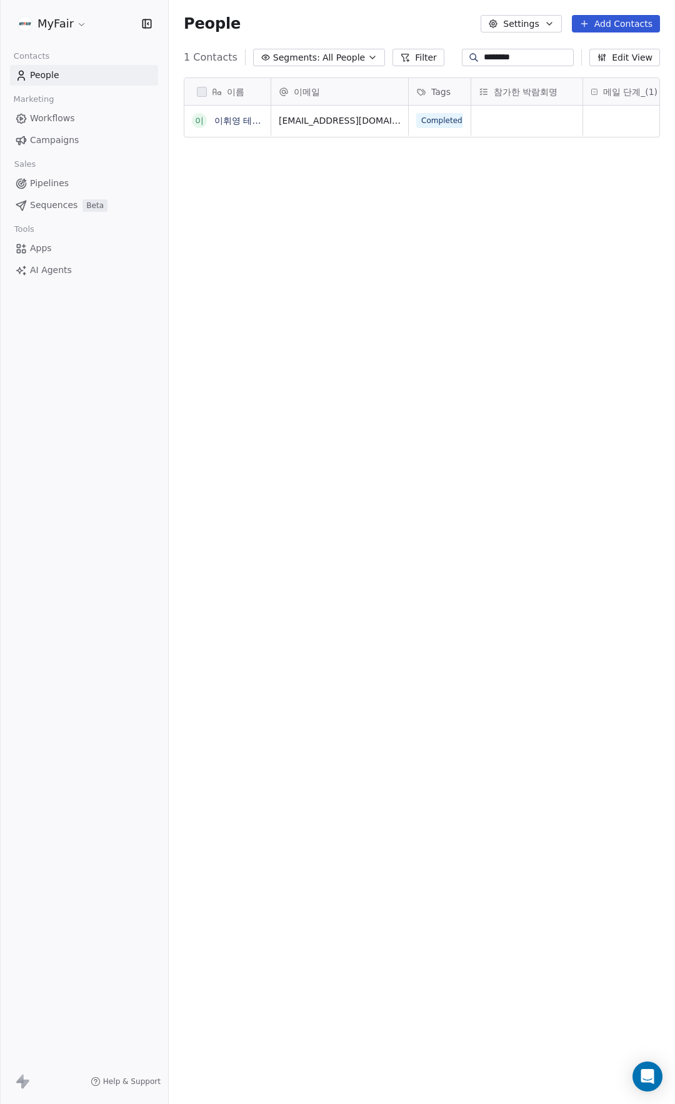
scroll to position [962, 497]
type input "********"
drag, startPoint x: 519, startPoint y: 267, endPoint x: 480, endPoint y: 196, distance: 80.9
click at [519, 267] on div "이름 이 이휘영 테스트 이메일 Tags 참가한 박람회명 메일 단계_(1) 코엑스 리드 수집 메일 단계_(2) 홈페이지, 명단 리드 수집 메일 …" at bounding box center [422, 553] width 506 height 972
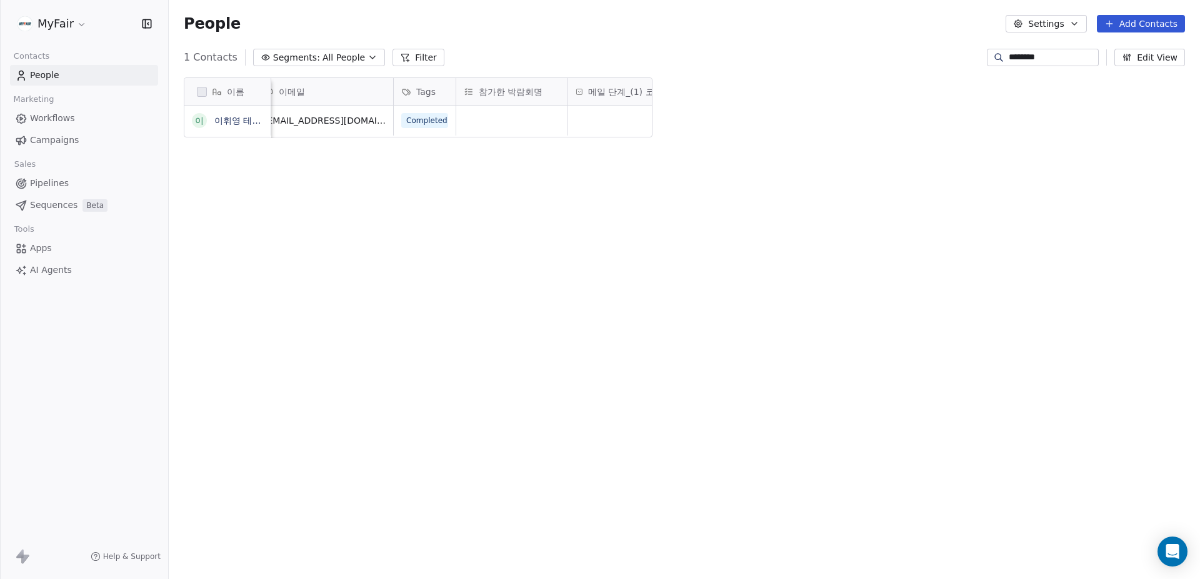
scroll to position [501, 1022]
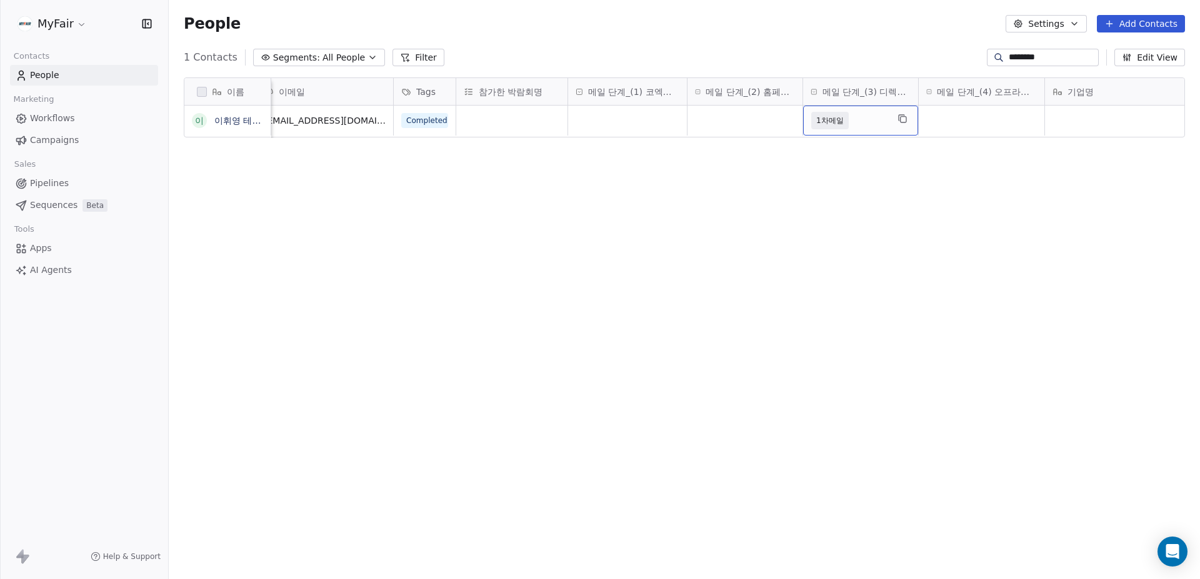
click at [664, 117] on span "1차메일" at bounding box center [849, 120] width 76 height 17
click at [664, 116] on span "1차메일" at bounding box center [849, 120] width 76 height 17
click at [664, 120] on icon at bounding box center [849, 120] width 8 height 8
click at [664, 158] on html "MyFair Contacts People Marketing Workflows Campaigns Sales Pipelines Sequences …" at bounding box center [600, 289] width 1200 height 579
click at [664, 120] on div "grid" at bounding box center [860, 121] width 115 height 30
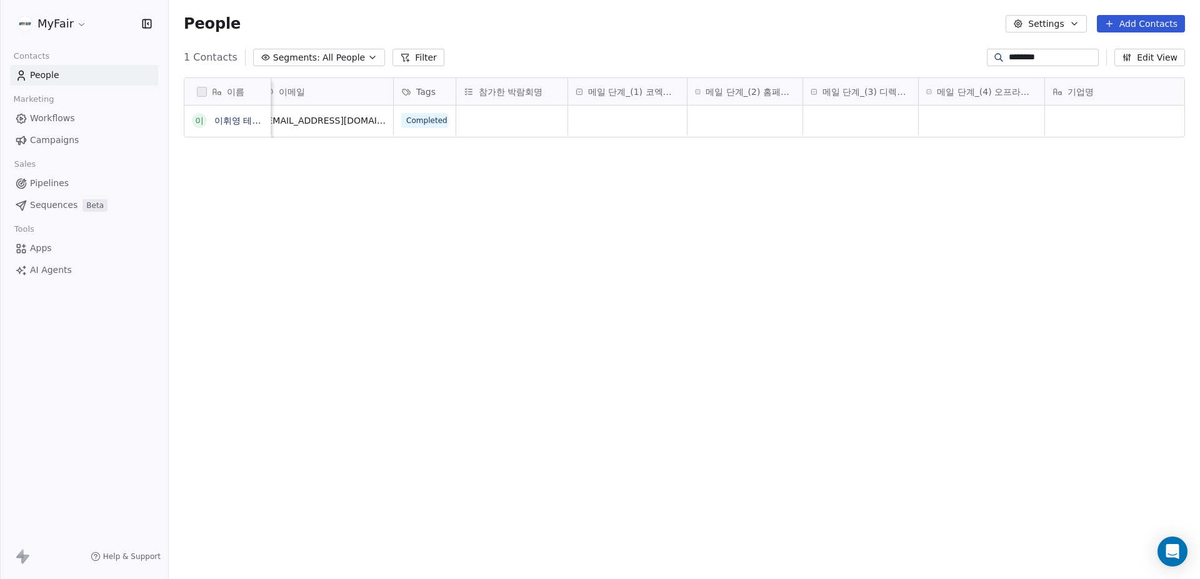
click at [664, 174] on html "MyFair Contacts People Marketing Workflows Campaigns Sales Pipelines Sequences …" at bounding box center [600, 289] width 1200 height 579
click at [199, 121] on button "grid" at bounding box center [199, 121] width 10 height 10
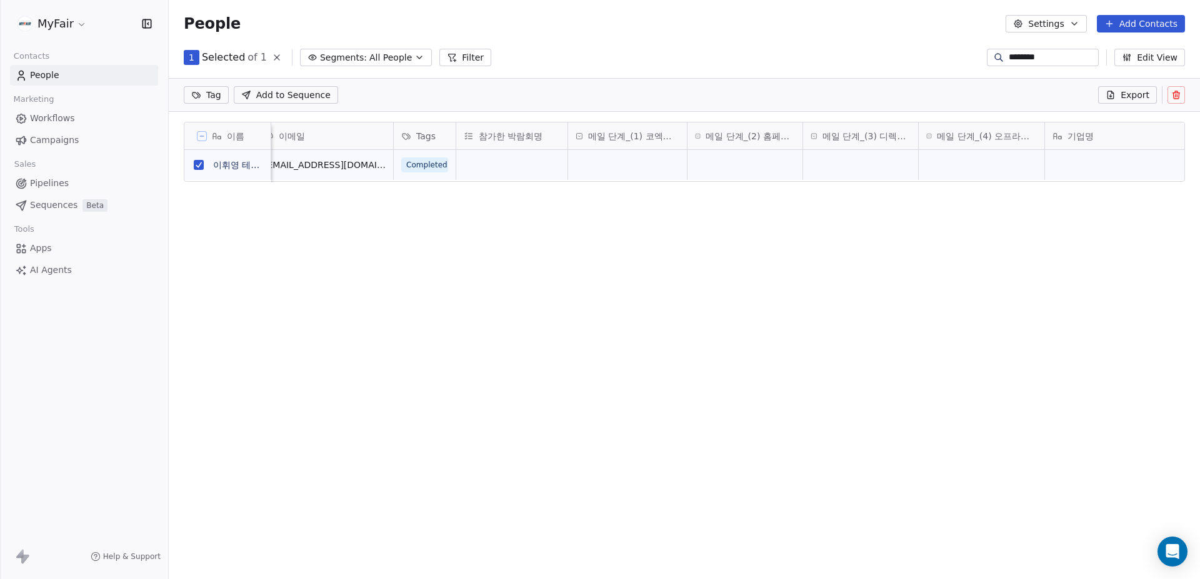
scroll to position [457, 1022]
click at [664, 101] on button at bounding box center [1175, 94] width 17 height 17
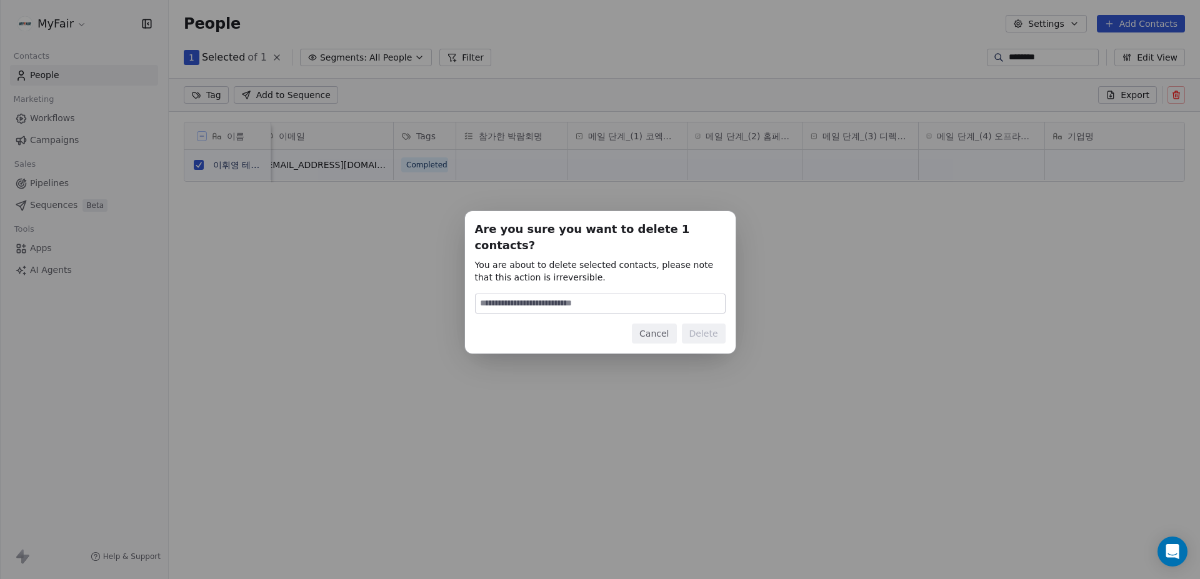
click at [664, 294] on input at bounding box center [600, 303] width 249 height 19
type input "******"
click at [664, 325] on button "Delete" at bounding box center [704, 334] width 44 height 20
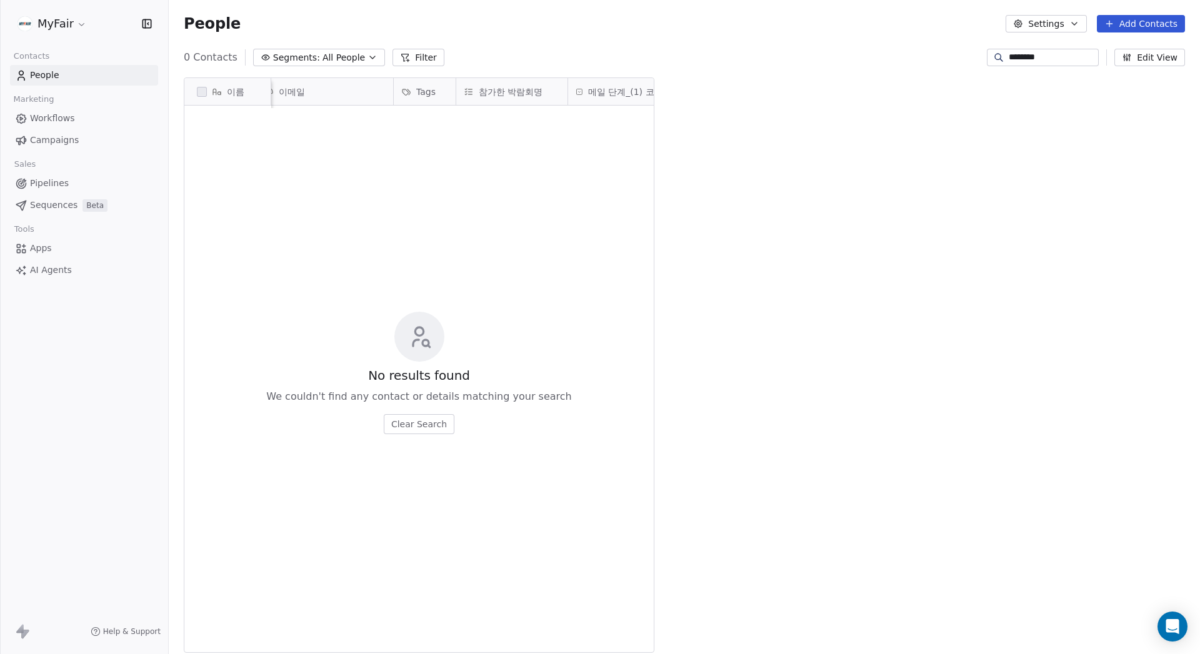
scroll to position [567, 1022]
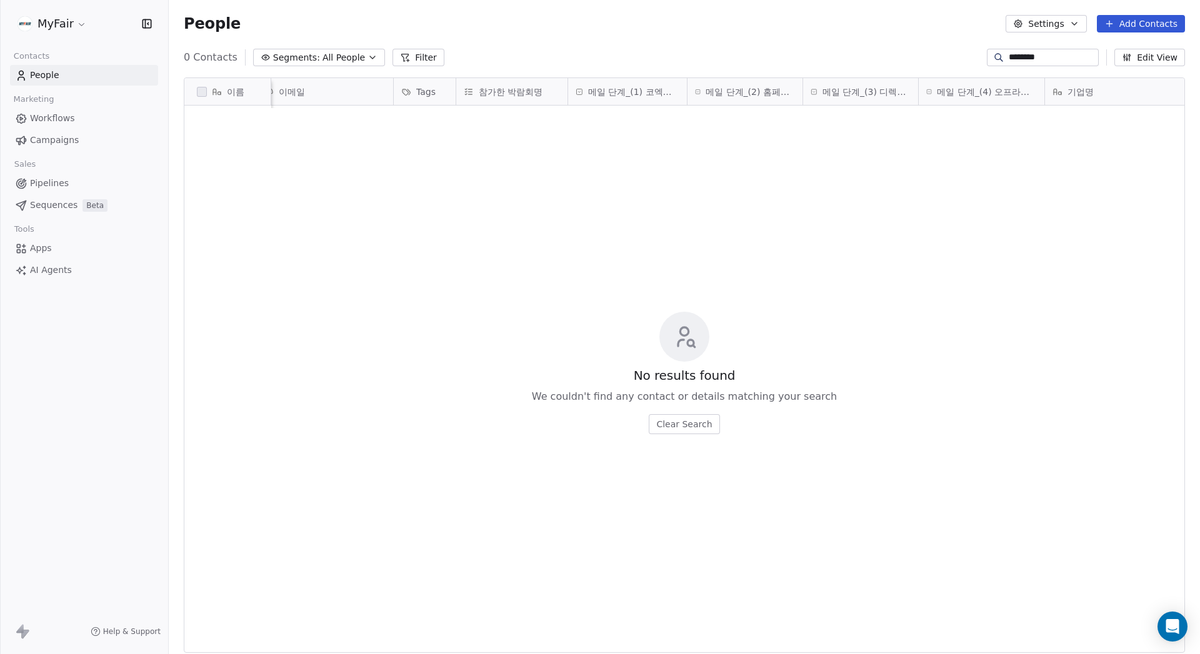
click at [664, 15] on button "Add Contacts" at bounding box center [1141, 23] width 88 height 17
click at [664, 61] on div "Import from CSV" at bounding box center [1140, 71] width 116 height 20
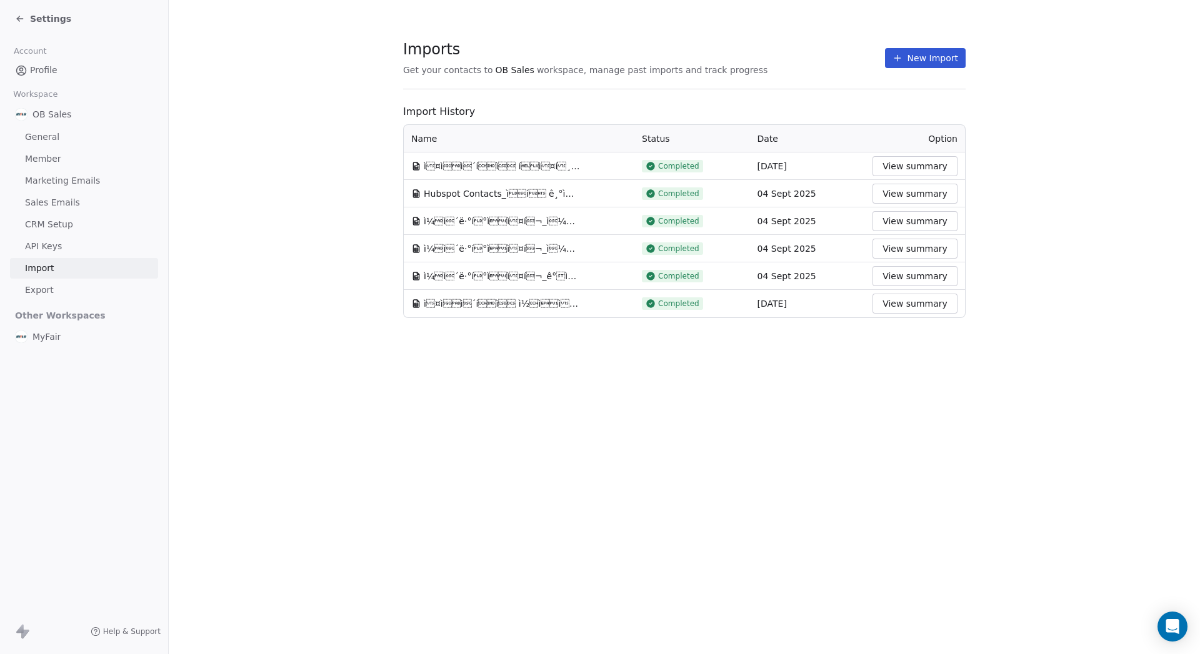
click at [37, 24] on span "Settings" at bounding box center [50, 18] width 41 height 12
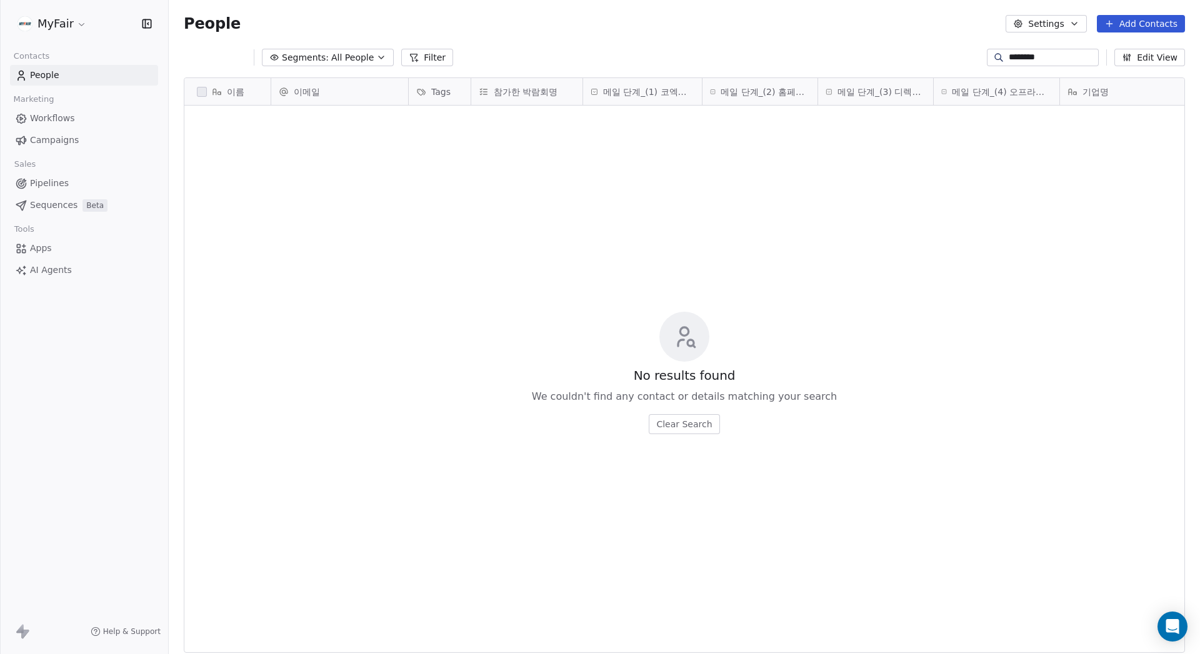
scroll to position [567, 1022]
click at [74, 119] on link "Workflows" at bounding box center [84, 118] width 148 height 21
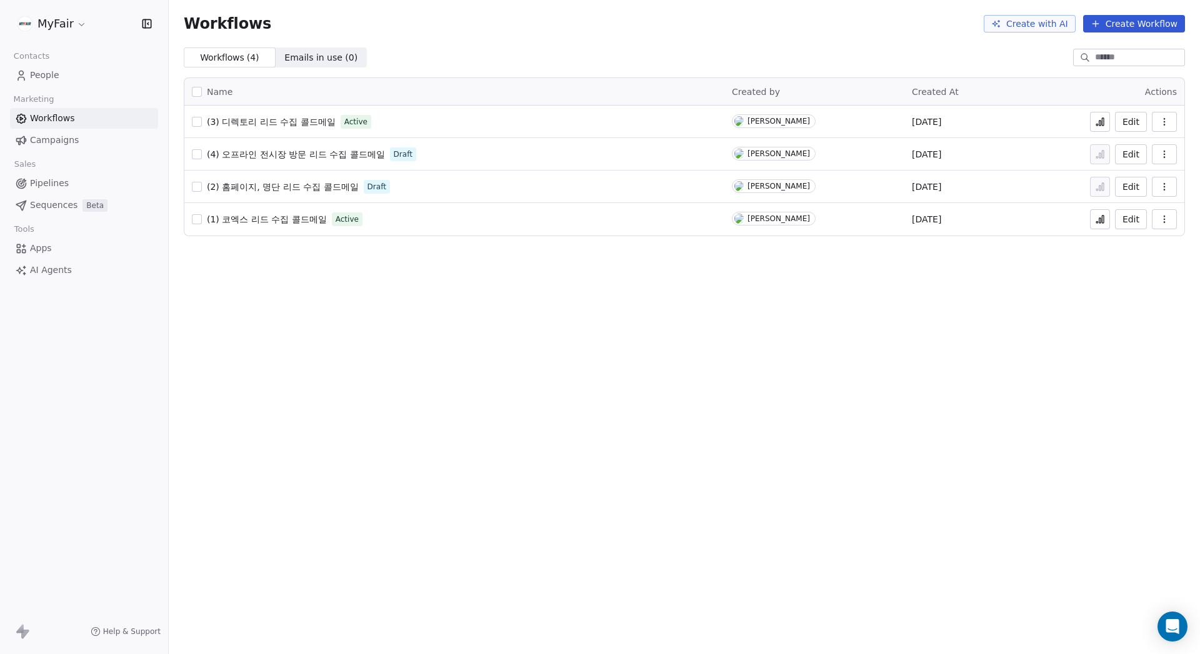
click at [304, 118] on span "(3) 디렉토리 리드 수집 콜드메일" at bounding box center [271, 122] width 129 height 10
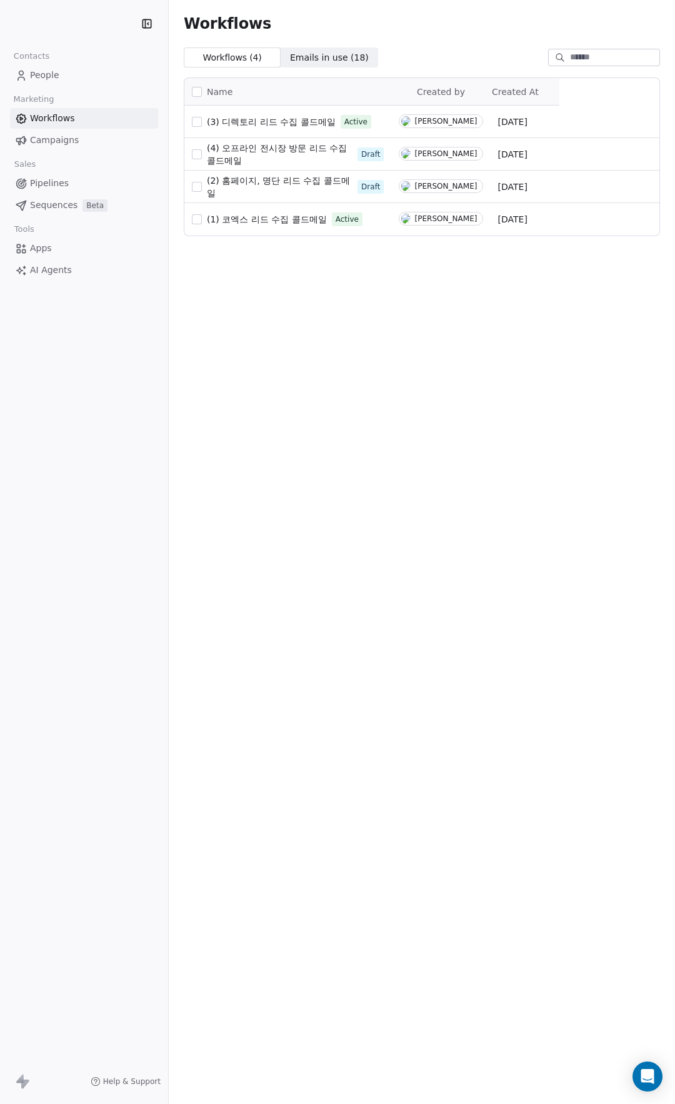
click at [437, 32] on div "Workflows" at bounding box center [422, 23] width 476 height 17
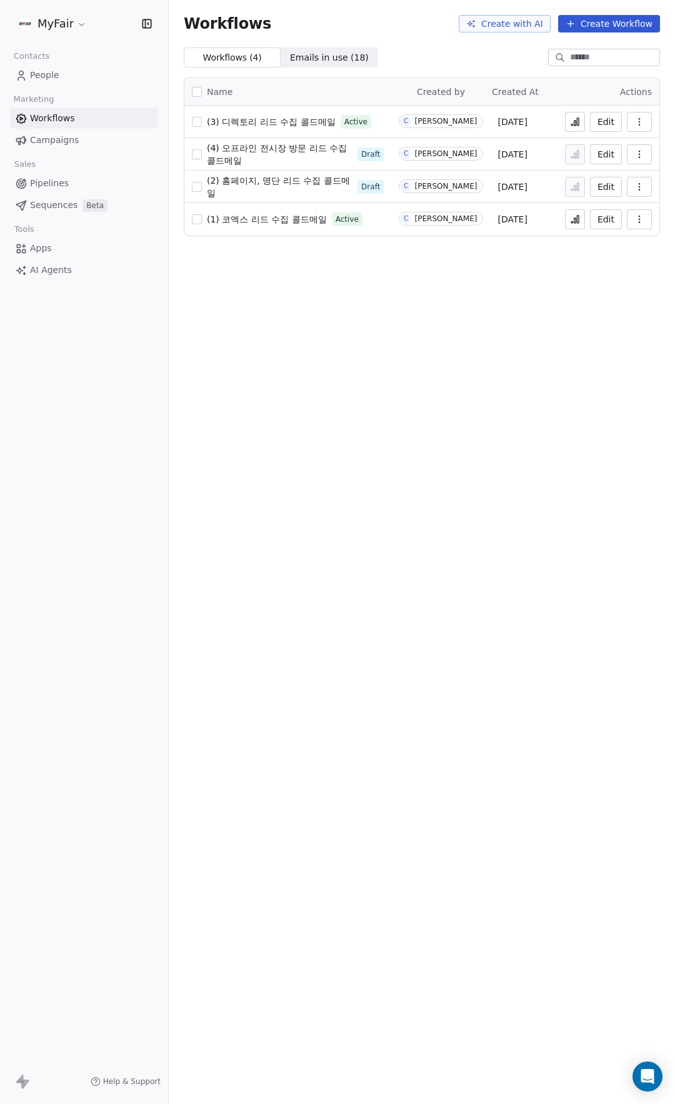
click at [447, 350] on div "Workflows Create with AI Create Workflow Workflows ( 4 ) Workflows ( 4 ) Emails…" at bounding box center [422, 552] width 506 height 1104
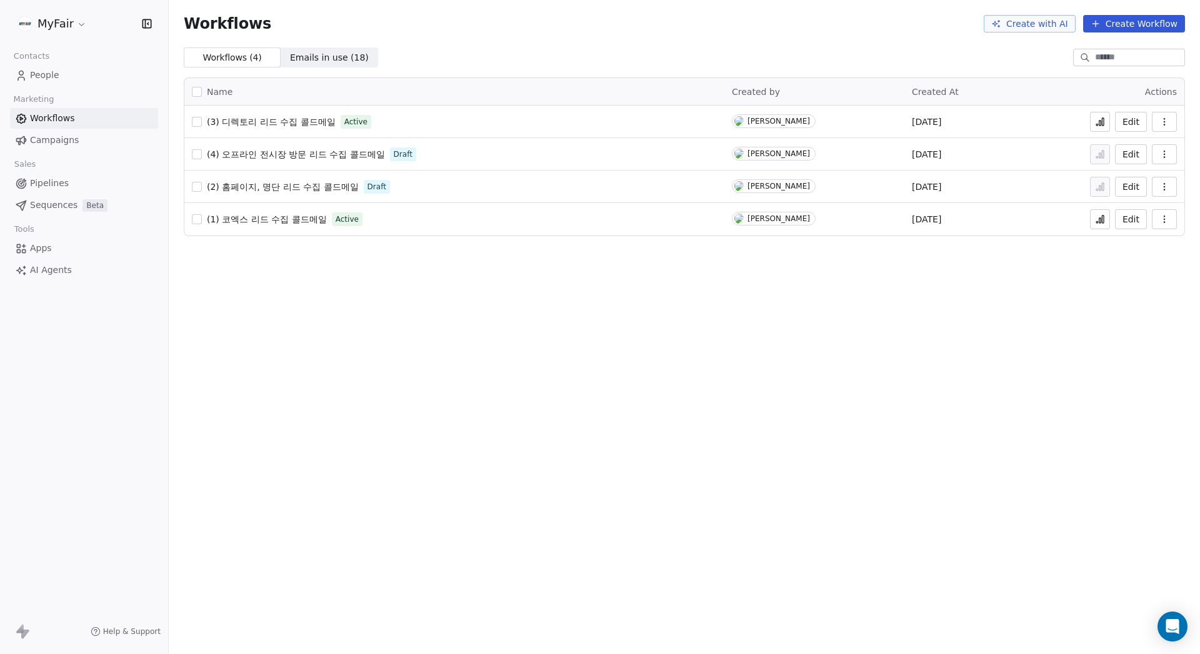
click at [12, 72] on link "People" at bounding box center [84, 75] width 148 height 21
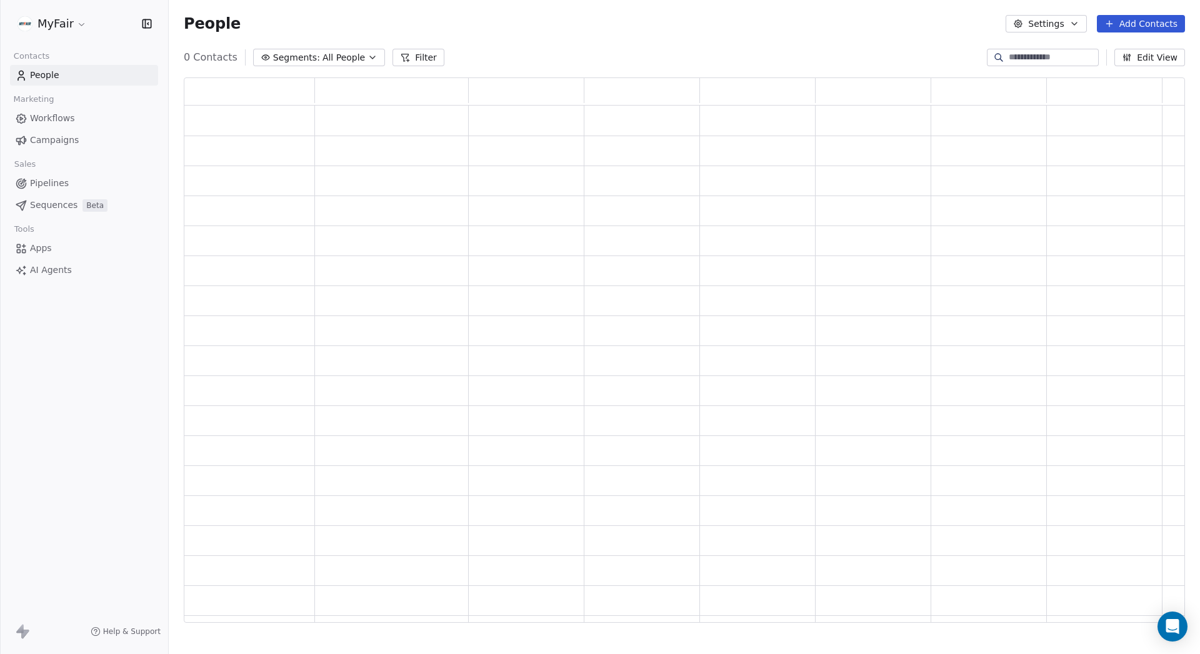
scroll to position [537, 992]
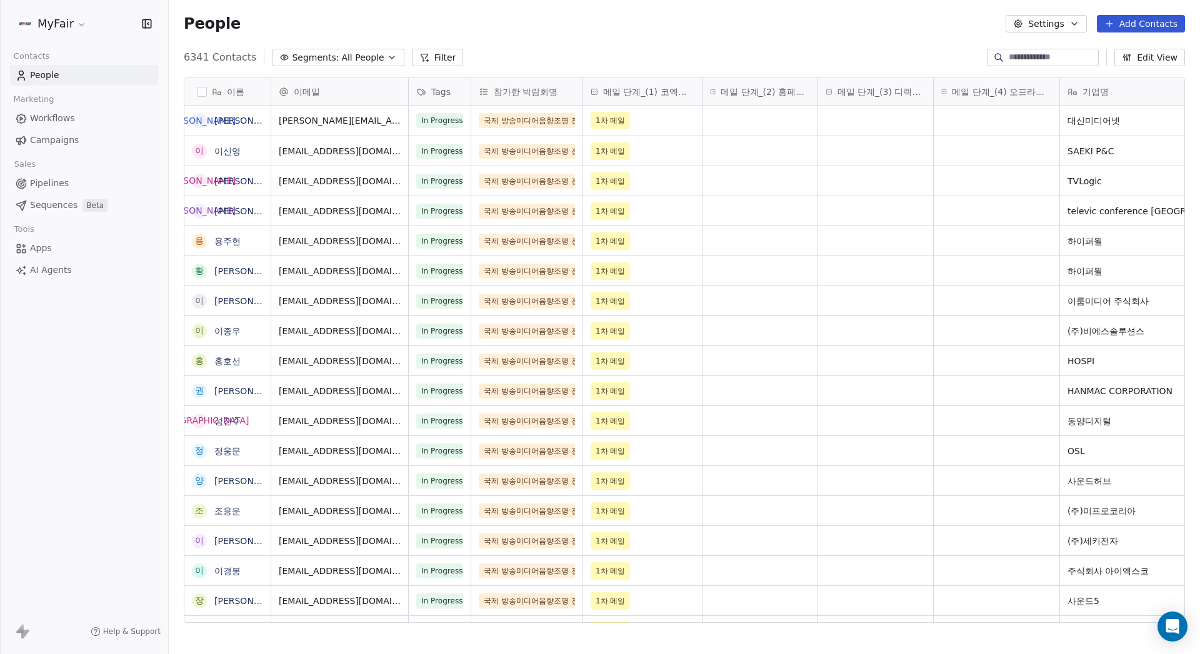
click at [1130, 24] on button "Add Contacts" at bounding box center [1141, 23] width 88 height 17
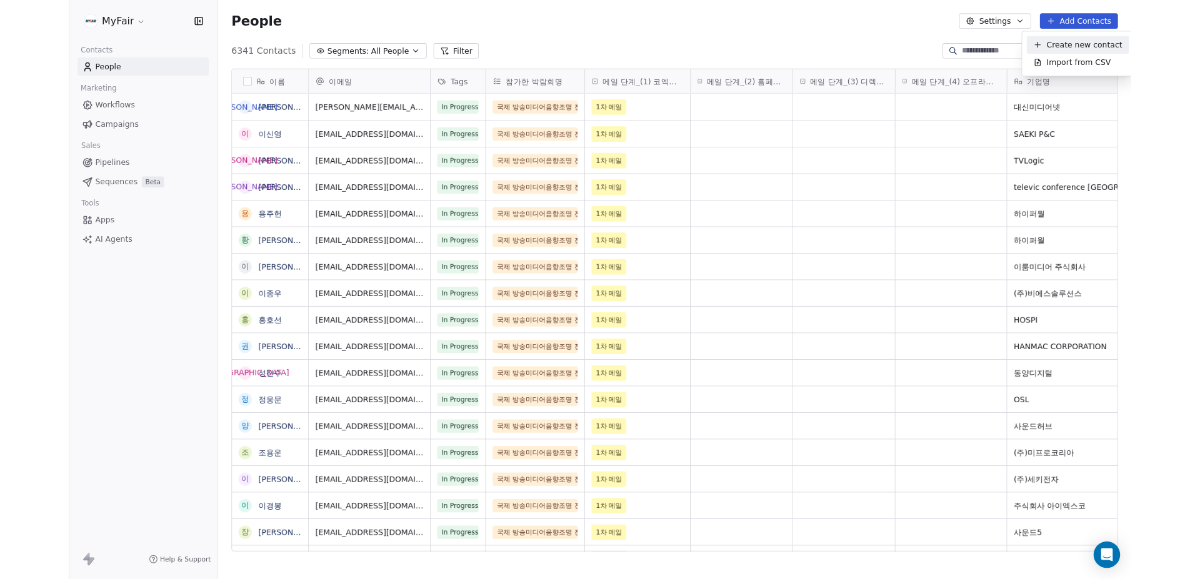
scroll to position [567, 1022]
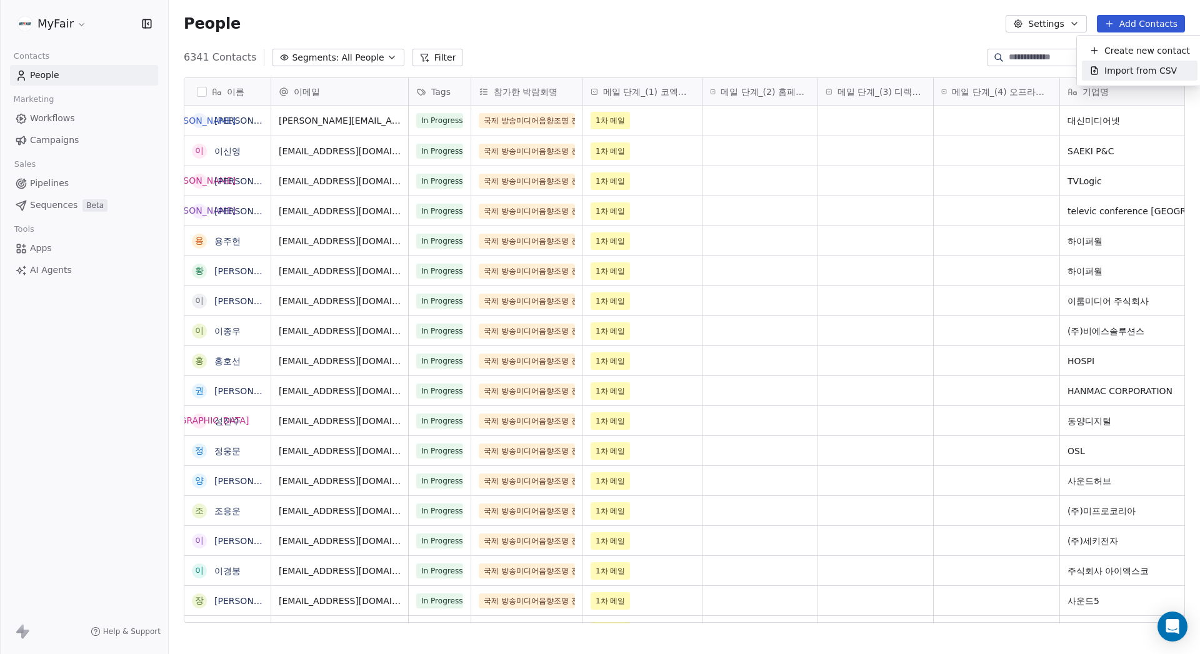
click at [1133, 77] on span "Import from CSV" at bounding box center [1140, 70] width 72 height 13
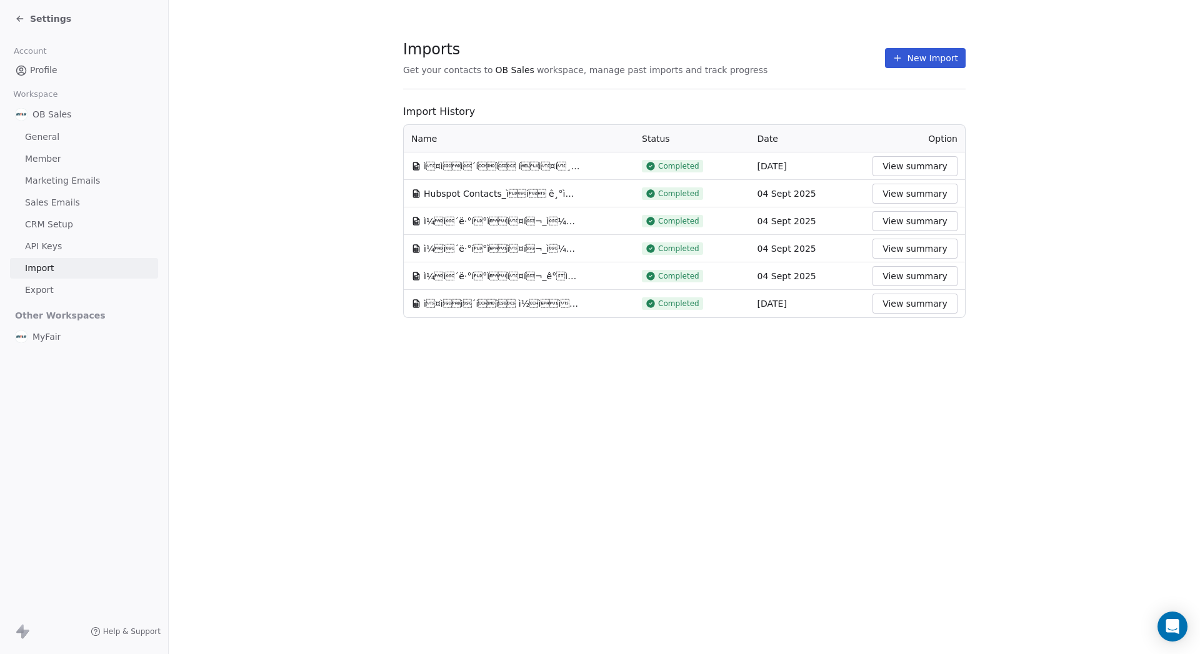
click at [937, 61] on button "New Import" at bounding box center [925, 58] width 81 height 20
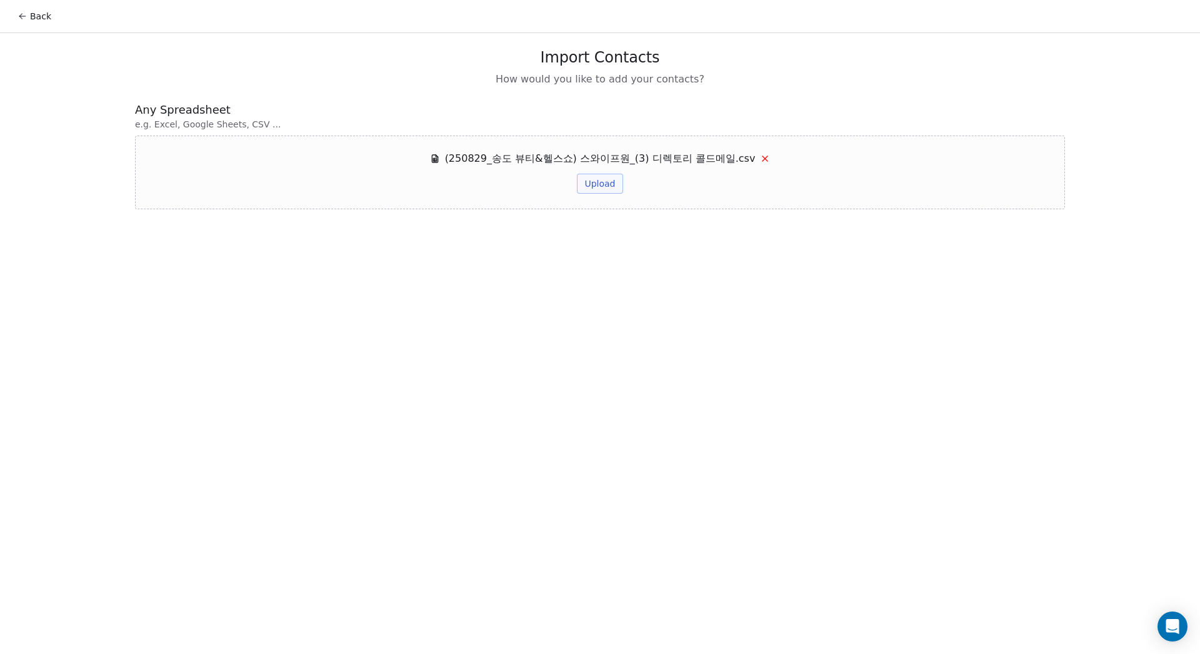
click at [609, 182] on button "Upload" at bounding box center [600, 184] width 46 height 20
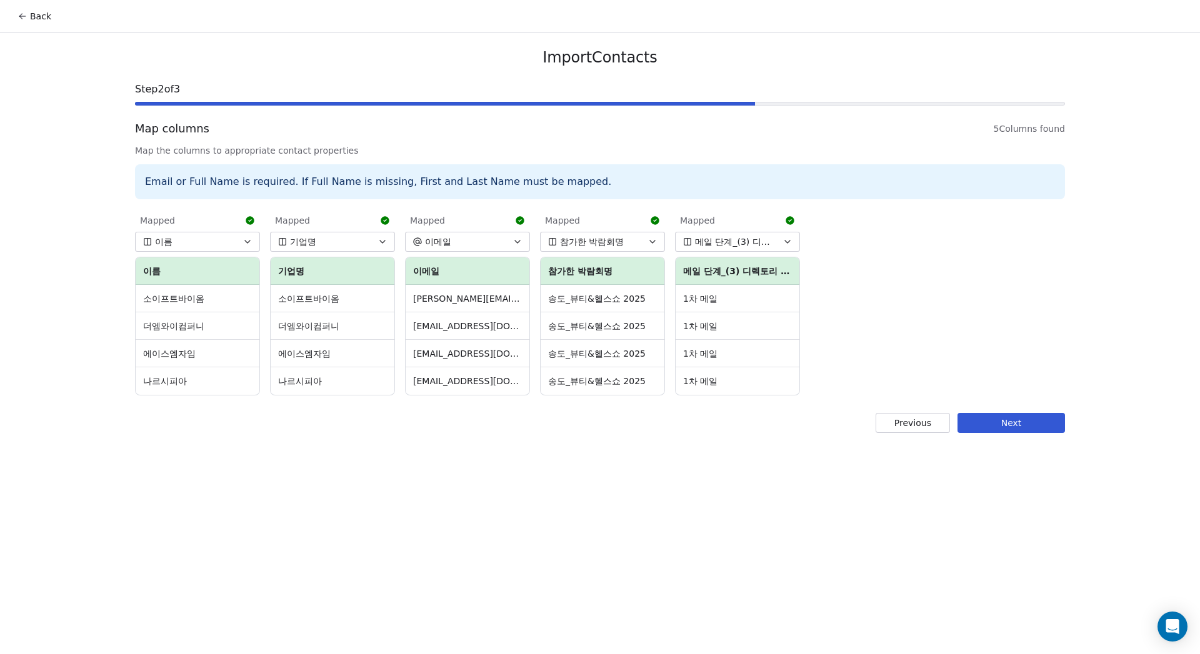
click at [1032, 418] on button "Next" at bounding box center [1010, 423] width 107 height 20
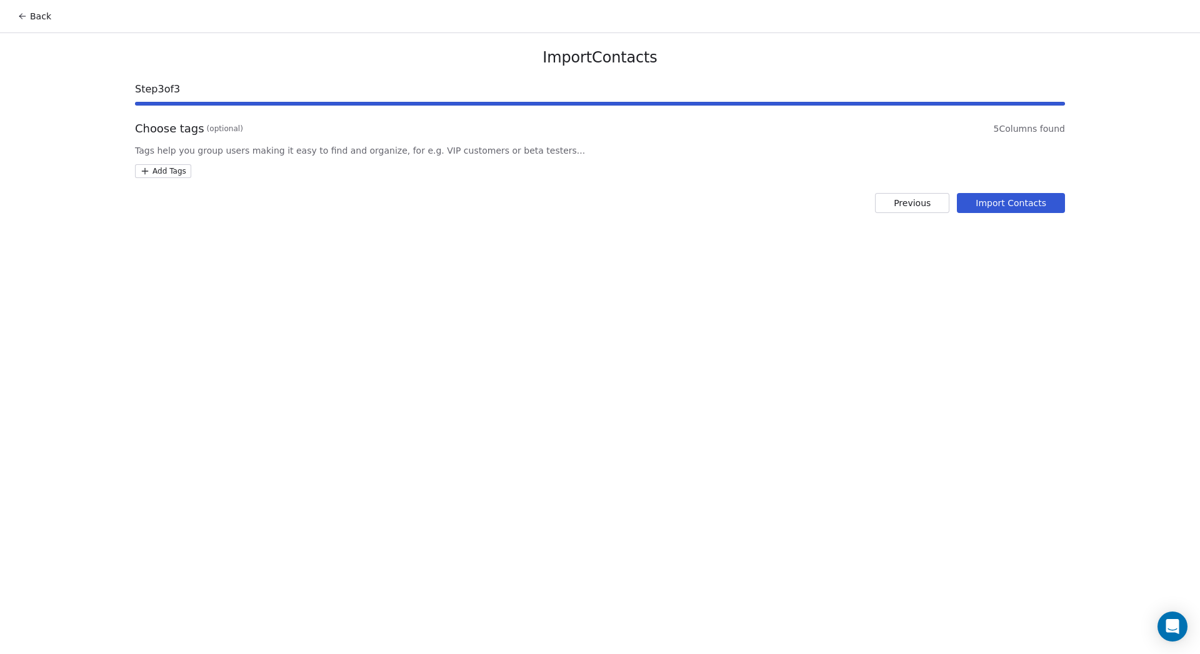
click at [176, 169] on html "Back Import Contacts Step 3 of 3 Choose tags (optional) 5 Columns found Tags he…" at bounding box center [600, 327] width 1200 height 654
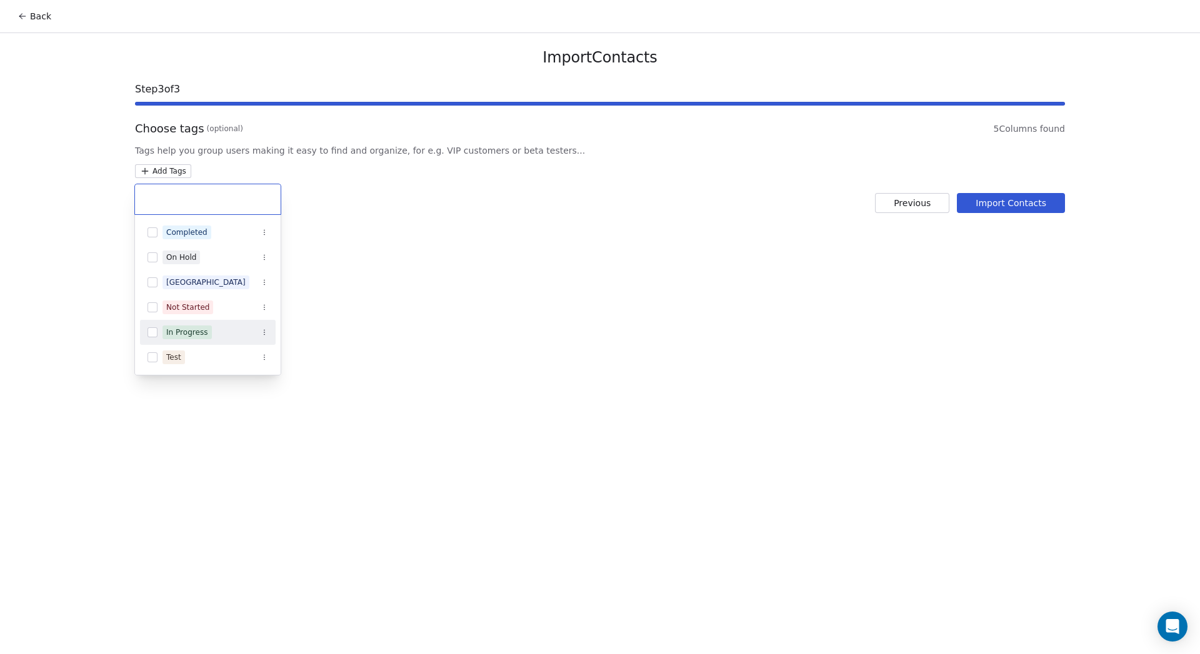
click at [196, 329] on div "In Progress" at bounding box center [187, 332] width 42 height 11
click at [557, 317] on html "Back Import Contacts Step 3 of 3 Choose tags (optional) 5 Columns found Tags he…" at bounding box center [600, 327] width 1200 height 654
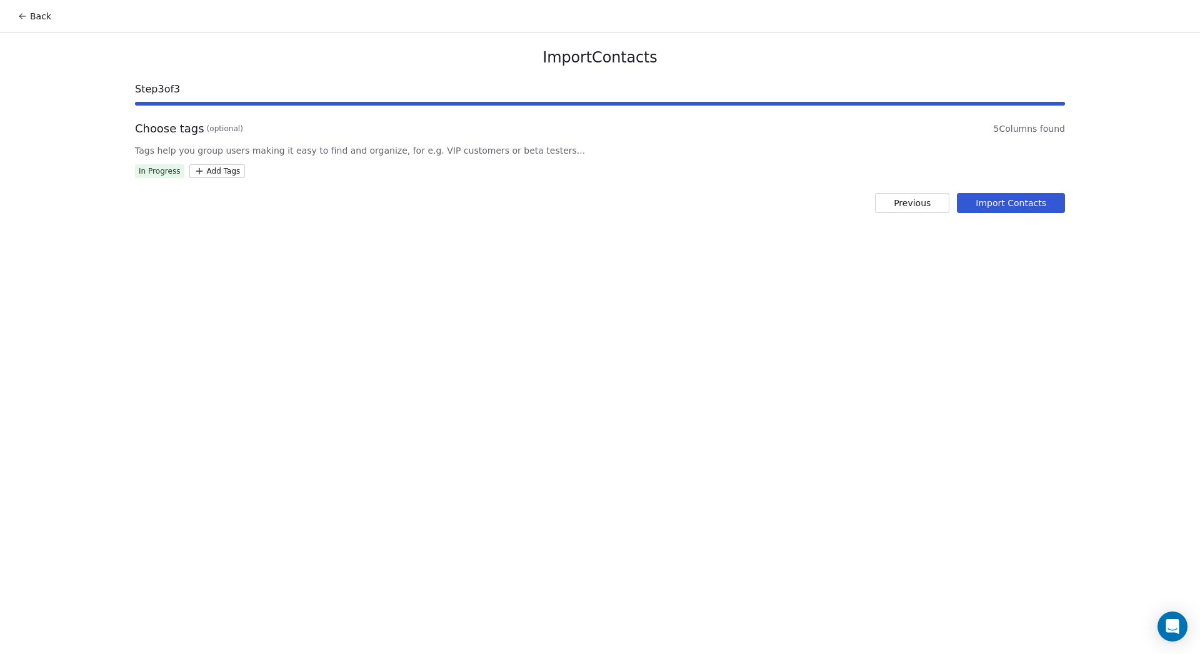
click at [1009, 200] on button "Import Contacts" at bounding box center [1011, 203] width 108 height 20
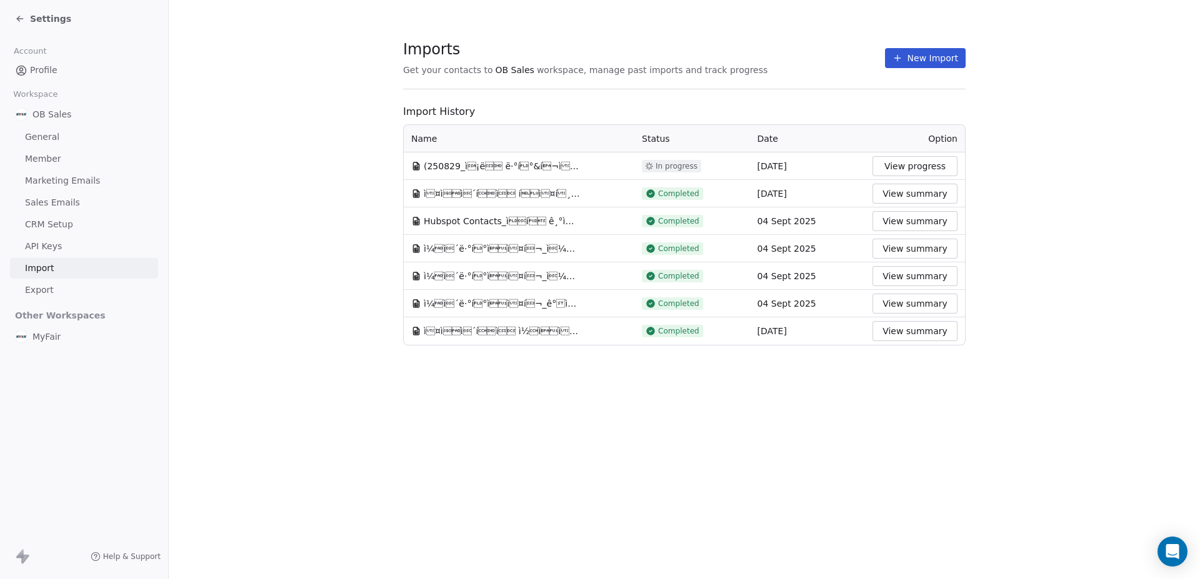
click at [47, 22] on span "Settings" at bounding box center [50, 18] width 41 height 12
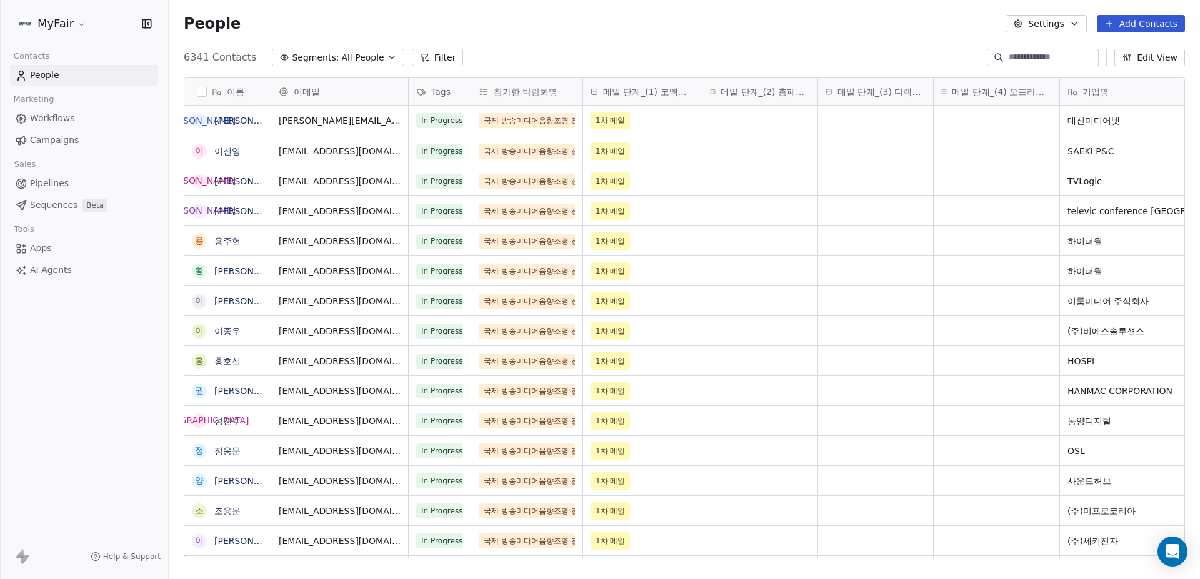
scroll to position [501, 1022]
click at [28, 115] on link "Workflows" at bounding box center [84, 118] width 148 height 21
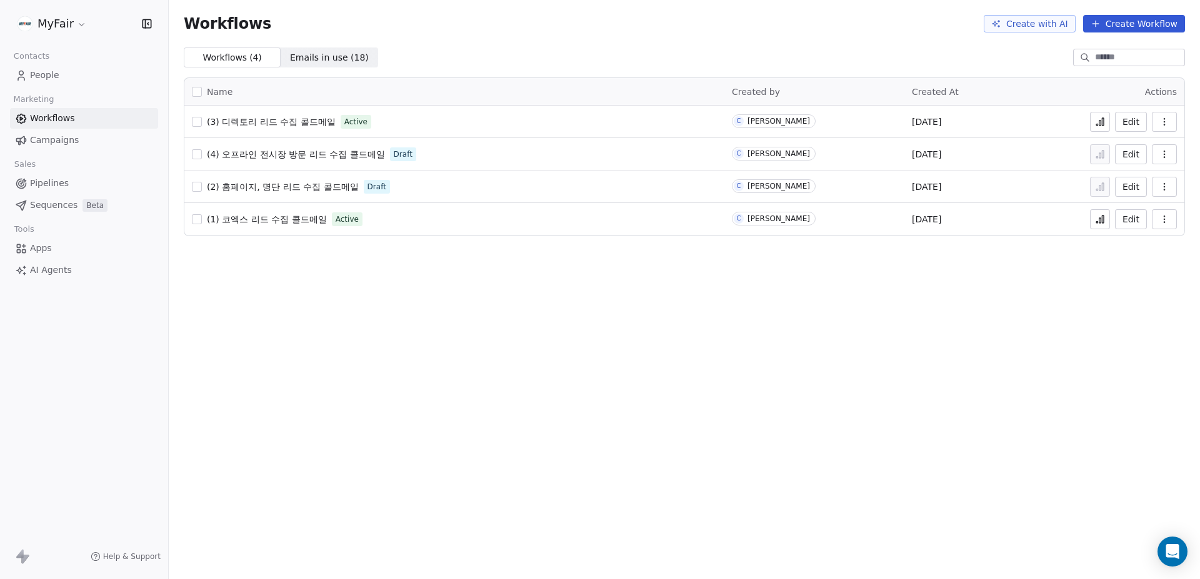
click at [1104, 121] on icon at bounding box center [1103, 121] width 2 height 7
